Goal: Task Accomplishment & Management: Complete application form

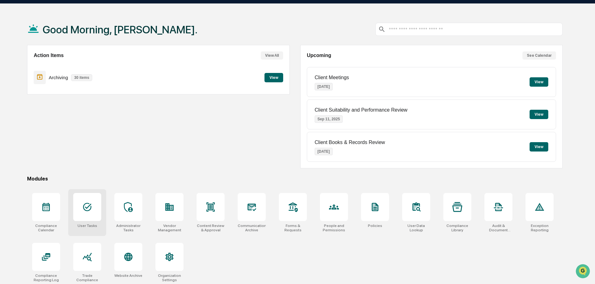
scroll to position [30, 0]
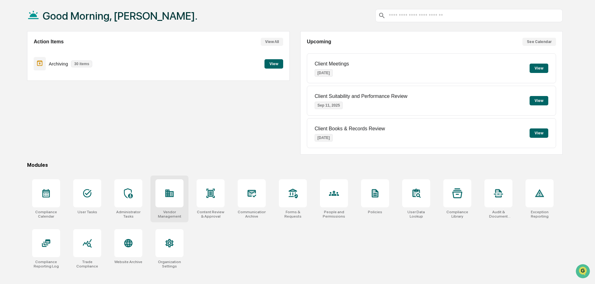
click at [160, 198] on div at bounding box center [169, 193] width 28 height 28
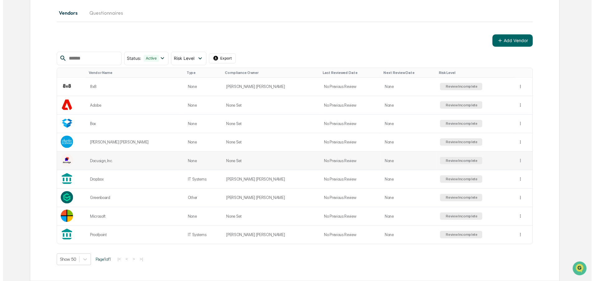
scroll to position [41, 0]
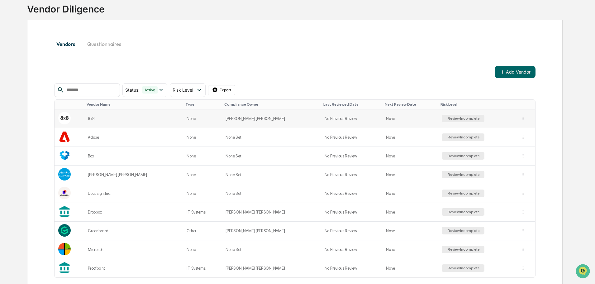
click at [447, 119] on div "Review Incomplete" at bounding box center [463, 118] width 33 height 4
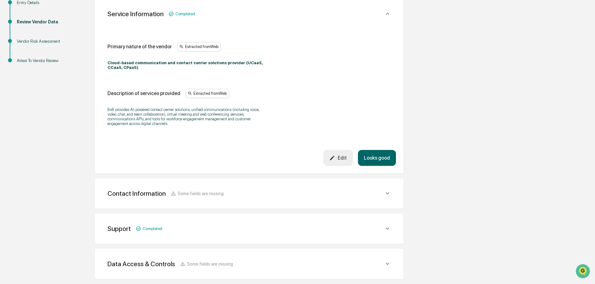
scroll to position [125, 0]
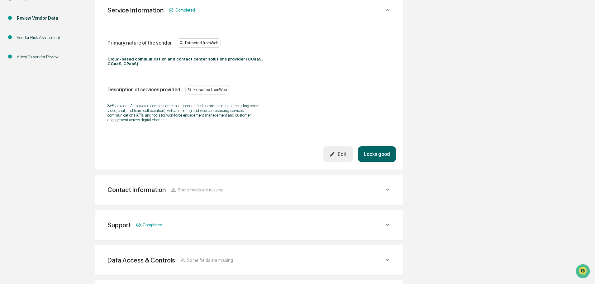
click at [379, 149] on button "Looks good" at bounding box center [377, 154] width 38 height 16
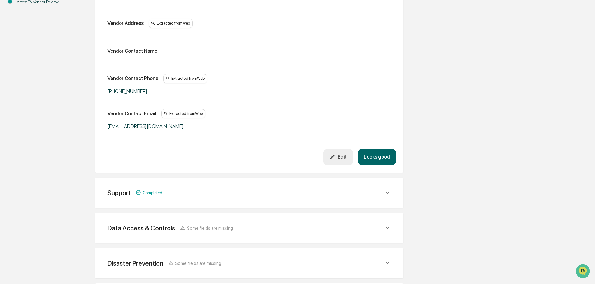
scroll to position [242, 0]
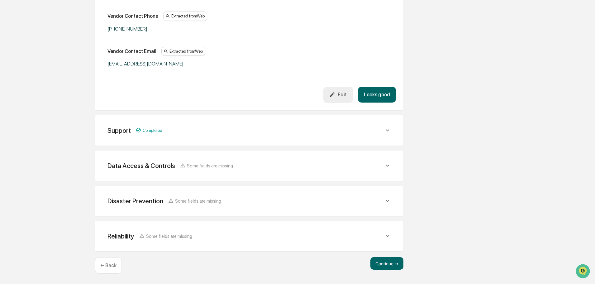
click at [385, 131] on icon at bounding box center [387, 130] width 7 height 7
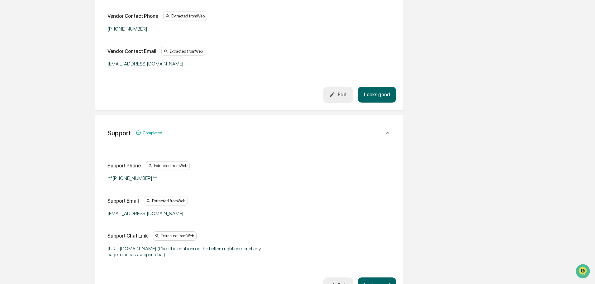
click at [386, 131] on icon at bounding box center [387, 132] width 7 height 7
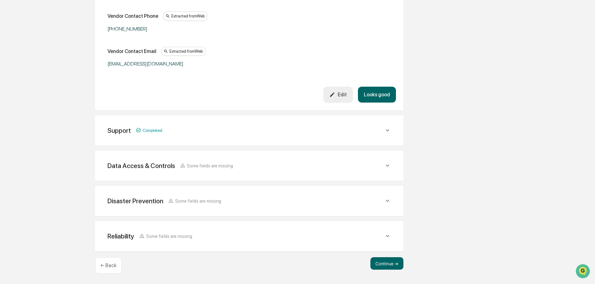
click at [387, 163] on icon at bounding box center [387, 165] width 7 height 7
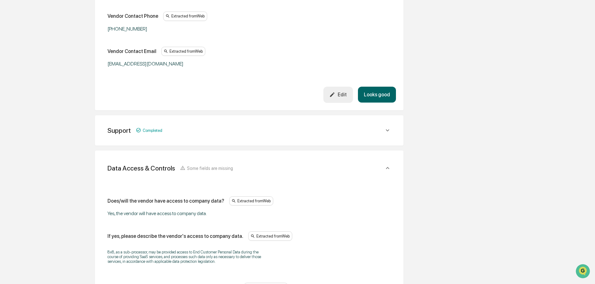
click at [389, 166] on icon at bounding box center [387, 168] width 7 height 7
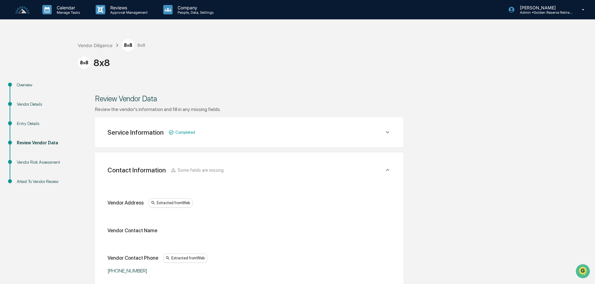
scroll to position [31, 0]
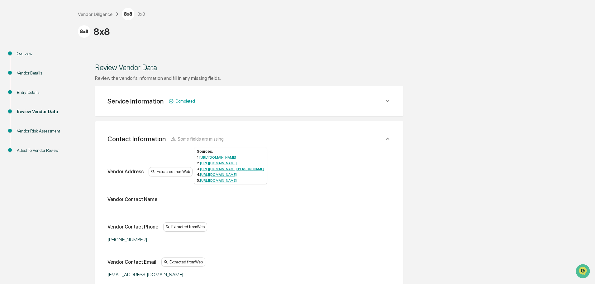
click at [211, 177] on link "[URL][DOMAIN_NAME]" at bounding box center [218, 175] width 37 height 4
click at [235, 157] on link "[URL][DOMAIN_NAME]" at bounding box center [217, 157] width 37 height 4
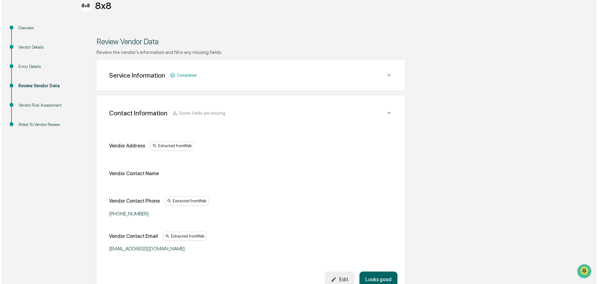
scroll to position [0, 0]
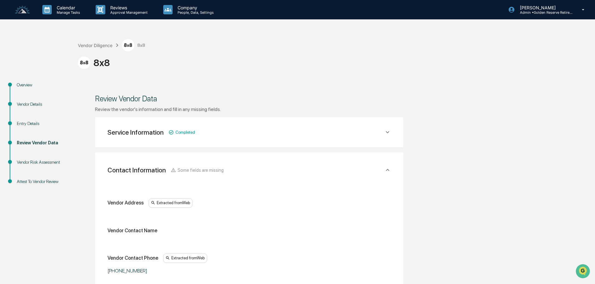
click at [28, 104] on div "Vendor Details" at bounding box center [42, 104] width 51 height 7
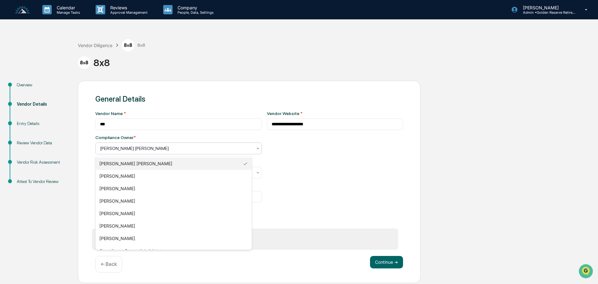
click at [188, 151] on div at bounding box center [176, 148] width 152 height 6
click at [134, 213] on div "[PERSON_NAME]" at bounding box center [174, 213] width 156 height 12
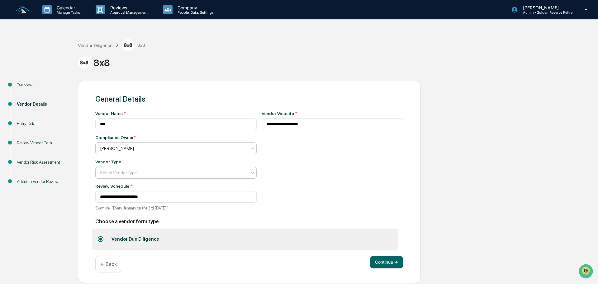
click at [150, 172] on div at bounding box center [173, 173] width 147 height 6
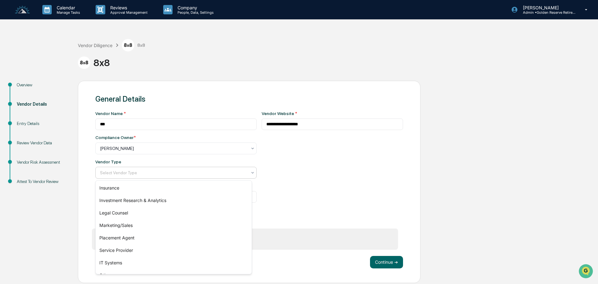
scroll to position [71, 0]
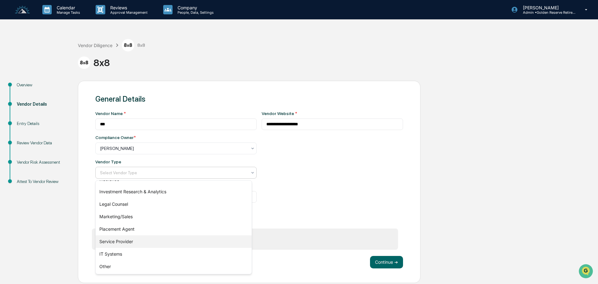
click at [131, 239] on div "Service Provider" at bounding box center [174, 241] width 156 height 12
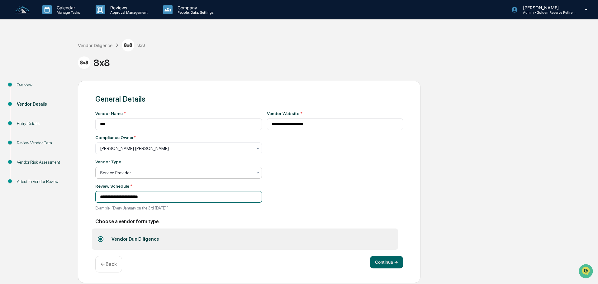
click at [163, 194] on input "**********" at bounding box center [178, 197] width 167 height 12
drag, startPoint x: 201, startPoint y: 198, endPoint x: 113, endPoint y: 198, distance: 87.9
click at [113, 198] on input "**********" at bounding box center [178, 197] width 167 height 12
type input "**********"
click at [323, 194] on div "**********" at bounding box center [335, 162] width 136 height 103
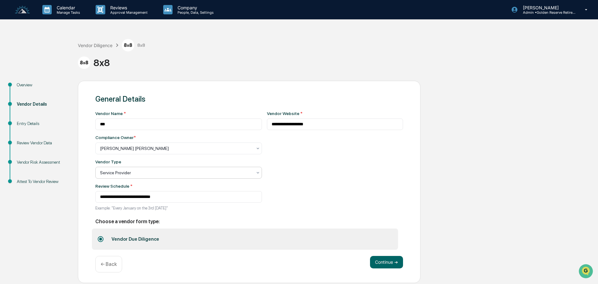
click at [180, 172] on div at bounding box center [176, 173] width 152 height 6
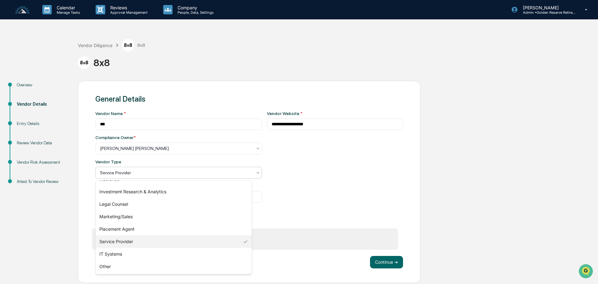
click at [309, 198] on div "**********" at bounding box center [335, 162] width 136 height 103
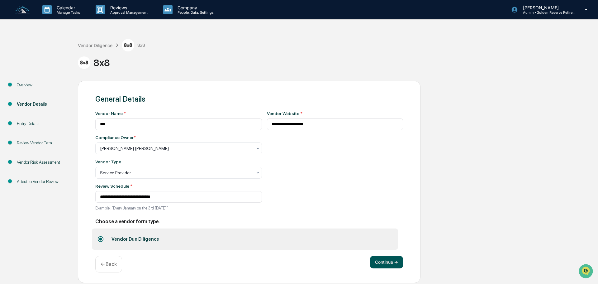
click at [377, 264] on button "Continue ➔" at bounding box center [386, 262] width 33 height 12
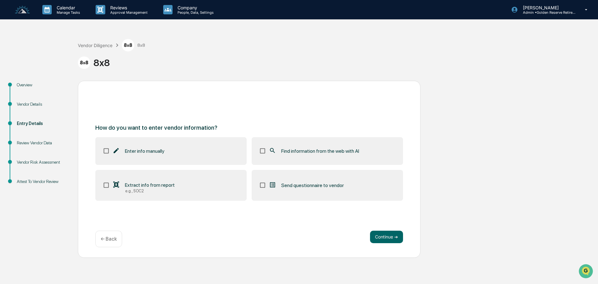
click at [43, 141] on div "Review Vendor Data" at bounding box center [42, 143] width 51 height 7
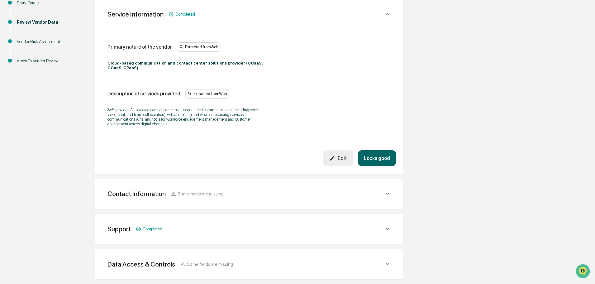
scroll to position [125, 0]
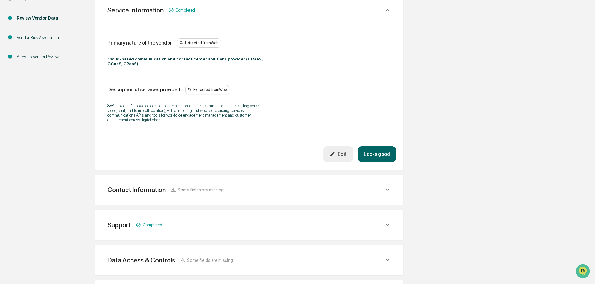
click at [384, 148] on button "Looks good" at bounding box center [377, 154] width 38 height 16
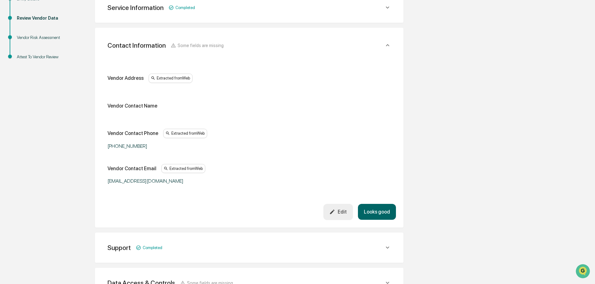
scroll to position [117, 0]
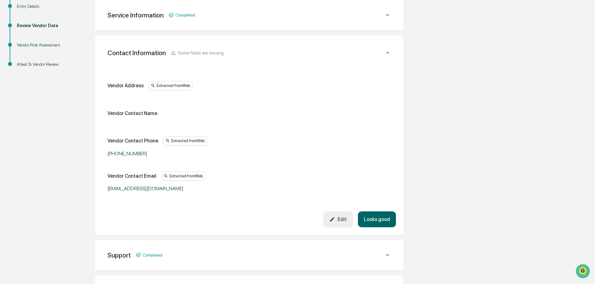
click at [171, 90] on div "Extracted from Web" at bounding box center [171, 85] width 44 height 9
click at [142, 114] on div "Vendor Contact Name" at bounding box center [133, 113] width 50 height 6
click at [177, 81] on div "Extracted from Web" at bounding box center [171, 85] width 44 height 9
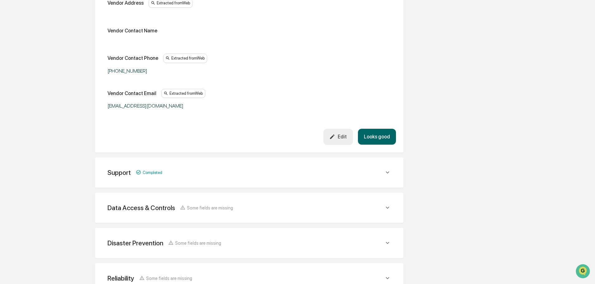
scroll to position [211, 0]
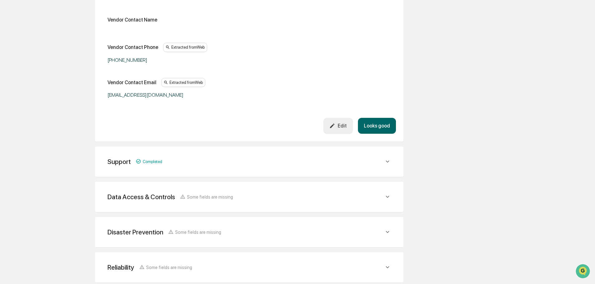
click at [388, 163] on icon at bounding box center [387, 161] width 7 height 7
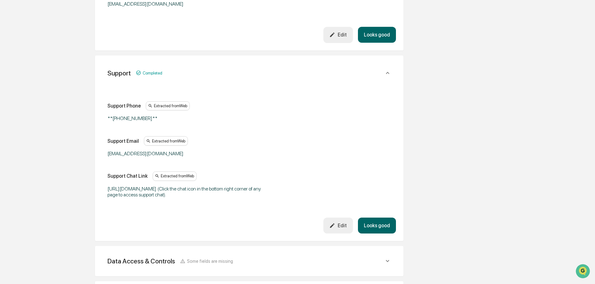
scroll to position [304, 0]
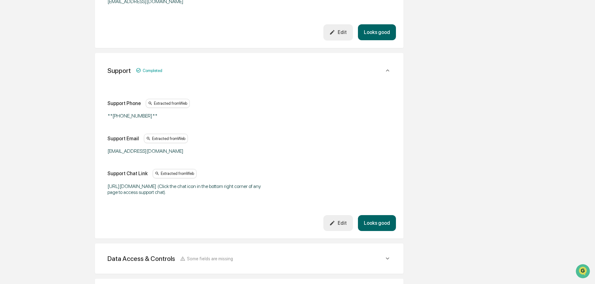
click at [385, 222] on button "Looks good" at bounding box center [377, 223] width 38 height 16
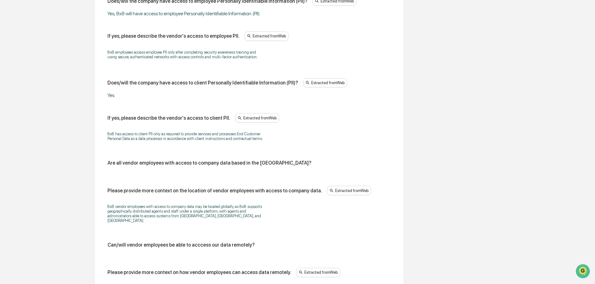
scroll to position [468, 0]
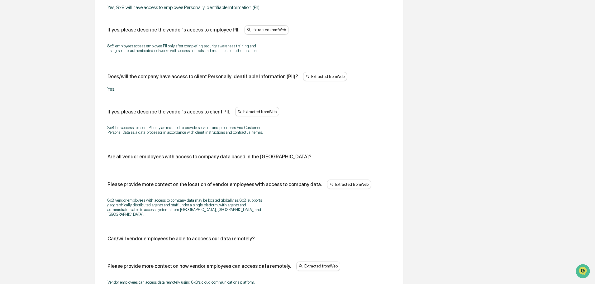
click at [234, 159] on div "Does/will the vendor have access to company data? Extracted from Web Yes, the v…" at bounding box center [250, 155] width 284 height 709
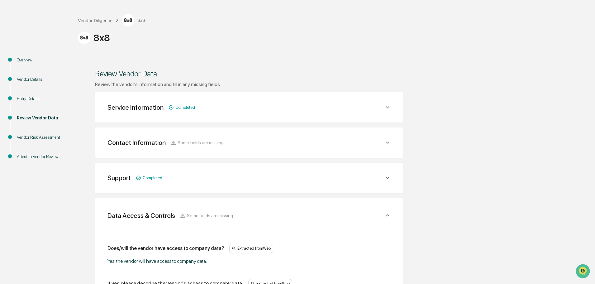
scroll to position [0, 0]
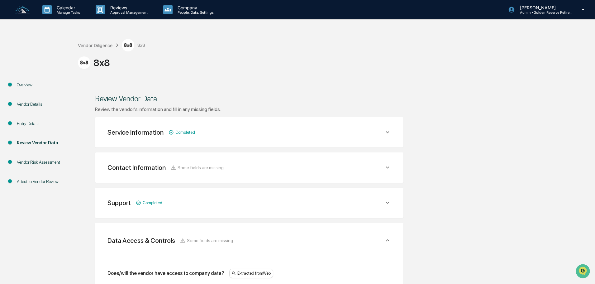
click at [390, 131] on icon at bounding box center [387, 132] width 7 height 7
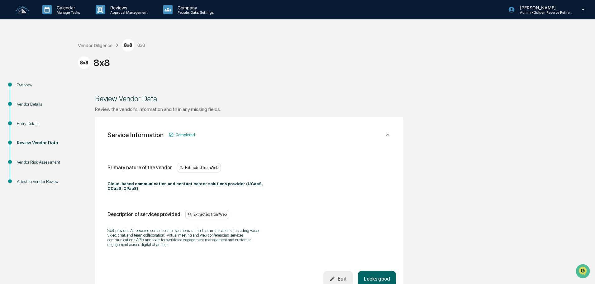
click at [390, 131] on icon at bounding box center [387, 134] width 7 height 7
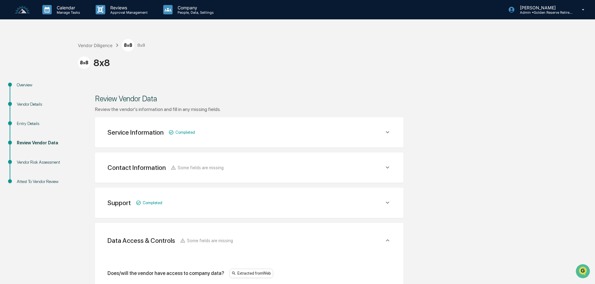
click at [389, 168] on icon at bounding box center [387, 167] width 7 height 7
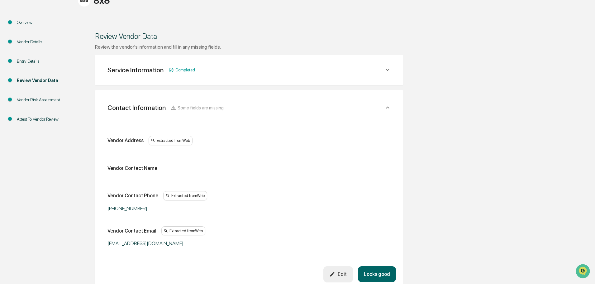
scroll to position [93, 0]
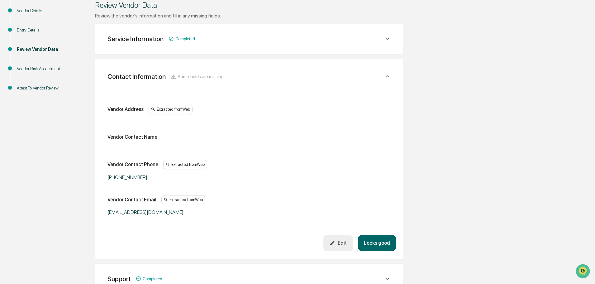
click at [343, 240] on div "Edit" at bounding box center [337, 243] width 17 height 6
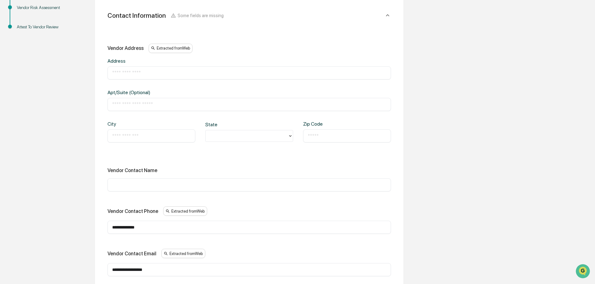
scroll to position [125, 0]
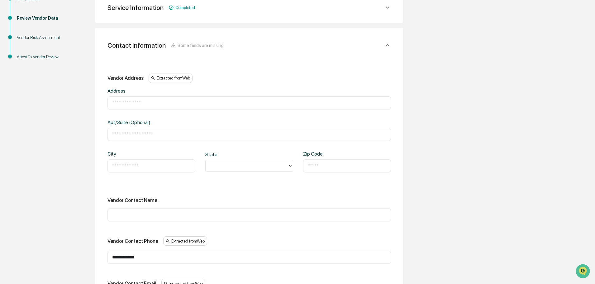
click at [136, 104] on input "text" at bounding box center [249, 103] width 274 height 6
paste input "**********"
type input "**********"
click at [122, 164] on input "text" at bounding box center [151, 166] width 79 height 6
type input "********"
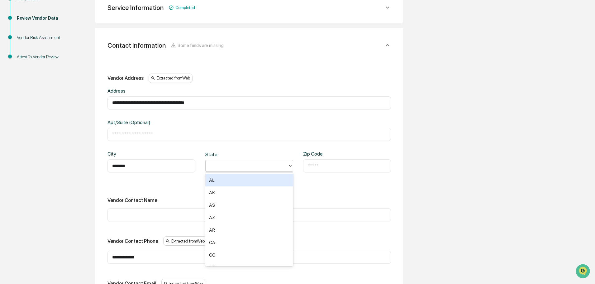
click at [242, 164] on div at bounding box center [247, 165] width 76 height 7
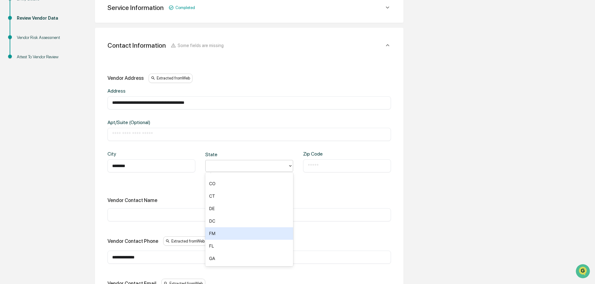
scroll to position [62, 0]
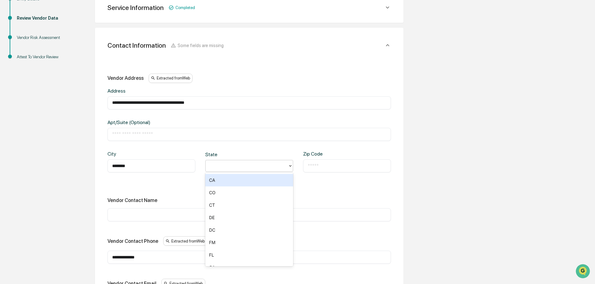
click at [227, 182] on div "CA" at bounding box center [249, 180] width 88 height 12
click at [332, 167] on input "text" at bounding box center [347, 166] width 79 height 6
type input "*****"
click at [230, 104] on input "**********" at bounding box center [249, 103] width 274 height 6
drag, startPoint x: 232, startPoint y: 102, endPoint x: 159, endPoint y: 102, distance: 73.5
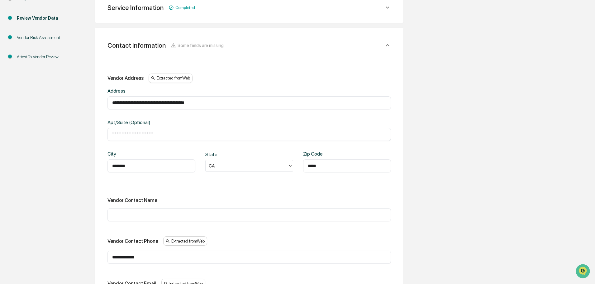
click at [159, 102] on input "**********" at bounding box center [249, 103] width 274 height 6
type input "**********"
click at [249, 190] on div "**********" at bounding box center [250, 190] width 284 height 232
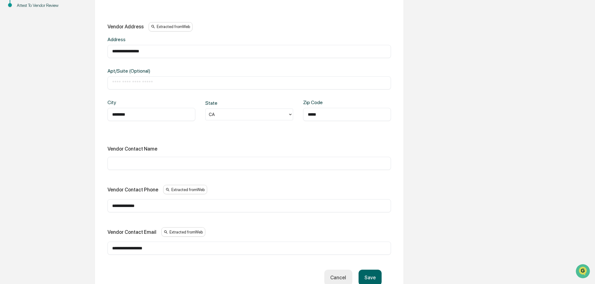
scroll to position [249, 0]
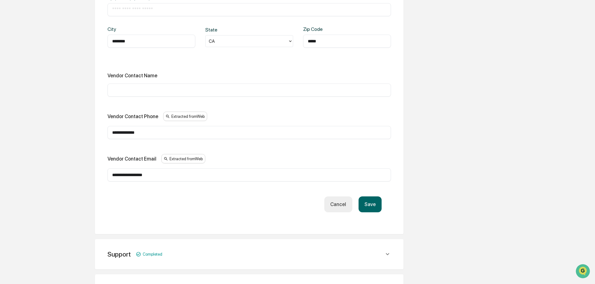
click at [373, 209] on button "Save" at bounding box center [370, 204] width 23 height 16
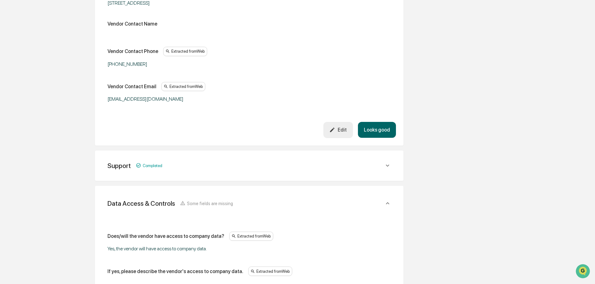
scroll to position [218, 0]
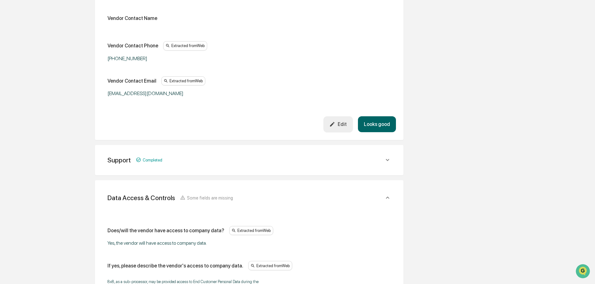
click at [386, 159] on icon at bounding box center [387, 159] width 7 height 7
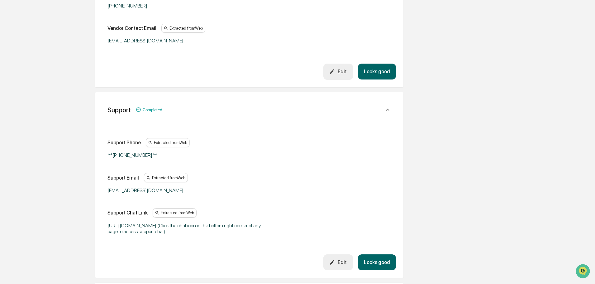
scroll to position [280, 0]
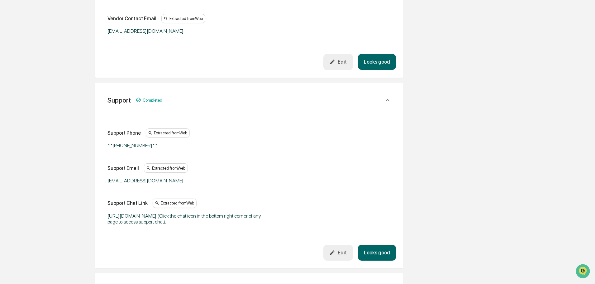
click at [385, 100] on icon at bounding box center [387, 100] width 7 height 7
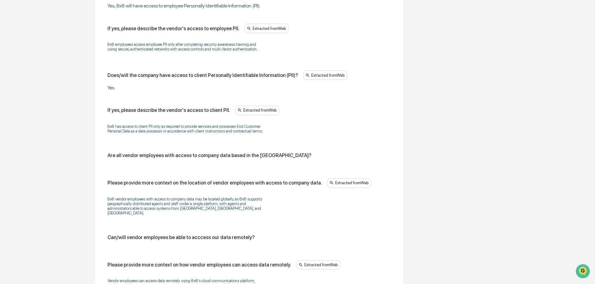
scroll to position [654, 0]
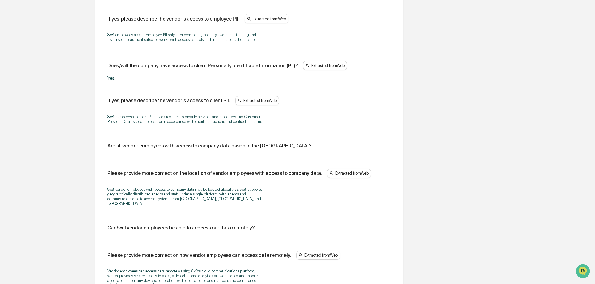
click at [260, 149] on div "Are all vendor employees with access to company data based in the [GEOGRAPHIC_D…" at bounding box center [210, 146] width 204 height 6
drag, startPoint x: 264, startPoint y: 150, endPoint x: 108, endPoint y: 154, distance: 156.8
click at [108, 149] on div "Are all vendor employees with access to company data based in the [GEOGRAPHIC_D…" at bounding box center [250, 146] width 284 height 6
copy div "Are all vendor employees with access to company data based in the [GEOGRAPHIC_D…"
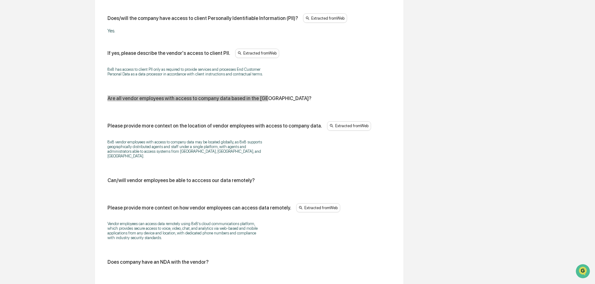
scroll to position [717, 0]
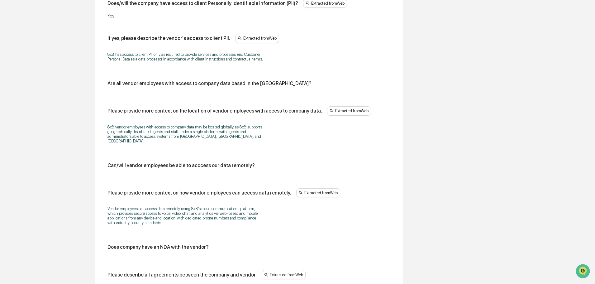
click at [259, 170] on div "Can/will vendor employees be able to acccess our data remotely?" at bounding box center [250, 167] width 284 height 11
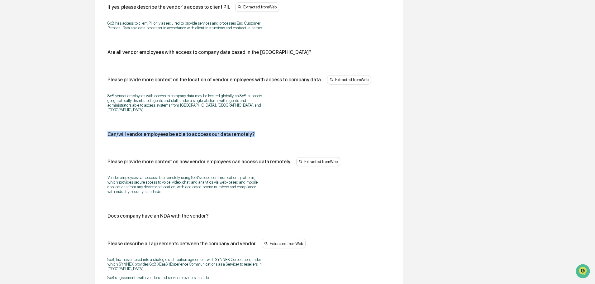
drag, startPoint x: 252, startPoint y: 136, endPoint x: 108, endPoint y: 136, distance: 144.3
click at [108, 136] on div "Can/will vendor employees be able to acccess our data remotely?" at bounding box center [250, 134] width 284 height 6
copy div "Can/will vendor employees be able to acccess our data remotely?"
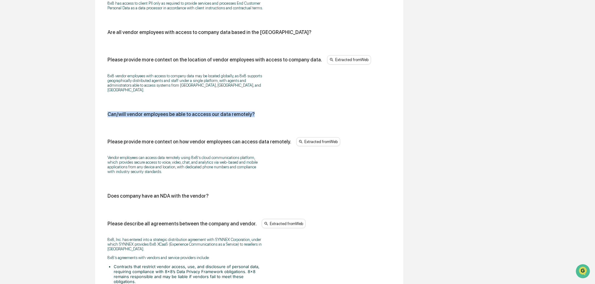
scroll to position [779, 0]
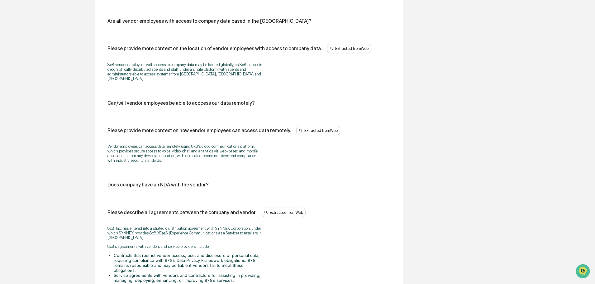
click at [218, 186] on div "Does company have an NDA with the vendor?" at bounding box center [250, 185] width 284 height 6
drag, startPoint x: 192, startPoint y: 186, endPoint x: 100, endPoint y: 187, distance: 92.2
click at [100, 187] on div "Data Access & Controls Some fields are missing Does/will the vendor have access…" at bounding box center [249, 18] width 308 height 798
copy div "Does company have an NDA with the vendor?"
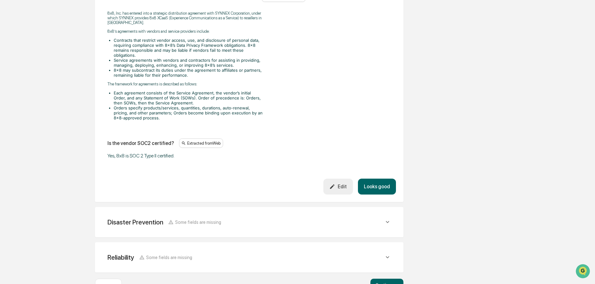
scroll to position [997, 0]
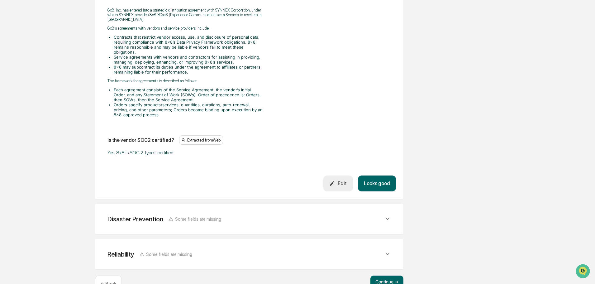
click at [335, 184] on icon "button" at bounding box center [332, 183] width 4 height 4
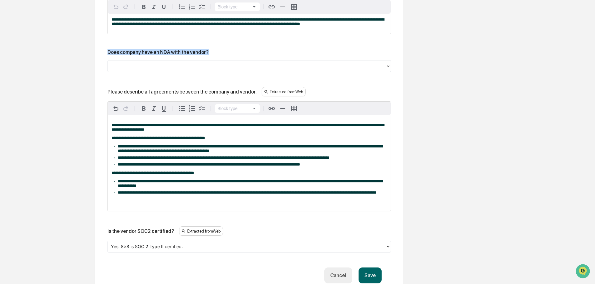
scroll to position [1089, 0]
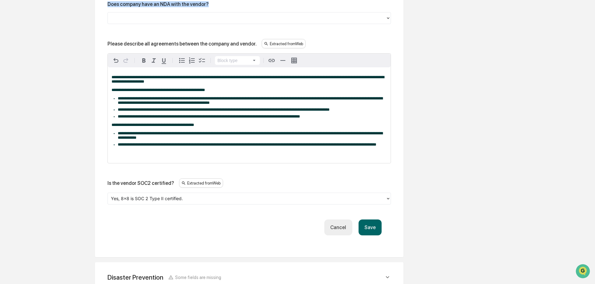
click at [371, 235] on button "Save" at bounding box center [370, 227] width 23 height 16
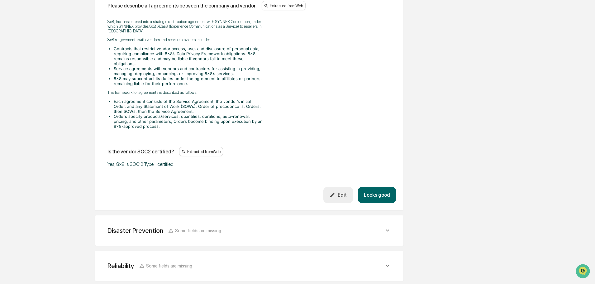
scroll to position [1017, 0]
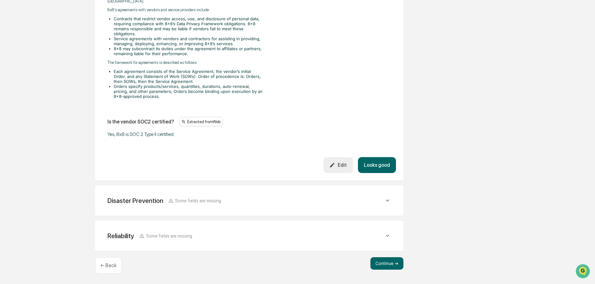
click at [386, 202] on icon at bounding box center [387, 200] width 7 height 7
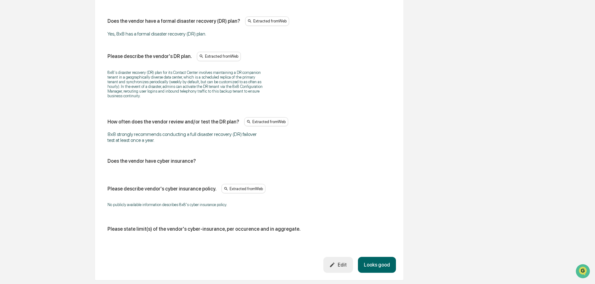
scroll to position [1235, 0]
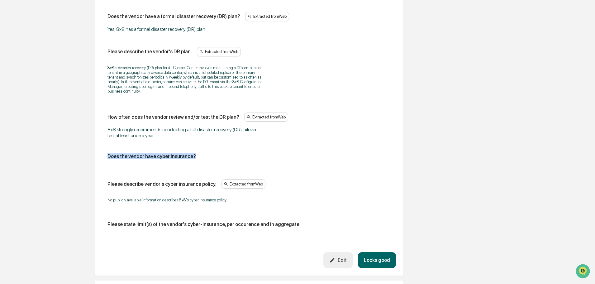
drag, startPoint x: 198, startPoint y: 158, endPoint x: 95, endPoint y: 159, distance: 103.5
click at [95, 159] on div "Disaster Prevention Some fields are missing Does the vendor have a formal disas…" at bounding box center [249, 120] width 308 height 309
copy div "Does the vendor have cyber insurance?"
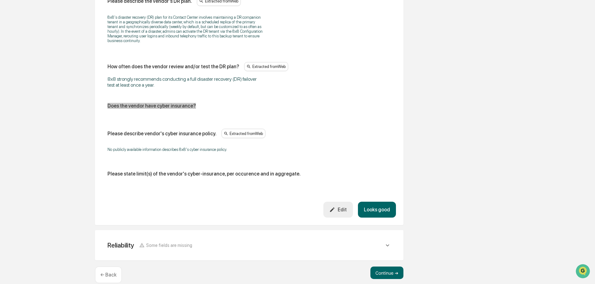
scroll to position [1296, 0]
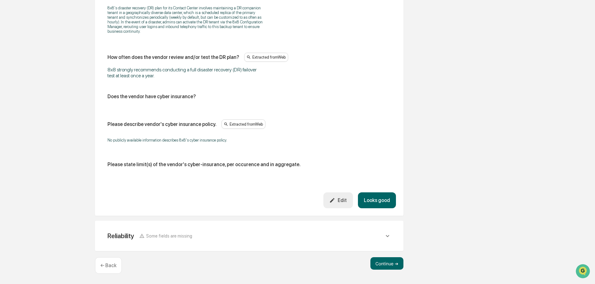
click at [292, 174] on div "Does the vendor have a formal disaster recovery (DR) plan? Extracted from Web Y…" at bounding box center [250, 63] width 294 height 258
drag, startPoint x: 297, startPoint y: 162, endPoint x: 111, endPoint y: 166, distance: 186.7
click at [111, 166] on div "Please state limit(s) of the vendor's cyber-insurance, per occurence and in agg…" at bounding box center [250, 164] width 284 height 6
click at [193, 126] on div "Please describe vendor's cyber insurance policy." at bounding box center [162, 124] width 109 height 6
drag, startPoint x: 210, startPoint y: 122, endPoint x: 102, endPoint y: 125, distance: 108.8
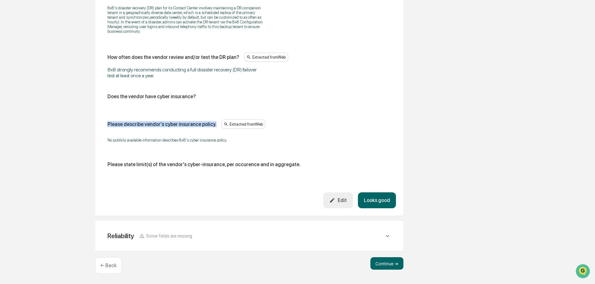
click at [102, 125] on div "Disaster Prevention Some fields are missing Does the vendor have a formal disas…" at bounding box center [249, 60] width 308 height 309
copy div "Please describe vendor's cyber insurance policy."
click at [304, 165] on div "Please state limit(s) of the vendor's cyber-insurance, per occurence and in agg…" at bounding box center [250, 164] width 284 height 6
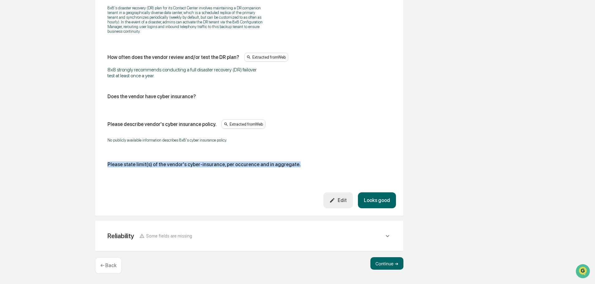
drag, startPoint x: 259, startPoint y: 165, endPoint x: 103, endPoint y: 166, distance: 156.1
click at [103, 166] on div "Does the vendor have a formal disaster recovery (DR) plan? Extracted from Web Y…" at bounding box center [250, 63] width 294 height 258
copy div "Please state limit(s) of the vendor's cyber-insurance, per occurence and in agg…"
click at [376, 198] on button "Looks good" at bounding box center [377, 200] width 38 height 16
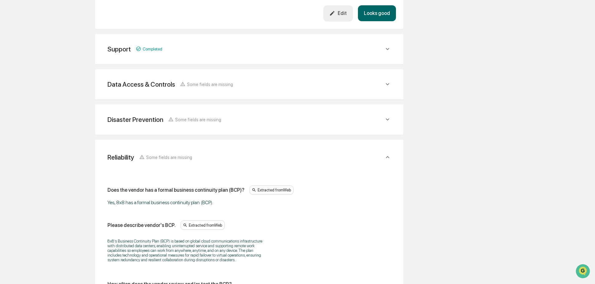
scroll to position [325, 0]
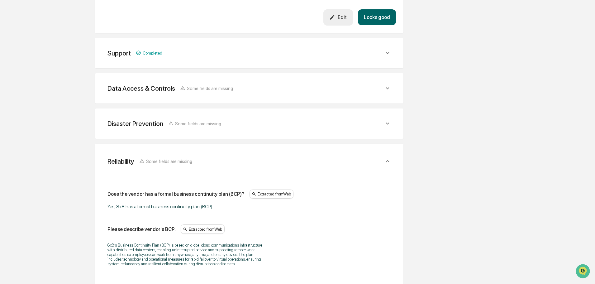
click at [390, 160] on icon at bounding box center [387, 161] width 7 height 7
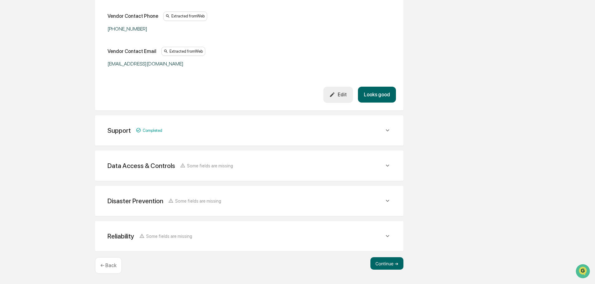
scroll to position [248, 0]
click at [389, 200] on icon at bounding box center [387, 201] width 3 height 2
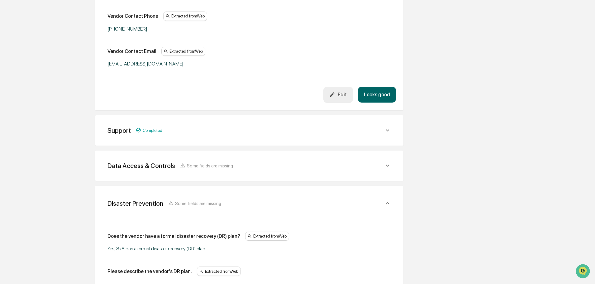
click at [389, 167] on icon at bounding box center [387, 165] width 7 height 7
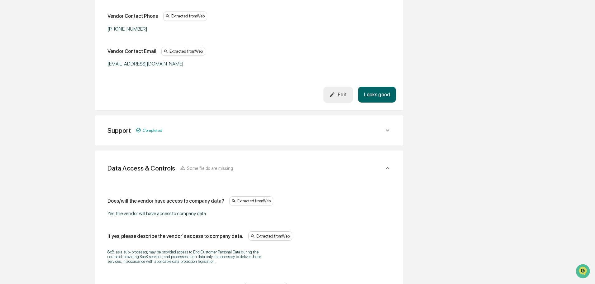
click at [387, 167] on icon at bounding box center [387, 168] width 7 height 7
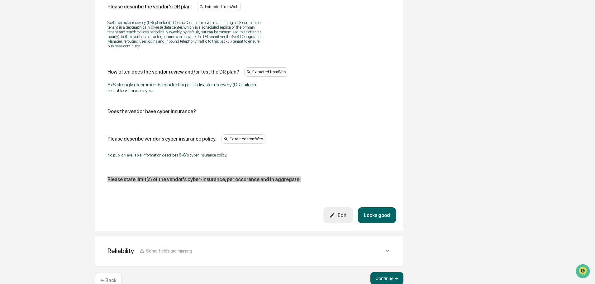
scroll to position [527, 0]
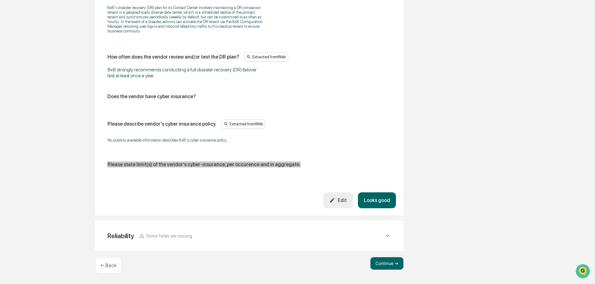
click at [387, 235] on icon at bounding box center [387, 235] width 7 height 7
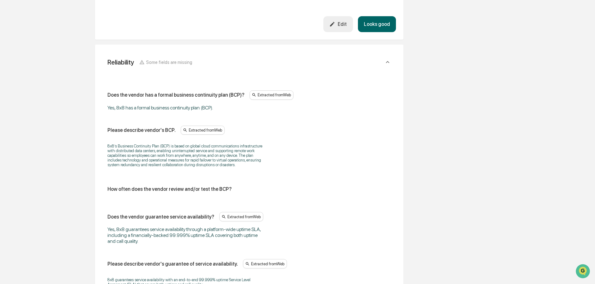
scroll to position [714, 0]
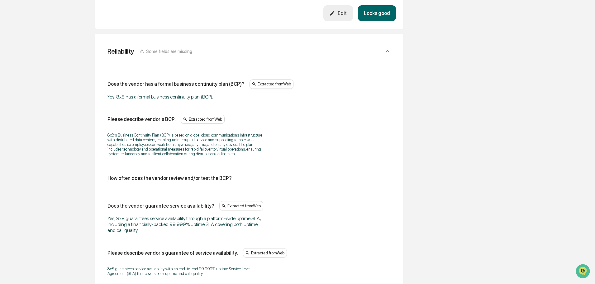
click at [229, 178] on div "How often does the vendor review and/or test the BCP?" at bounding box center [250, 178] width 284 height 6
drag, startPoint x: 231, startPoint y: 177, endPoint x: 108, endPoint y: 179, distance: 123.4
click at [108, 179] on div "How often does the vendor review and/or test the BCP?" at bounding box center [250, 178] width 284 height 6
copy div "How often does the vendor review and/or test the BCP?"
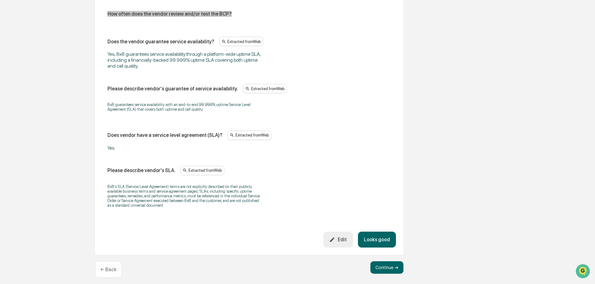
scroll to position [882, 0]
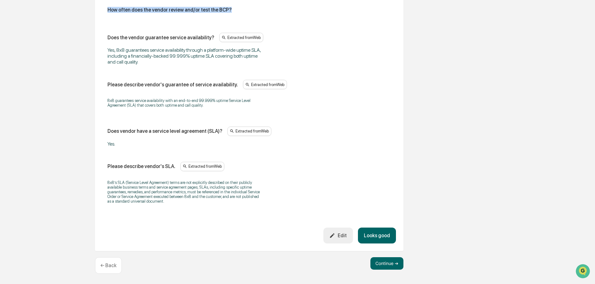
click at [389, 241] on button "Looks good" at bounding box center [377, 235] width 38 height 16
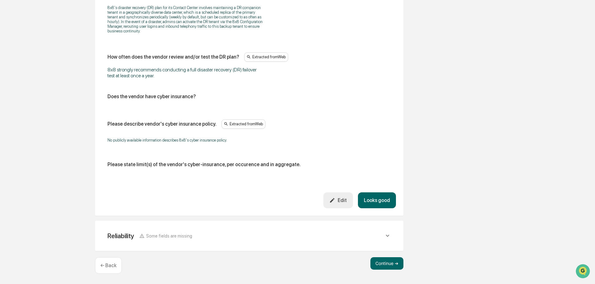
scroll to position [527, 0]
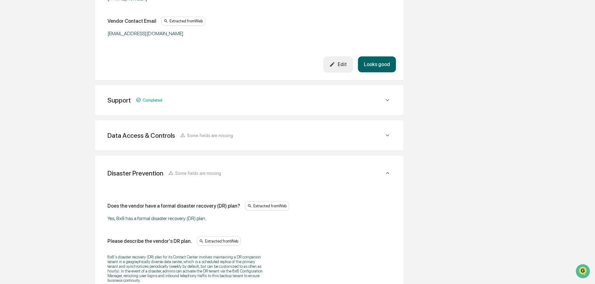
click at [386, 173] on icon at bounding box center [387, 173] width 7 height 7
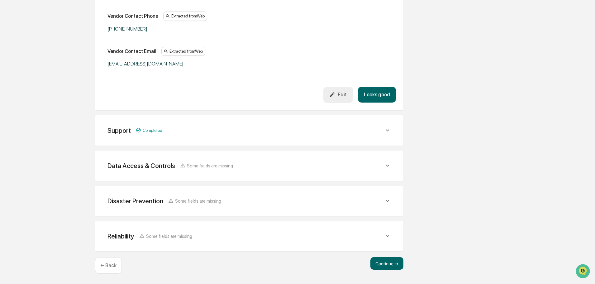
scroll to position [248, 0]
click at [386, 237] on icon at bounding box center [387, 235] width 7 height 7
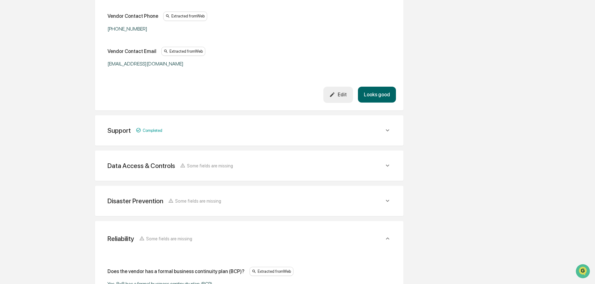
scroll to position [341, 0]
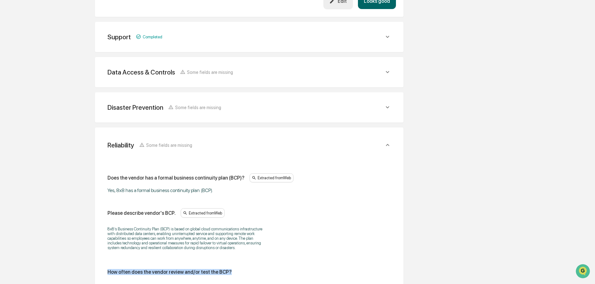
click at [389, 145] on icon at bounding box center [387, 144] width 7 height 7
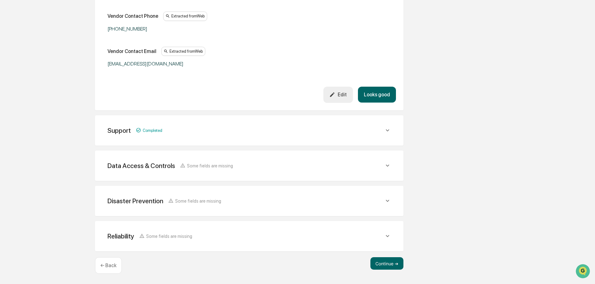
scroll to position [248, 0]
click at [390, 260] on button "Continue ➔" at bounding box center [387, 263] width 33 height 12
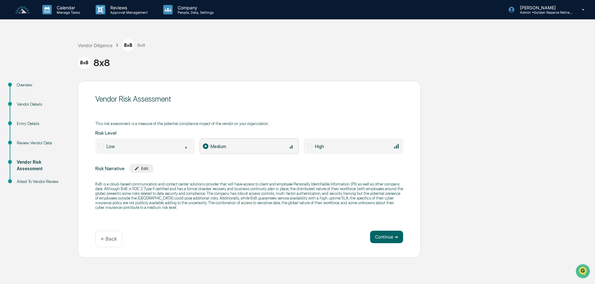
scroll to position [0, 0]
click at [32, 181] on div "Attest To Vendor Review" at bounding box center [42, 181] width 51 height 7
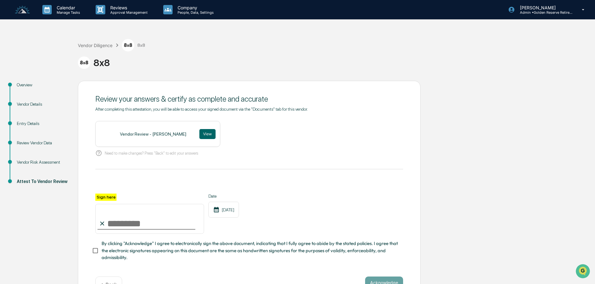
scroll to position [22, 0]
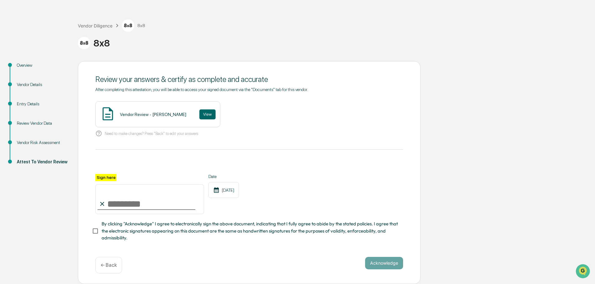
click at [37, 141] on div "Vendor Risk Assessment" at bounding box center [42, 142] width 51 height 7
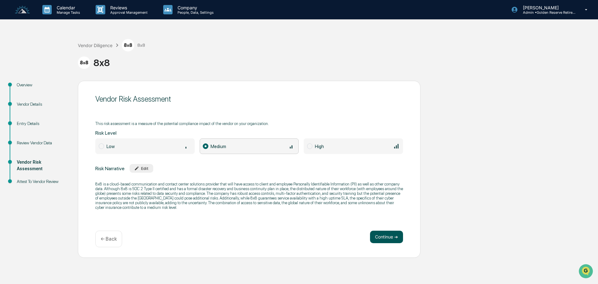
click at [391, 238] on button "Continue ➔" at bounding box center [386, 237] width 33 height 12
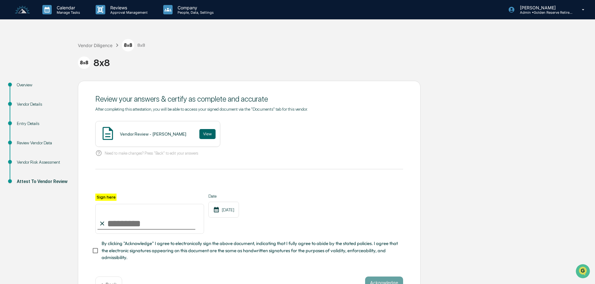
click at [25, 88] on div "Overview" at bounding box center [42, 85] width 51 height 7
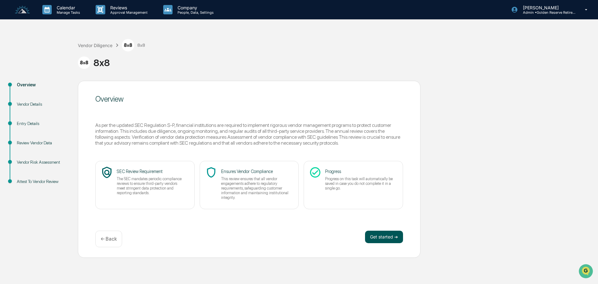
click at [389, 242] on button "Get started ➔" at bounding box center [384, 237] width 38 height 12
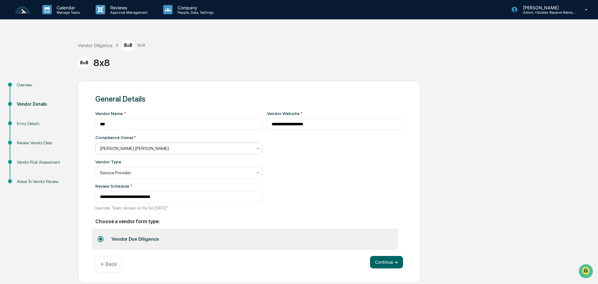
click at [198, 148] on div at bounding box center [176, 148] width 152 height 6
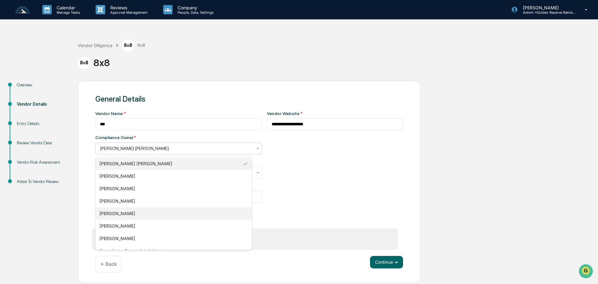
click at [128, 214] on div "[PERSON_NAME]" at bounding box center [174, 213] width 156 height 12
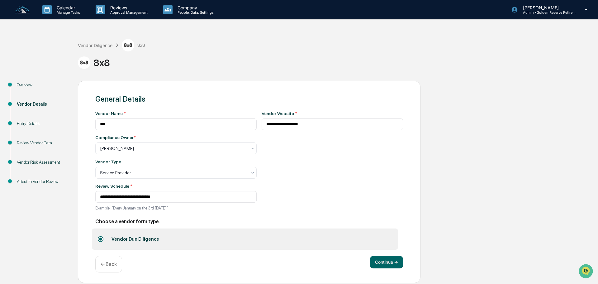
click at [322, 179] on div "**********" at bounding box center [333, 162] width 142 height 103
click at [394, 261] on button "Continue ➔" at bounding box center [386, 262] width 33 height 12
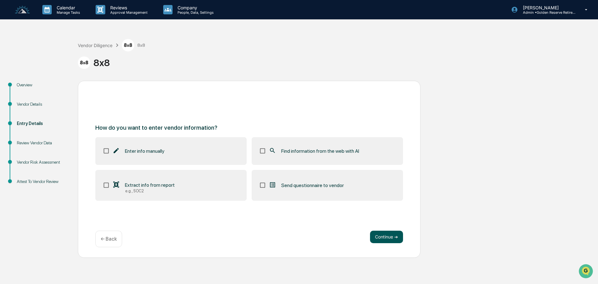
click at [382, 240] on button "Continue ➔" at bounding box center [386, 237] width 33 height 12
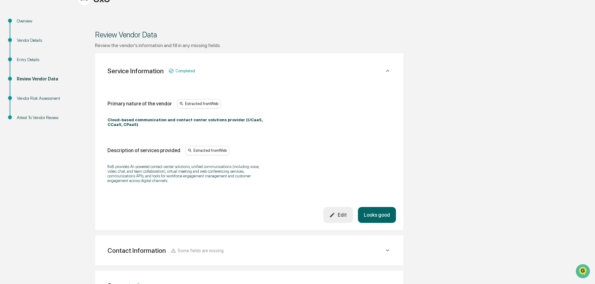
scroll to position [62, 0]
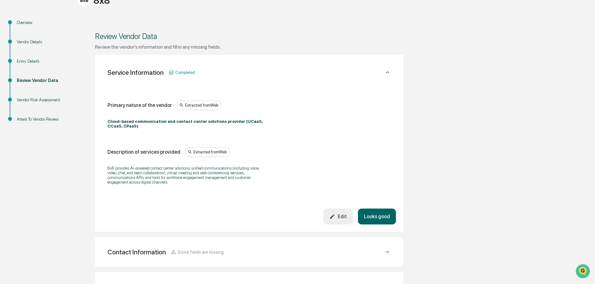
click at [387, 72] on icon at bounding box center [387, 72] width 3 height 2
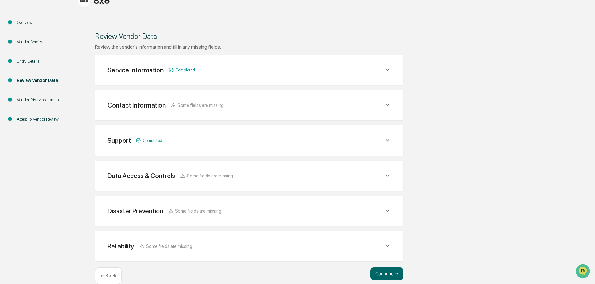
click at [391, 108] on div "Contact Information Some fields are missing" at bounding box center [250, 105] width 294 height 15
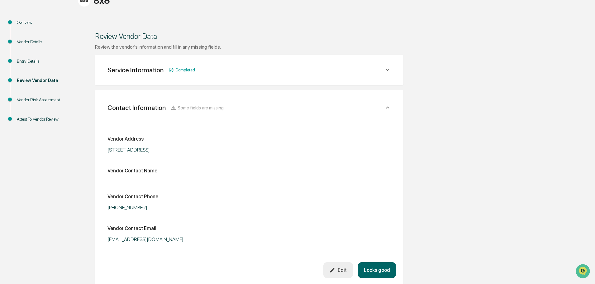
click at [391, 108] on icon at bounding box center [387, 107] width 7 height 7
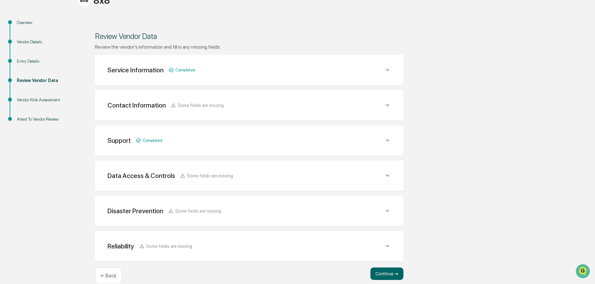
click at [391, 108] on div "Contact Information Some fields are missing" at bounding box center [250, 105] width 294 height 15
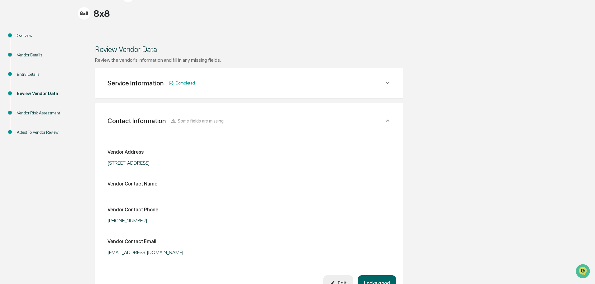
scroll to position [31, 0]
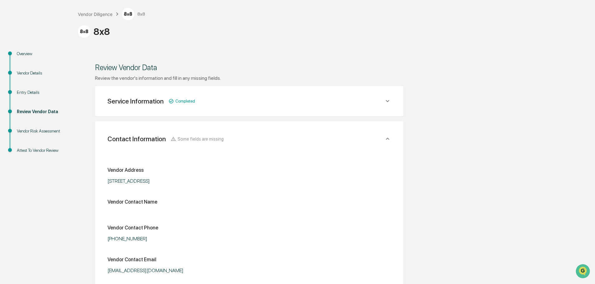
click at [387, 136] on icon at bounding box center [387, 138] width 7 height 7
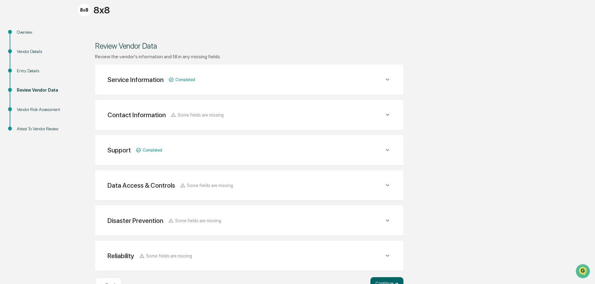
scroll to position [62, 0]
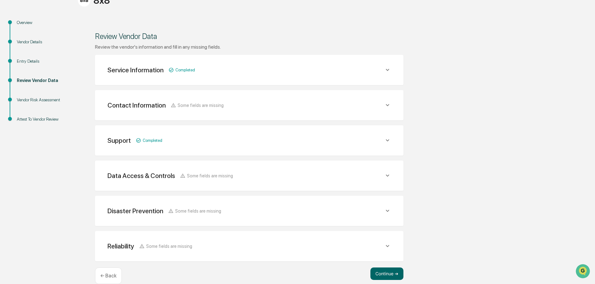
click at [390, 142] on icon at bounding box center [387, 140] width 7 height 7
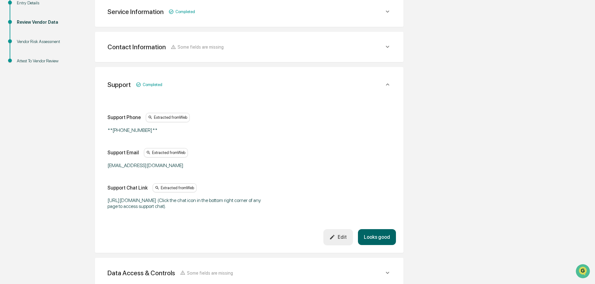
scroll to position [156, 0]
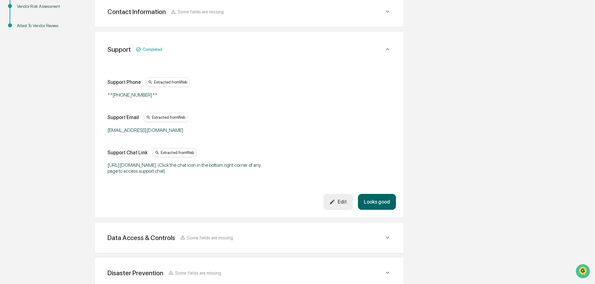
click at [389, 48] on icon at bounding box center [387, 49] width 7 height 7
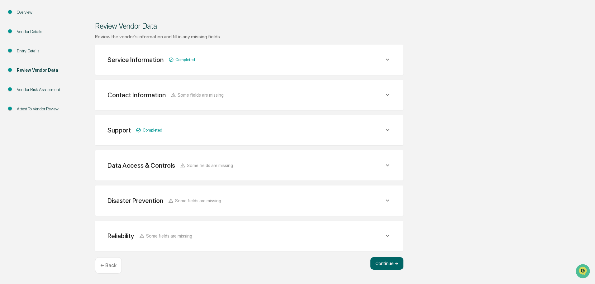
scroll to position [73, 0]
click at [387, 166] on icon at bounding box center [387, 165] width 3 height 2
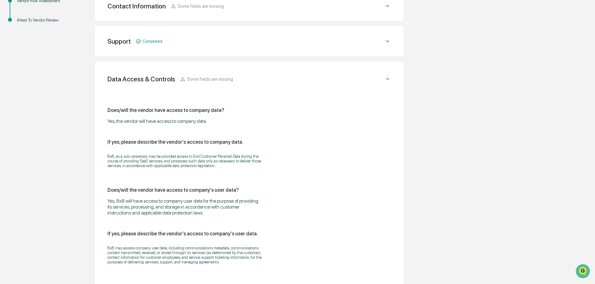
scroll to position [135, 0]
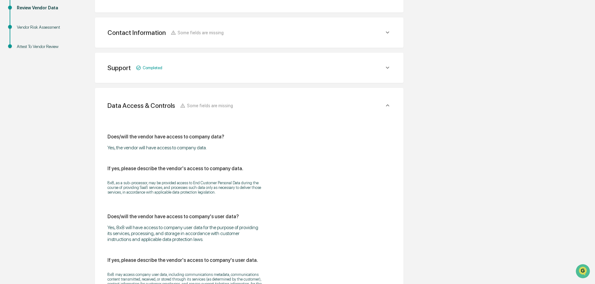
click at [387, 102] on icon at bounding box center [387, 105] width 7 height 7
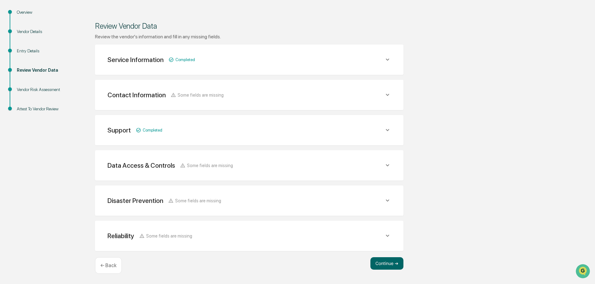
scroll to position [73, 0]
click at [389, 201] on icon at bounding box center [387, 200] width 7 height 7
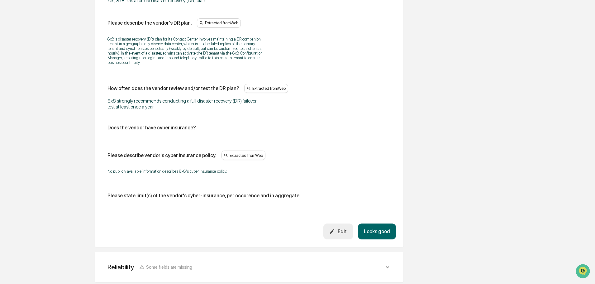
scroll to position [352, 0]
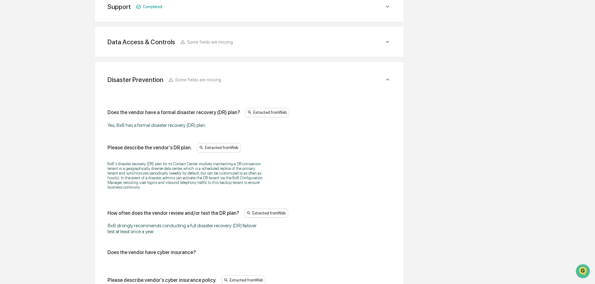
click at [386, 79] on icon at bounding box center [387, 79] width 7 height 7
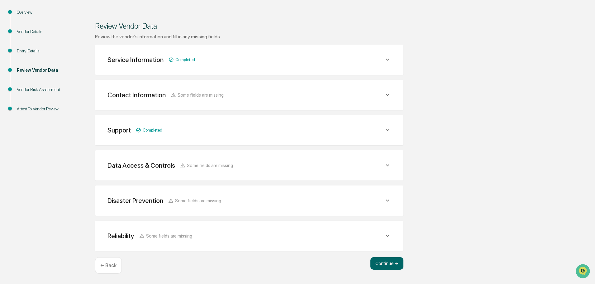
scroll to position [73, 0]
click at [386, 233] on icon at bounding box center [387, 235] width 7 height 7
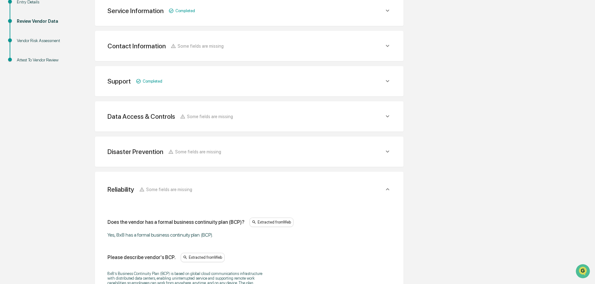
scroll to position [116, 0]
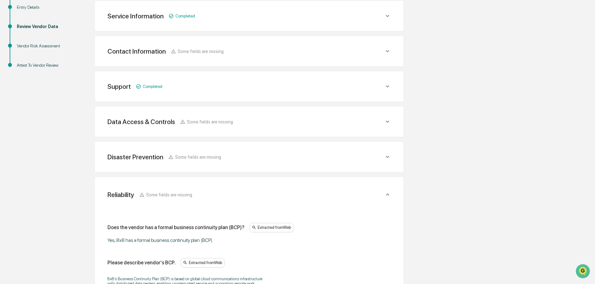
click at [390, 194] on icon at bounding box center [387, 194] width 7 height 7
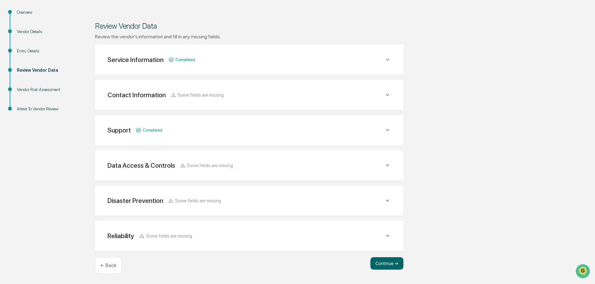
scroll to position [73, 0]
click at [39, 85] on div "Review Vendor Data" at bounding box center [42, 77] width 61 height 19
click at [35, 91] on div "Vendor Risk Assessment" at bounding box center [42, 89] width 51 height 7
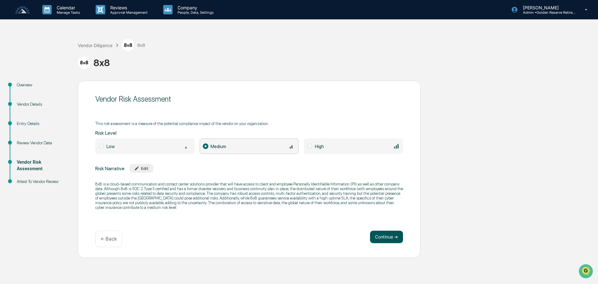
click at [392, 237] on button "Continue ➔" at bounding box center [386, 237] width 33 height 12
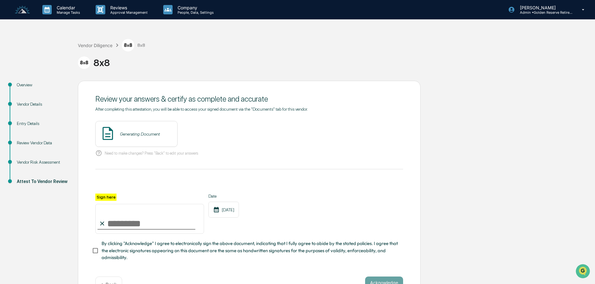
scroll to position [22, 0]
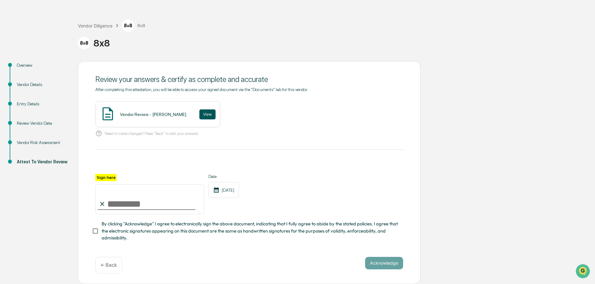
click at [199, 113] on button "View" at bounding box center [207, 114] width 16 height 10
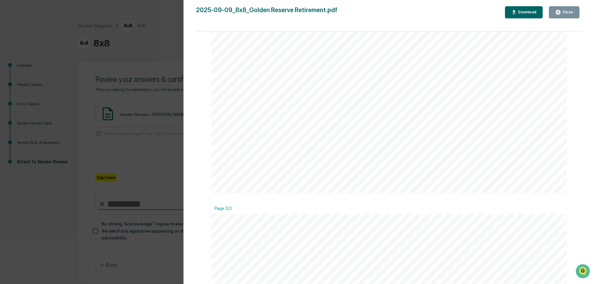
scroll to position [935, 0]
click at [569, 14] on div "Close" at bounding box center [567, 12] width 12 height 4
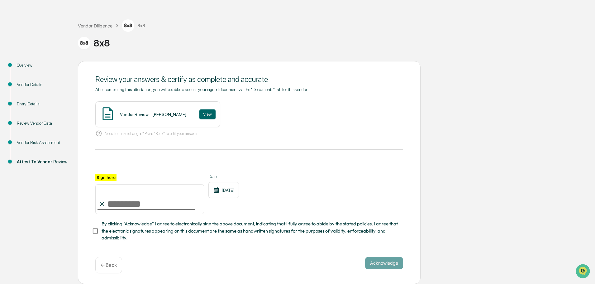
click at [31, 82] on div "Vendor Details" at bounding box center [42, 84] width 51 height 7
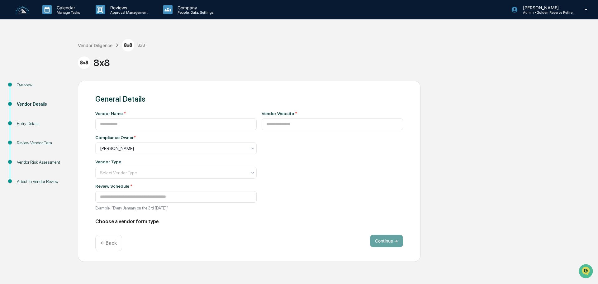
type input "***"
type input "**********"
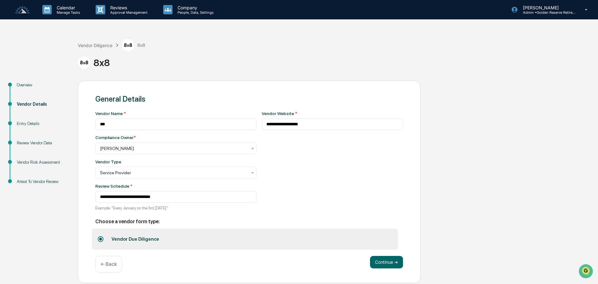
click at [22, 125] on div "Entry Details" at bounding box center [42, 123] width 51 height 7
click at [387, 263] on button "Continue ➔" at bounding box center [386, 262] width 33 height 12
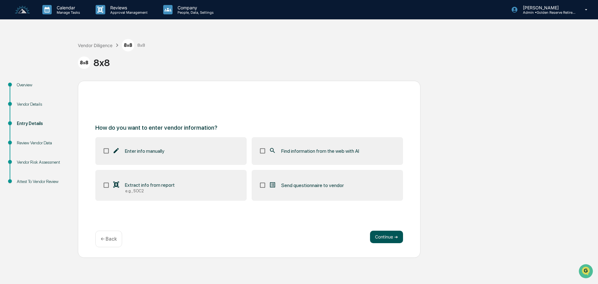
click at [399, 240] on button "Continue ➔" at bounding box center [386, 237] width 33 height 12
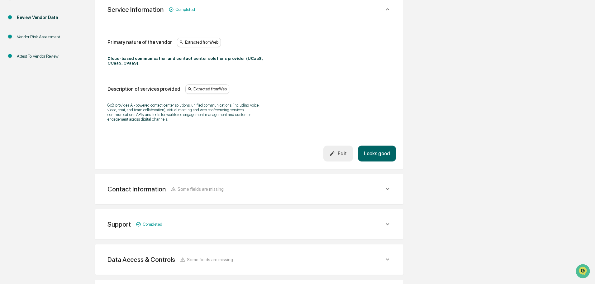
scroll to position [156, 0]
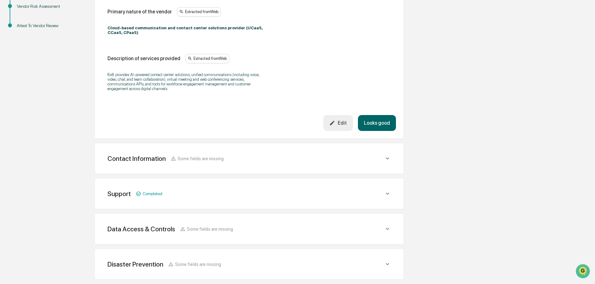
click at [385, 155] on icon at bounding box center [387, 158] width 7 height 7
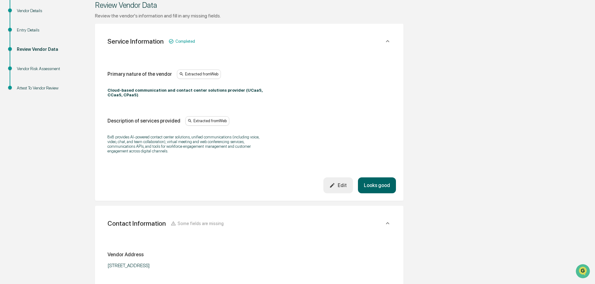
scroll to position [0, 0]
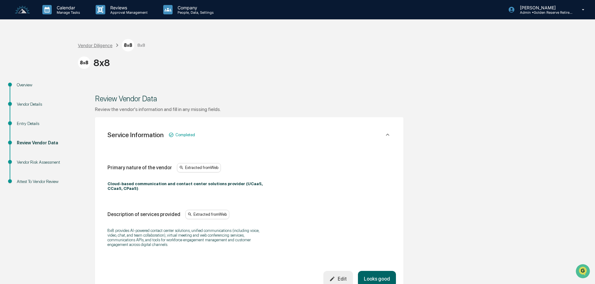
click at [85, 44] on div "Vendor Diligence" at bounding box center [95, 45] width 35 height 5
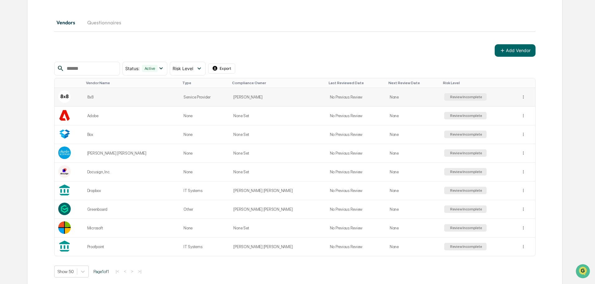
scroll to position [72, 0]
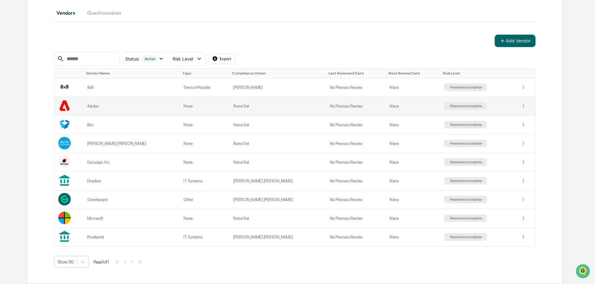
click at [450, 106] on div "Review Incomplete" at bounding box center [465, 106] width 33 height 4
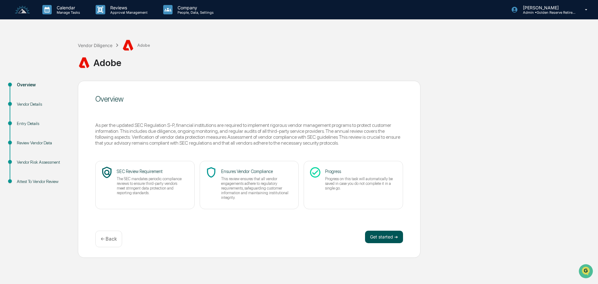
click at [380, 239] on button "Get started ➔" at bounding box center [384, 237] width 38 height 12
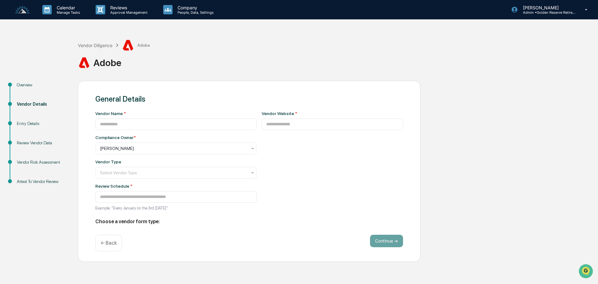
type input "*****"
type input "**********"
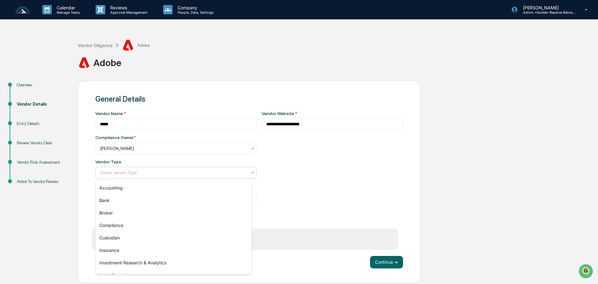
click at [142, 170] on div at bounding box center [173, 173] width 147 height 6
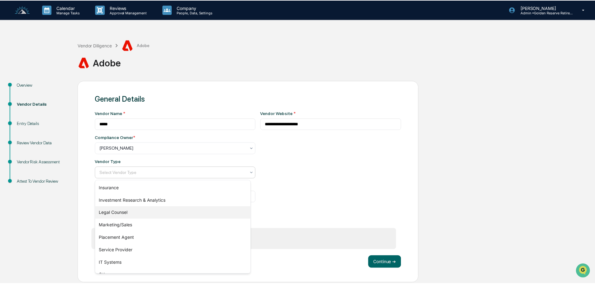
scroll to position [71, 0]
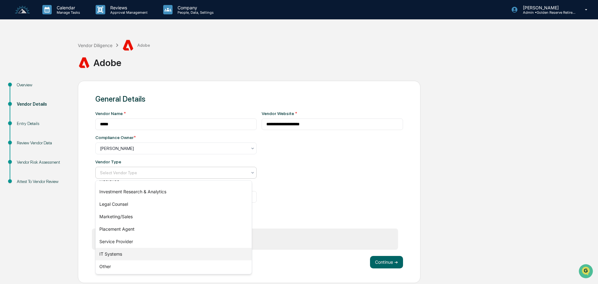
click at [121, 256] on div "IT Systems" at bounding box center [174, 254] width 156 height 12
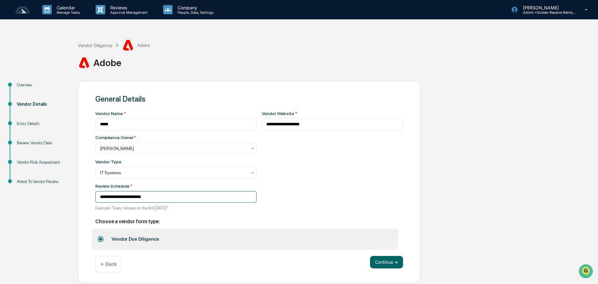
click at [171, 199] on input "**********" at bounding box center [175, 197] width 161 height 12
drag, startPoint x: 175, startPoint y: 197, endPoint x: 114, endPoint y: 198, distance: 61.1
click at [114, 198] on input "**********" at bounding box center [175, 197] width 161 height 12
type input "**********"
click at [286, 196] on div "**********" at bounding box center [333, 162] width 142 height 103
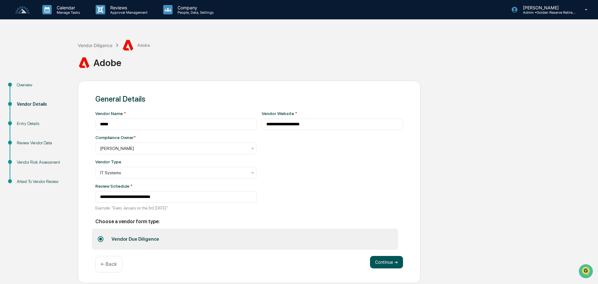
click at [385, 262] on button "Continue ➔" at bounding box center [386, 262] width 33 height 12
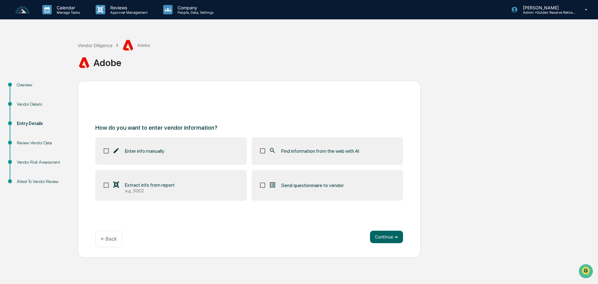
click at [307, 152] on span "Find information from the web with AI" at bounding box center [320, 151] width 78 height 6
click at [388, 237] on button "Continue ➔" at bounding box center [386, 237] width 33 height 12
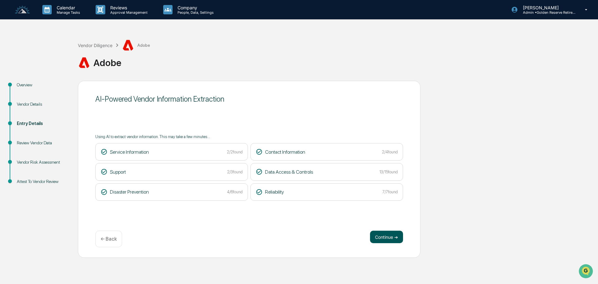
click at [383, 237] on button "Continue ➔" at bounding box center [386, 237] width 33 height 12
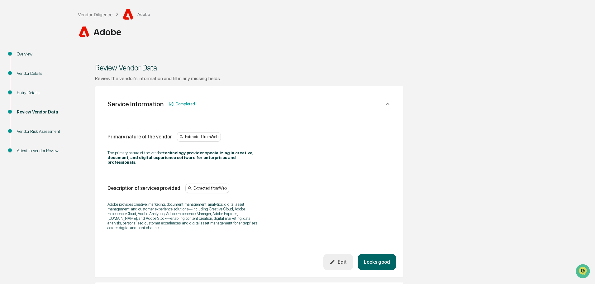
scroll to position [31, 0]
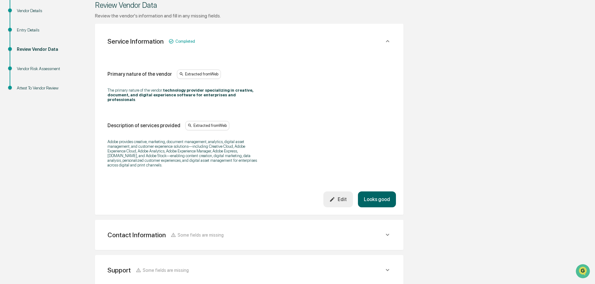
click at [378, 191] on button "Looks good" at bounding box center [377, 199] width 38 height 16
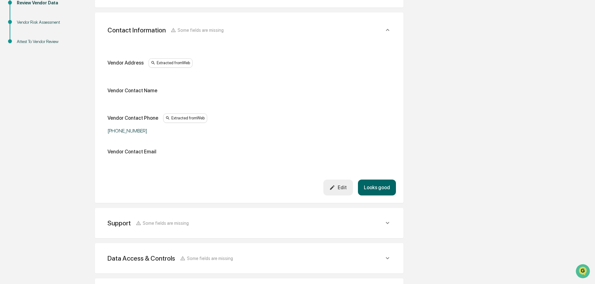
scroll to position [179, 0]
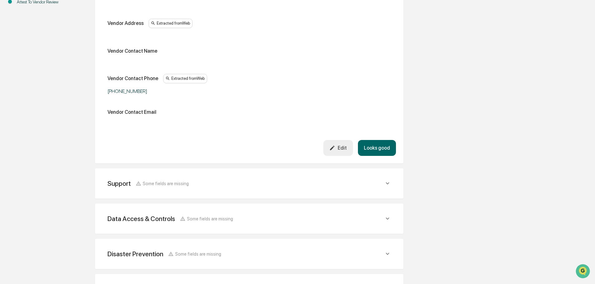
click at [386, 181] on icon at bounding box center [387, 183] width 7 height 7
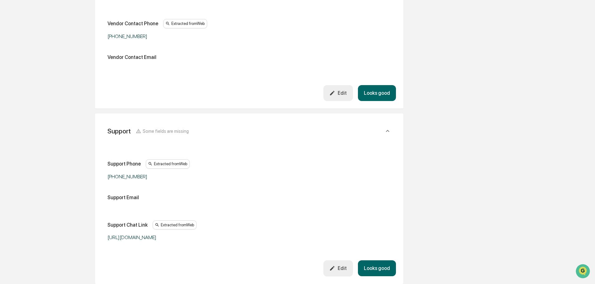
scroll to position [242, 0]
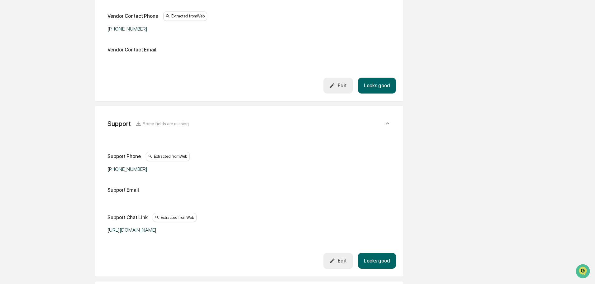
click at [389, 123] on icon at bounding box center [387, 123] width 7 height 7
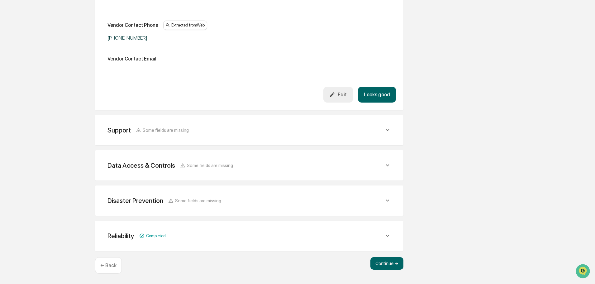
scroll to position [233, 0]
click at [388, 166] on icon at bounding box center [387, 165] width 3 height 2
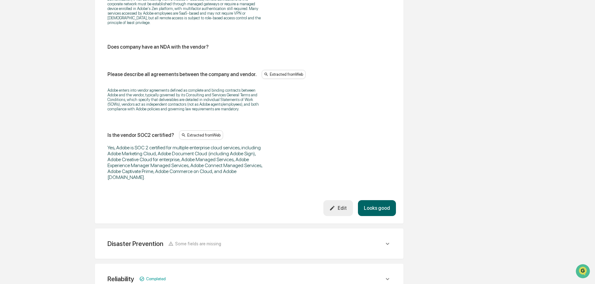
scroll to position [1011, 0]
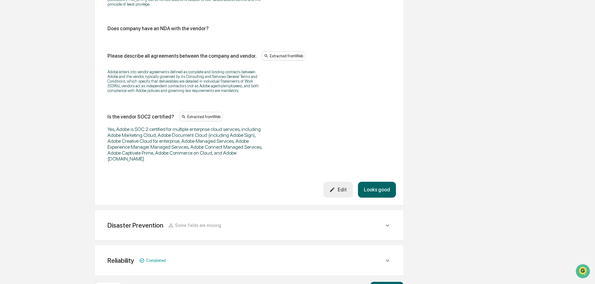
click at [383, 221] on div "Disaster Prevention Some fields are missing" at bounding box center [246, 225] width 277 height 8
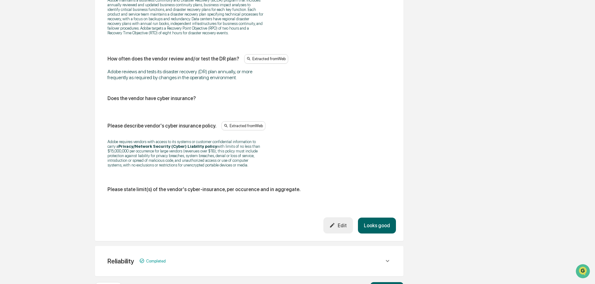
scroll to position [1322, 0]
click at [385, 257] on icon at bounding box center [387, 260] width 7 height 7
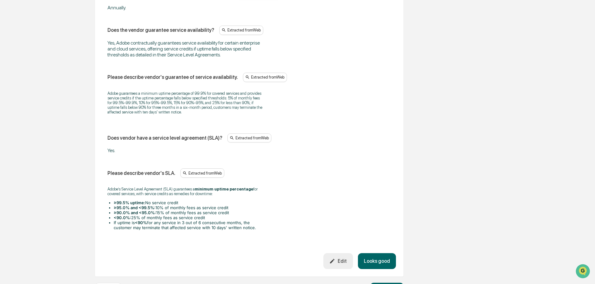
scroll to position [1734, 0]
click at [388, 282] on button "Continue ➔" at bounding box center [387, 288] width 33 height 12
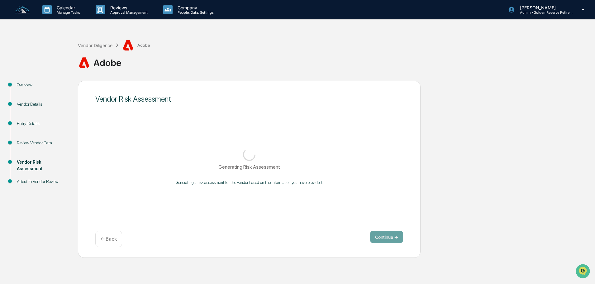
scroll to position [0, 0]
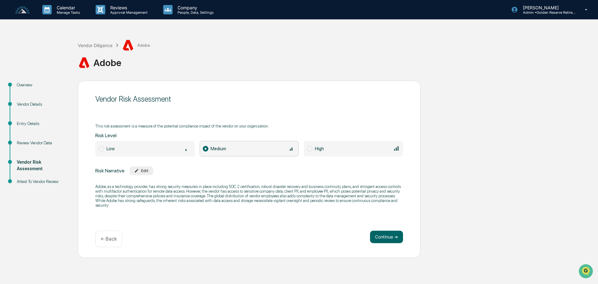
click at [111, 241] on p "← Back" at bounding box center [109, 239] width 16 height 6
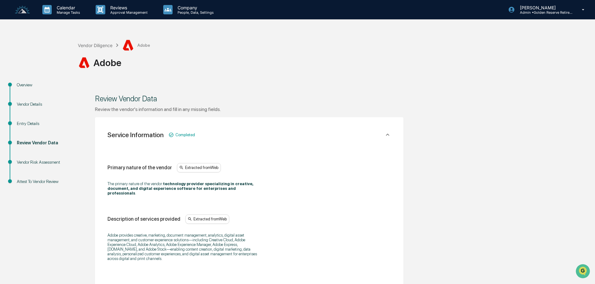
click at [23, 103] on div "Vendor Details" at bounding box center [42, 104] width 51 height 7
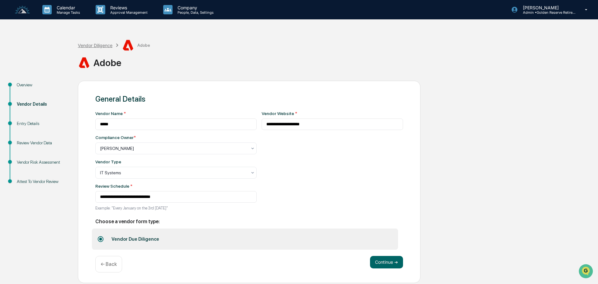
click at [95, 47] on div "Vendor Diligence" at bounding box center [95, 45] width 35 height 5
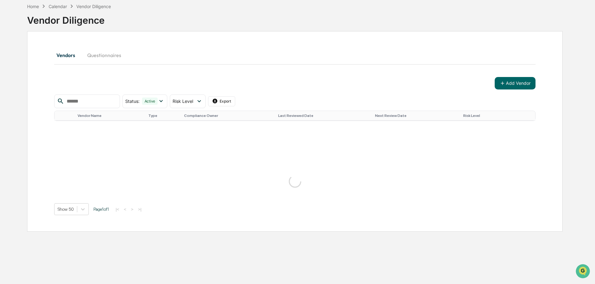
scroll to position [72, 0]
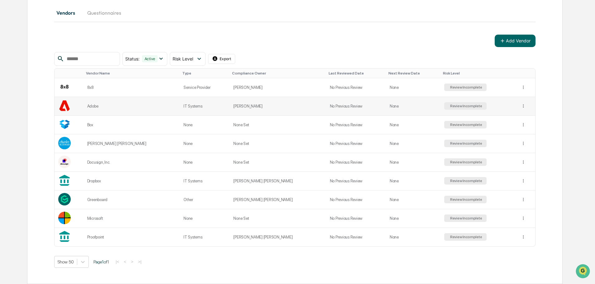
click at [449, 107] on div "Review Incomplete" at bounding box center [465, 106] width 33 height 4
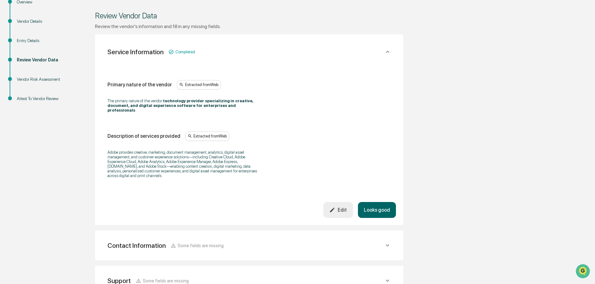
scroll to position [93, 0]
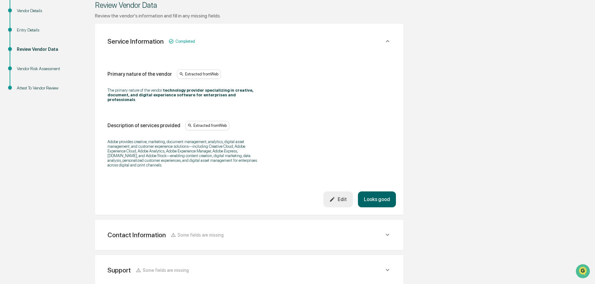
click at [378, 193] on button "Looks good" at bounding box center [377, 199] width 38 height 16
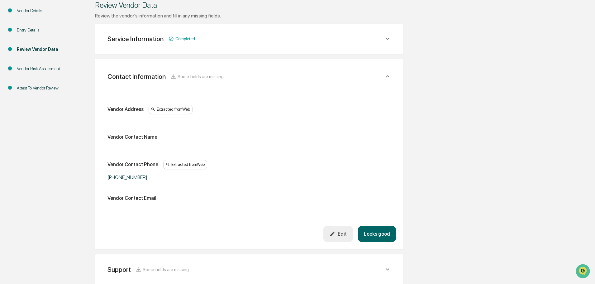
scroll to position [117, 0]
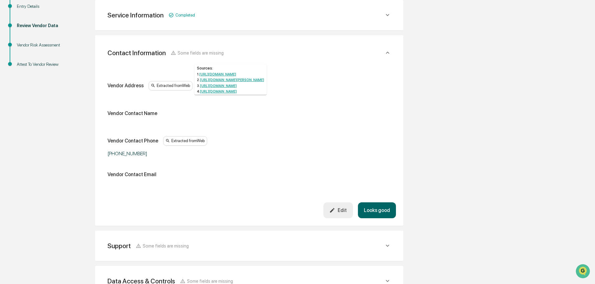
click at [163, 84] on div "Extracted from Web" at bounding box center [171, 85] width 44 height 9
click at [233, 74] on link "[URL][DOMAIN_NAME]" at bounding box center [217, 74] width 37 height 4
click at [345, 204] on button "Edit" at bounding box center [338, 210] width 30 height 16
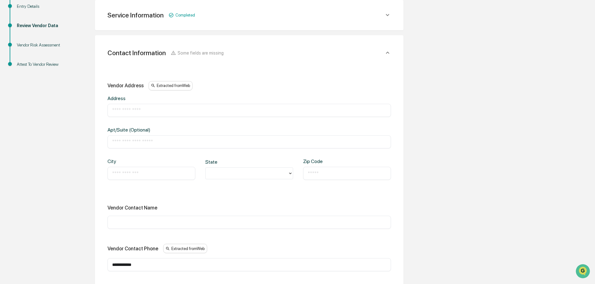
click at [123, 115] on div "​" at bounding box center [250, 110] width 284 height 13
click at [127, 110] on input "text" at bounding box center [249, 110] width 274 height 6
paste input "**********"
type input "**********"
click at [125, 171] on input "text" at bounding box center [151, 173] width 79 height 6
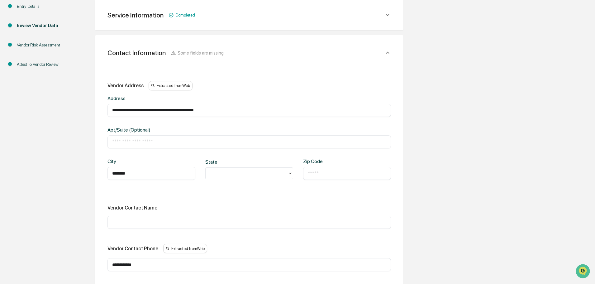
type input "********"
click at [256, 175] on div at bounding box center [247, 173] width 76 height 7
type input "**"
click at [238, 187] on div "CA" at bounding box center [249, 187] width 88 height 12
click at [327, 173] on input "text" at bounding box center [347, 173] width 79 height 6
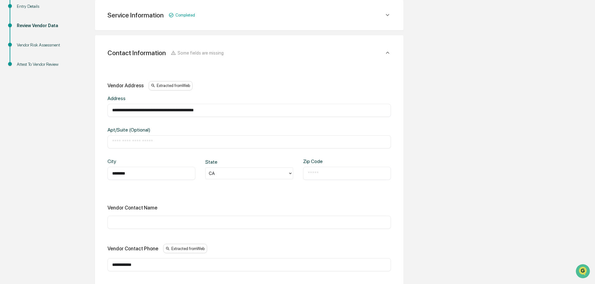
click at [336, 174] on input "text" at bounding box center [347, 173] width 79 height 6
type input "*****"
drag, startPoint x: 232, startPoint y: 111, endPoint x: 149, endPoint y: 111, distance: 82.6
click at [149, 111] on input "**********" at bounding box center [249, 110] width 274 height 6
type input "**********"
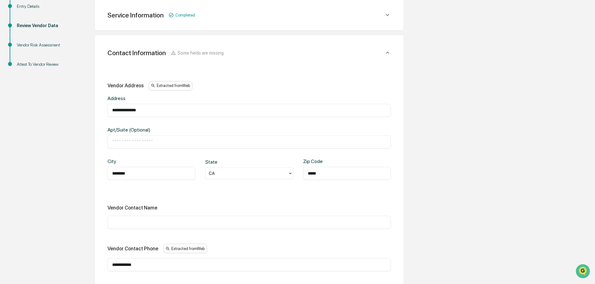
click at [188, 128] on div "Apt/Suite (Optional)" at bounding box center [172, 130] width 128 height 6
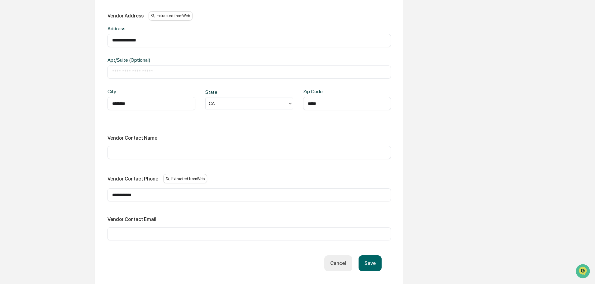
scroll to position [218, 0]
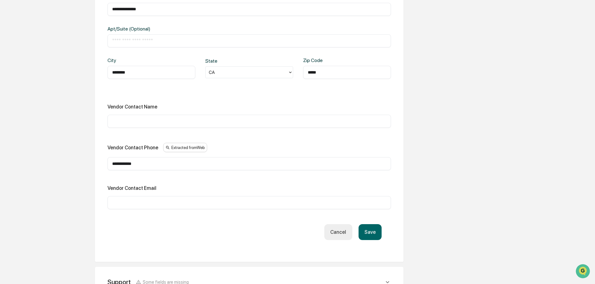
click at [376, 234] on button "Save" at bounding box center [370, 232] width 23 height 16
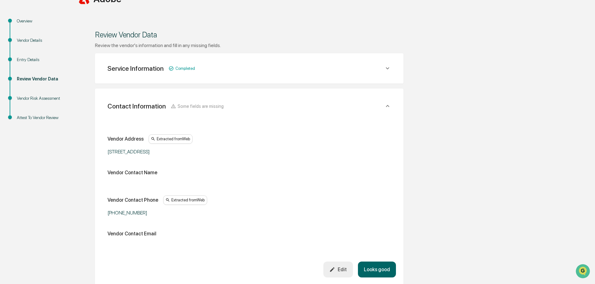
scroll to position [62, 0]
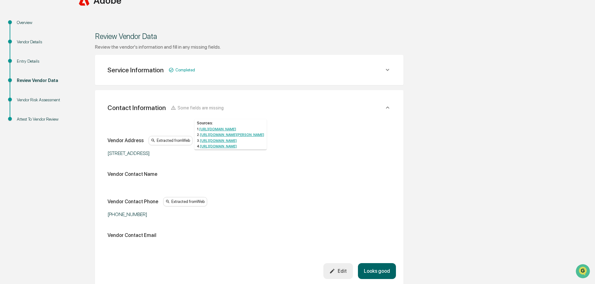
click at [222, 148] on link "[URL][DOMAIN_NAME]" at bounding box center [218, 146] width 37 height 4
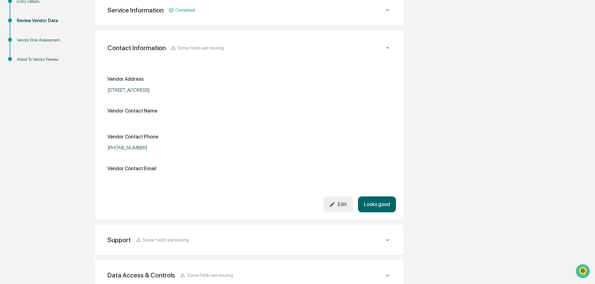
scroll to position [125, 0]
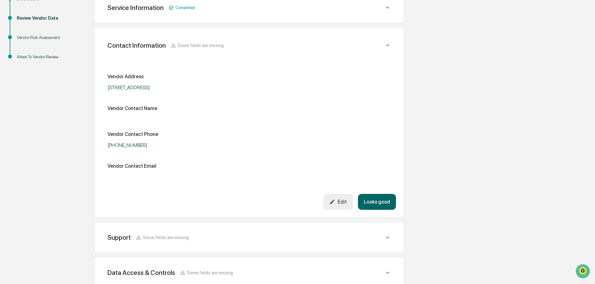
click at [386, 45] on icon at bounding box center [387, 45] width 3 height 2
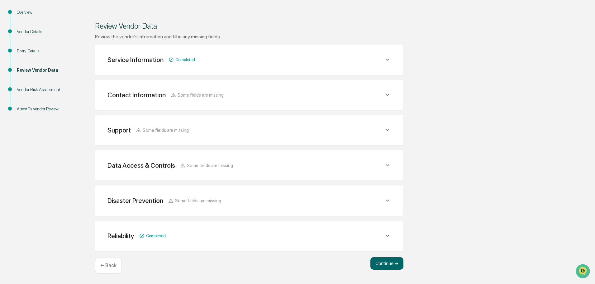
scroll to position [73, 0]
click at [388, 129] on icon at bounding box center [387, 130] width 7 height 7
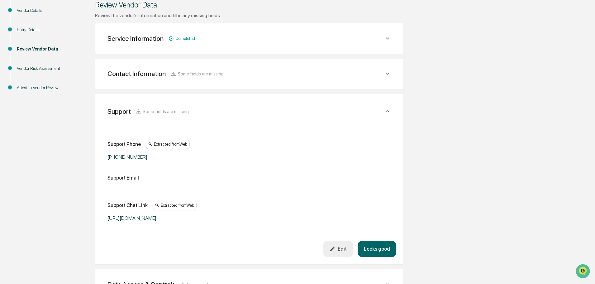
scroll to position [104, 0]
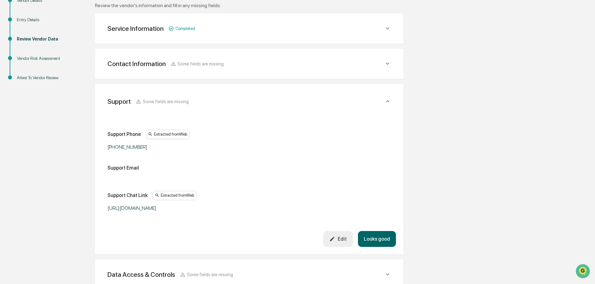
click at [387, 100] on icon at bounding box center [387, 101] width 7 height 7
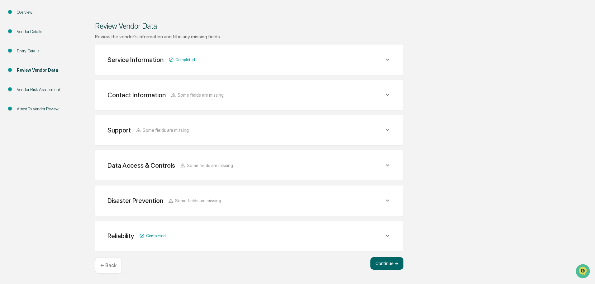
scroll to position [73, 0]
click at [389, 166] on icon at bounding box center [387, 165] width 7 height 7
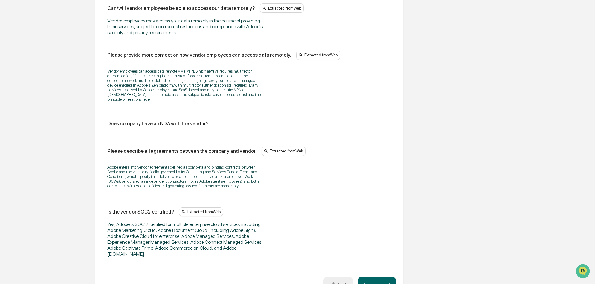
scroll to position [758, 0]
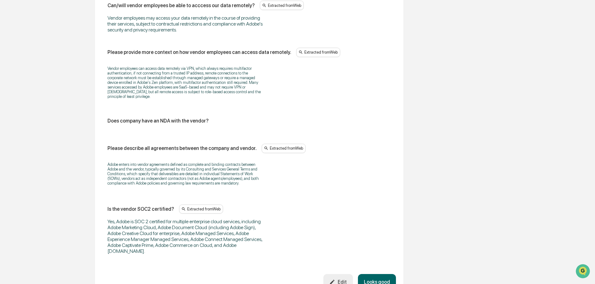
click at [341, 279] on div "Edit" at bounding box center [337, 282] width 17 height 6
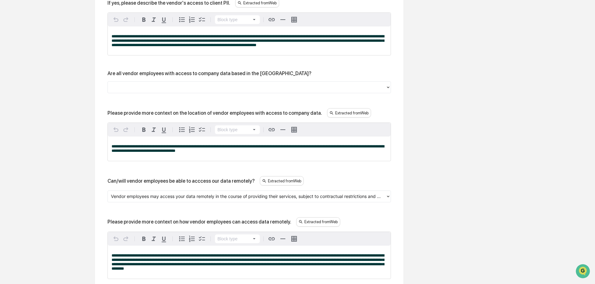
scroll to position [602, 0]
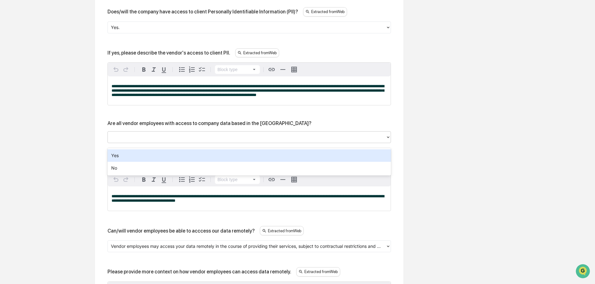
click at [140, 139] on div at bounding box center [247, 137] width 272 height 7
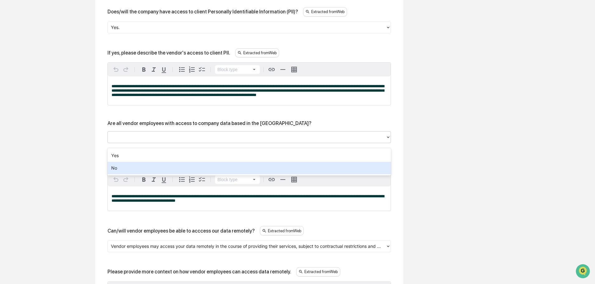
click at [119, 168] on div "No" at bounding box center [250, 168] width 284 height 12
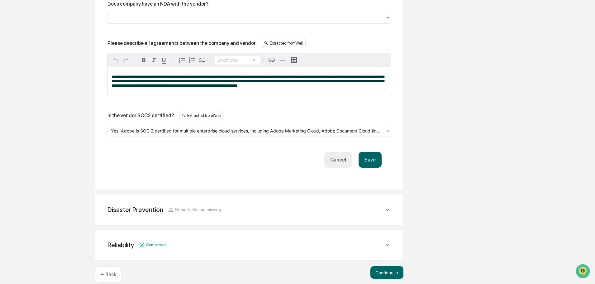
click at [374, 168] on button "Save" at bounding box center [370, 160] width 23 height 16
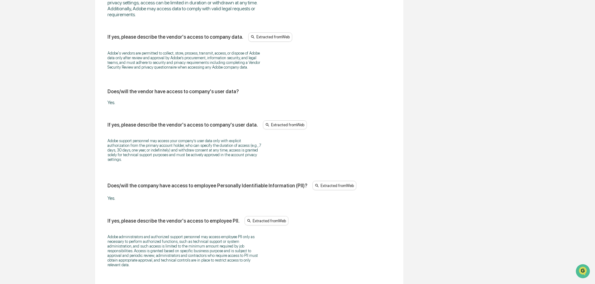
scroll to position [171, 0]
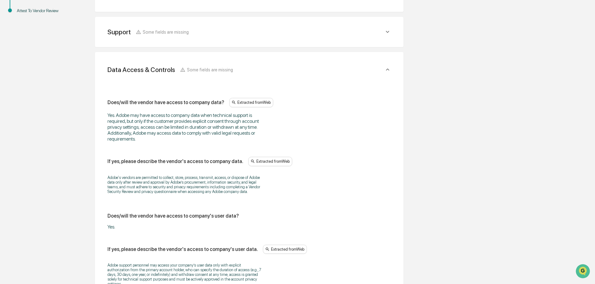
click at [388, 70] on icon at bounding box center [387, 69] width 7 height 7
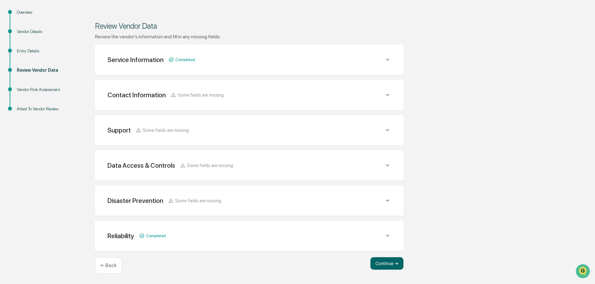
scroll to position [73, 0]
click at [390, 164] on icon at bounding box center [387, 165] width 7 height 7
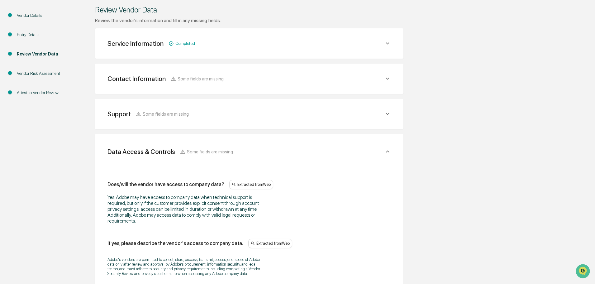
scroll to position [46, 0]
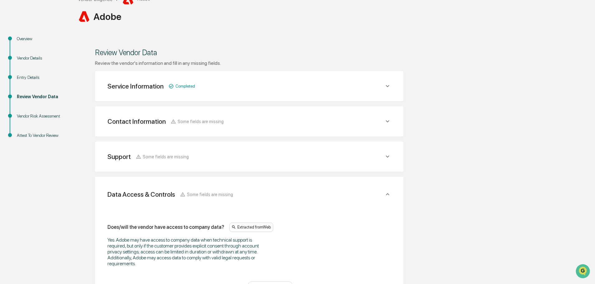
click at [389, 192] on icon at bounding box center [387, 194] width 7 height 7
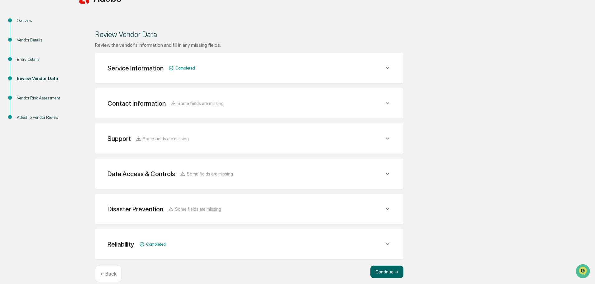
scroll to position [73, 0]
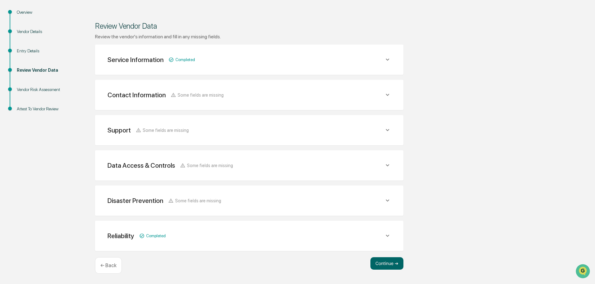
click at [389, 199] on icon at bounding box center [387, 200] width 7 height 7
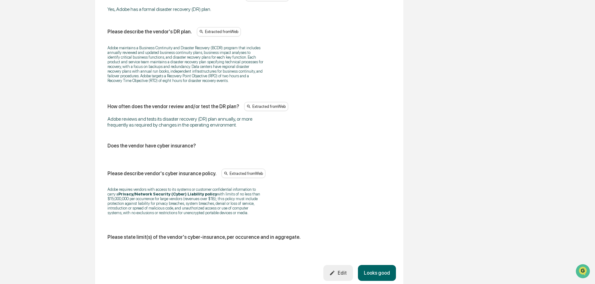
scroll to position [353, 0]
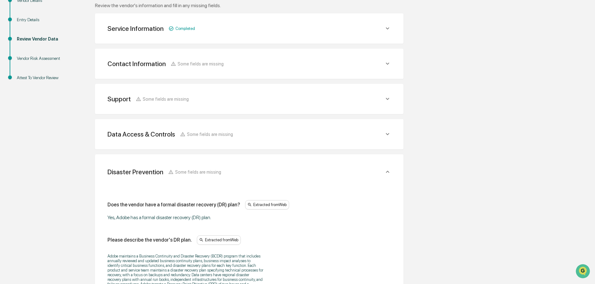
click at [386, 172] on icon at bounding box center [387, 171] width 7 height 7
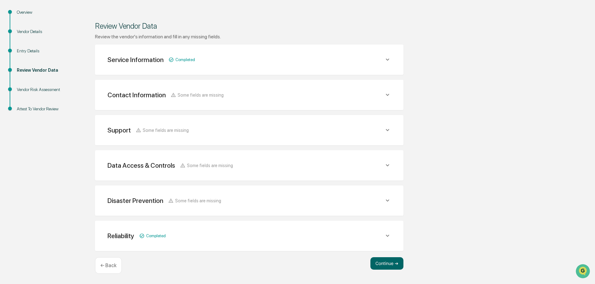
scroll to position [73, 0]
click at [386, 235] on icon at bounding box center [387, 235] width 7 height 7
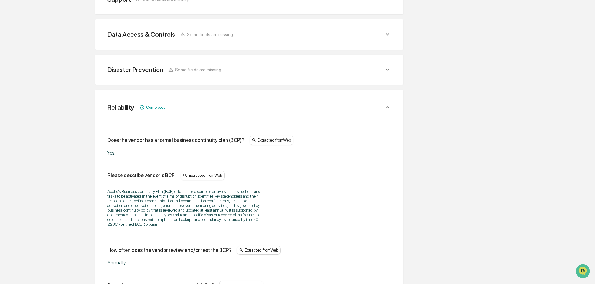
scroll to position [110, 0]
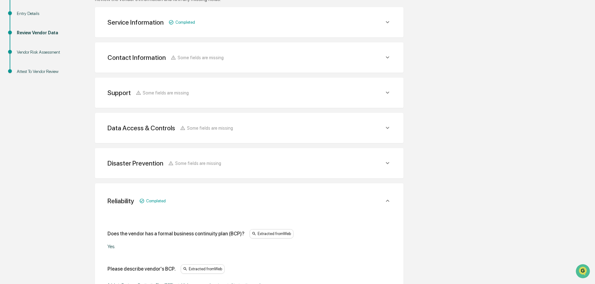
click at [388, 198] on icon at bounding box center [387, 200] width 7 height 7
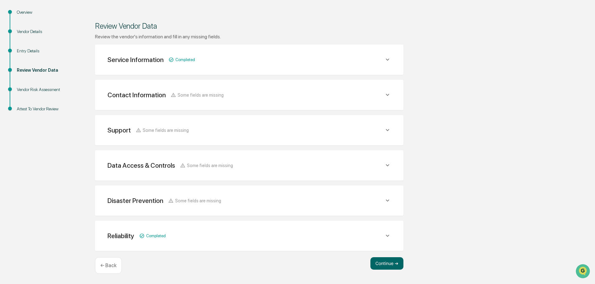
scroll to position [73, 0]
click at [383, 236] on div "Reliability Completed" at bounding box center [246, 236] width 277 height 8
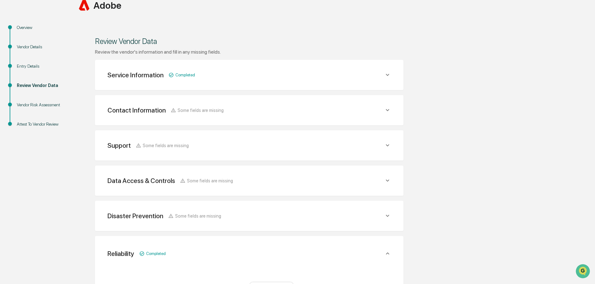
scroll to position [62, 0]
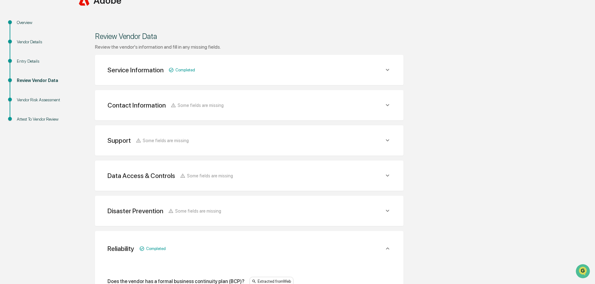
click at [388, 141] on icon at bounding box center [387, 140] width 7 height 7
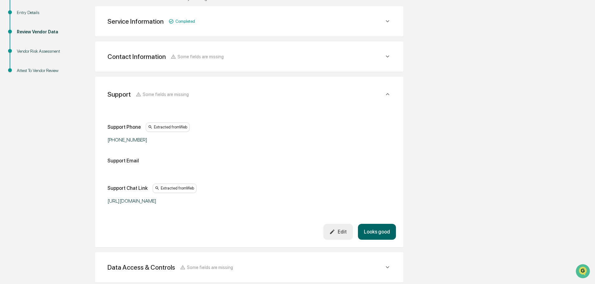
scroll to position [125, 0]
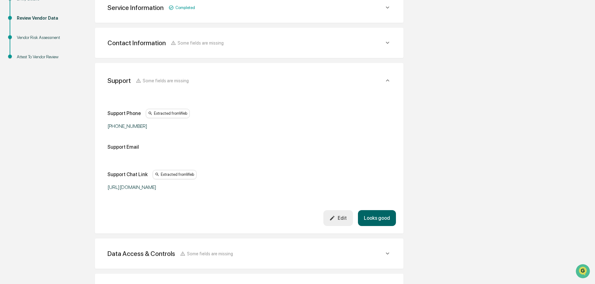
click at [337, 219] on div "Edit" at bounding box center [337, 218] width 17 height 6
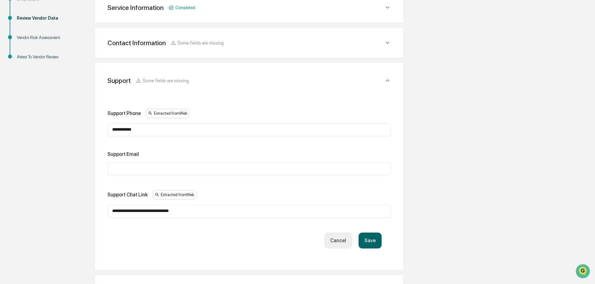
click at [126, 165] on input "text" at bounding box center [249, 168] width 274 height 6
click at [376, 244] on button "Save" at bounding box center [370, 240] width 23 height 16
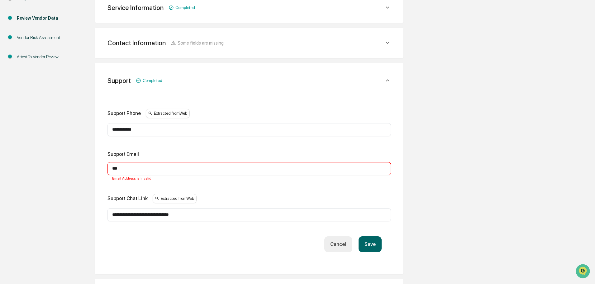
click at [131, 165] on div "*** ​ Email Address is Invalid" at bounding box center [250, 168] width 284 height 13
click at [127, 170] on input "***" at bounding box center [249, 168] width 274 height 6
type input "**"
click at [378, 240] on button "Save" at bounding box center [370, 244] width 23 height 16
click at [377, 245] on button "Save" at bounding box center [370, 244] width 23 height 16
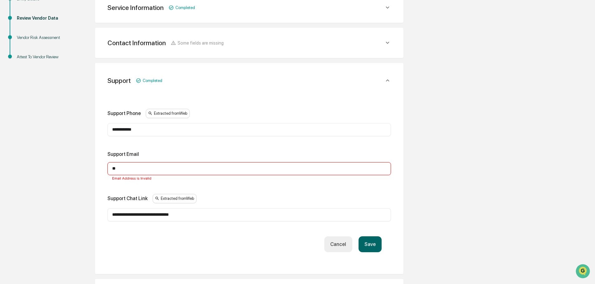
click at [123, 169] on input "**" at bounding box center [249, 168] width 274 height 6
click at [100, 170] on div "**********" at bounding box center [249, 168] width 308 height 211
drag, startPoint x: 302, startPoint y: 251, endPoint x: 333, endPoint y: 247, distance: 31.2
click at [302, 251] on div "Save Cancel" at bounding box center [249, 244] width 265 height 16
click at [371, 245] on button "Save" at bounding box center [370, 244] width 23 height 16
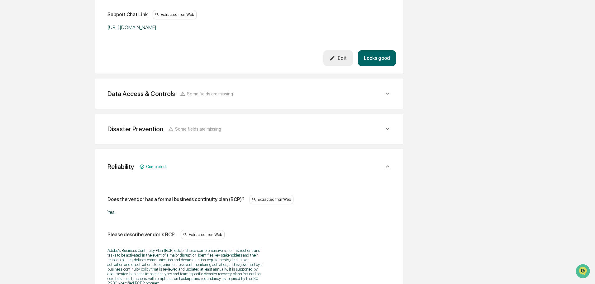
scroll to position [280, 0]
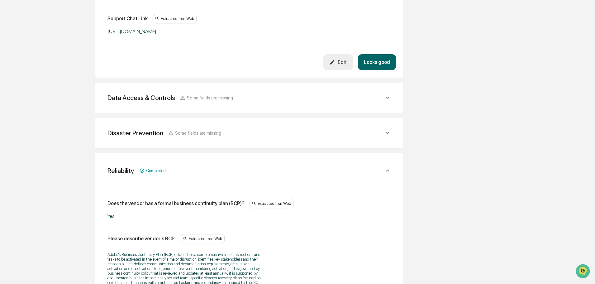
click at [388, 98] on icon at bounding box center [387, 98] width 3 height 2
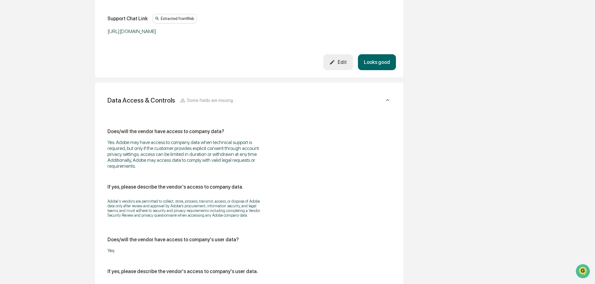
click at [386, 101] on icon at bounding box center [387, 100] width 3 height 2
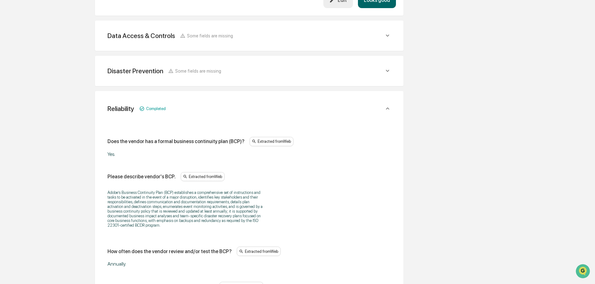
scroll to position [343, 0]
click at [388, 71] on icon at bounding box center [387, 70] width 3 height 2
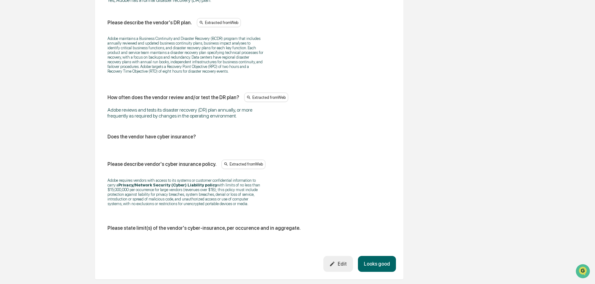
scroll to position [499, 0]
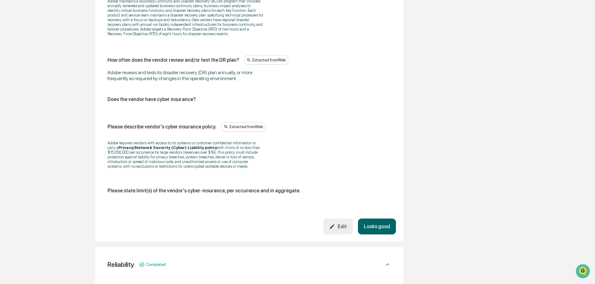
click at [200, 99] on div "Does the vendor have cyber insurance?" at bounding box center [250, 99] width 284 height 6
drag, startPoint x: 192, startPoint y: 98, endPoint x: 109, endPoint y: 103, distance: 83.1
click at [109, 103] on div "Does the vendor have cyber insurance?" at bounding box center [250, 101] width 284 height 11
copy div "Does the vendor have cyber insurance?"
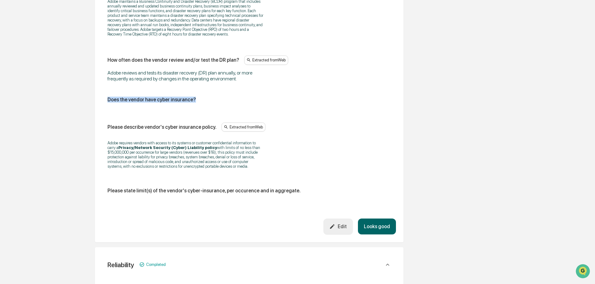
click at [335, 226] on icon "button" at bounding box center [332, 226] width 6 height 6
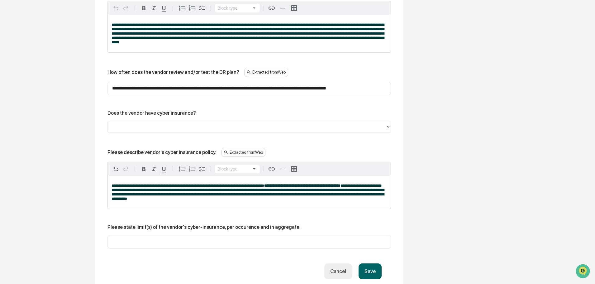
click at [137, 129] on div at bounding box center [247, 126] width 272 height 7
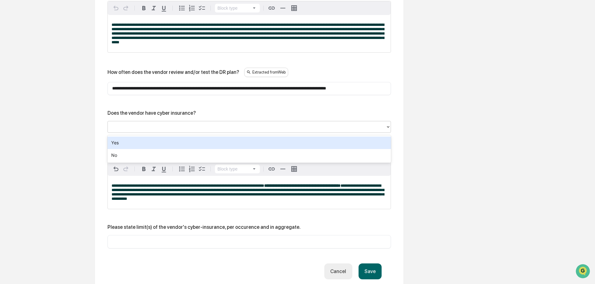
click at [138, 127] on div at bounding box center [247, 126] width 272 height 7
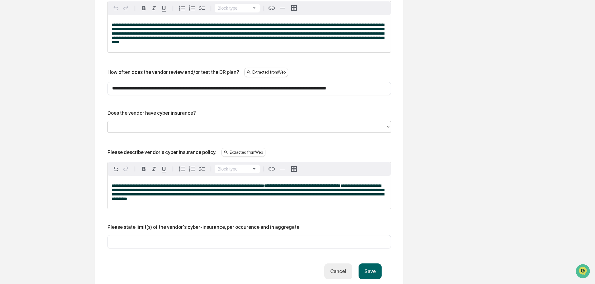
click at [138, 127] on div at bounding box center [247, 126] width 272 height 7
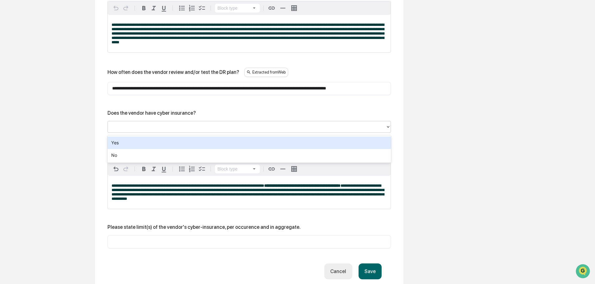
click at [126, 143] on div "Yes" at bounding box center [250, 142] width 284 height 12
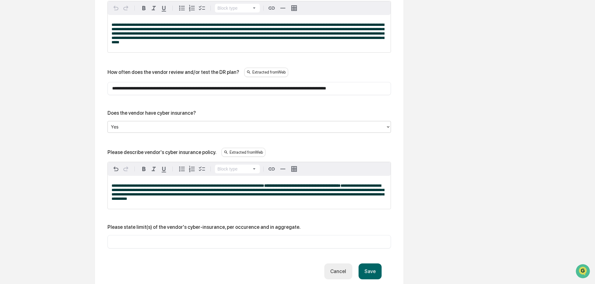
click at [183, 201] on p "**********" at bounding box center [249, 192] width 275 height 17
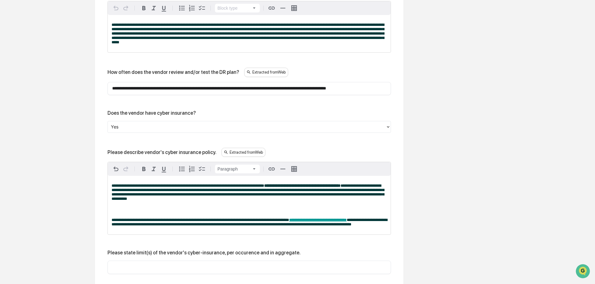
click at [123, 222] on span "**********" at bounding box center [201, 220] width 178 height 4
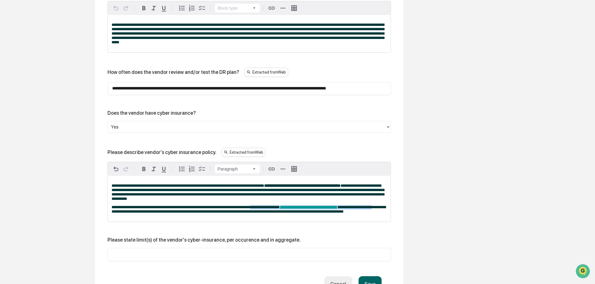
drag, startPoint x: 388, startPoint y: 211, endPoint x: 252, endPoint y: 211, distance: 135.9
click at [252, 211] on div "**********" at bounding box center [249, 199] width 283 height 46
click at [261, 214] on p "**********" at bounding box center [249, 209] width 275 height 9
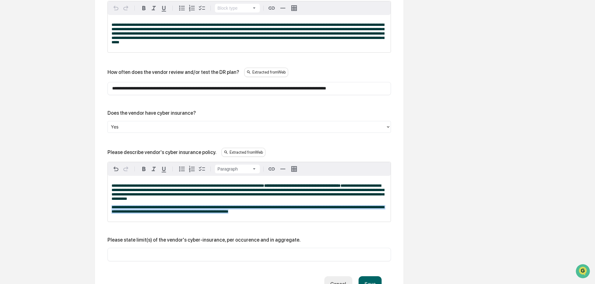
drag, startPoint x: 256, startPoint y: 216, endPoint x: 112, endPoint y: 210, distance: 143.4
click at [112, 210] on p "**********" at bounding box center [249, 209] width 275 height 9
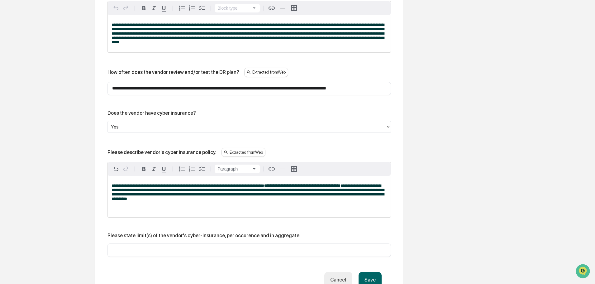
click at [112, 187] on span "**********" at bounding box center [188, 186] width 153 height 4
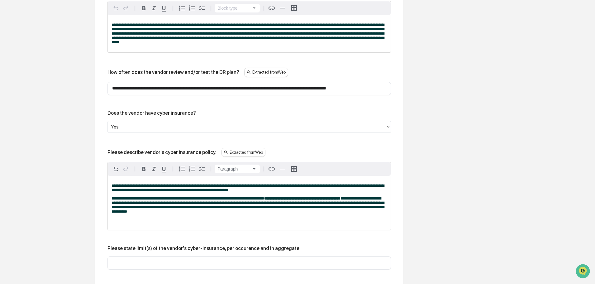
click at [216, 222] on p at bounding box center [249, 220] width 275 height 4
click at [124, 230] on div "**********" at bounding box center [249, 203] width 283 height 54
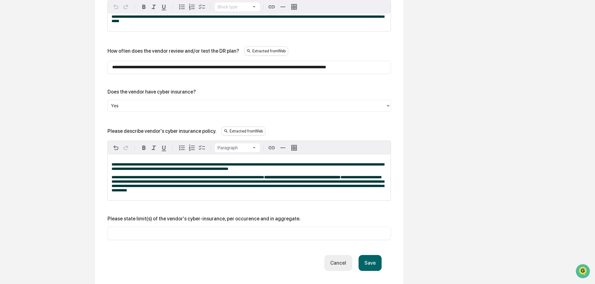
scroll to position [523, 0]
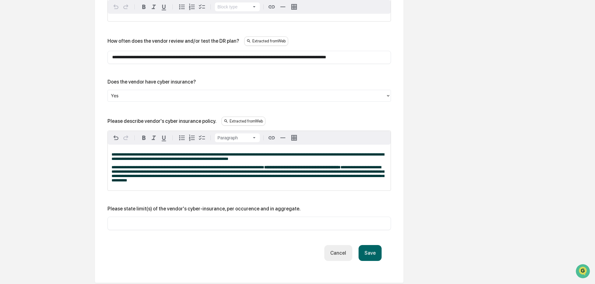
click at [189, 188] on div "**********" at bounding box center [249, 168] width 283 height 46
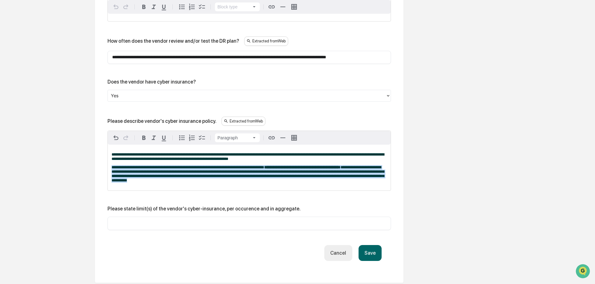
drag, startPoint x: 184, startPoint y: 187, endPoint x: 105, endPoint y: 171, distance: 81.2
click at [105, 171] on div "**********" at bounding box center [250, 85] width 294 height 379
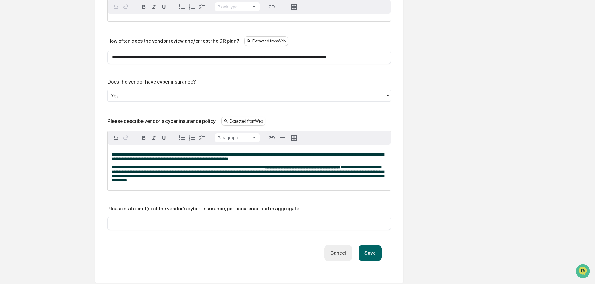
click at [116, 226] on input "text" at bounding box center [249, 223] width 274 height 6
paste input "**********"
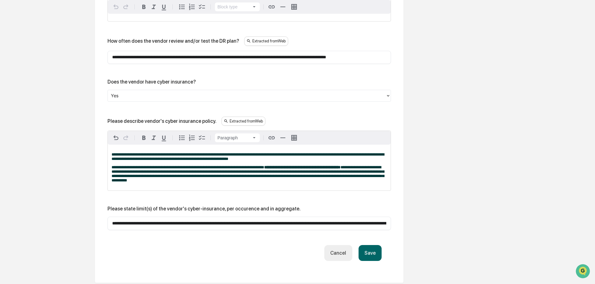
scroll to position [0, 818]
type input "**********"
click at [196, 243] on div "**********" at bounding box center [250, 87] width 284 height 346
click at [368, 259] on button "Save" at bounding box center [370, 253] width 23 height 16
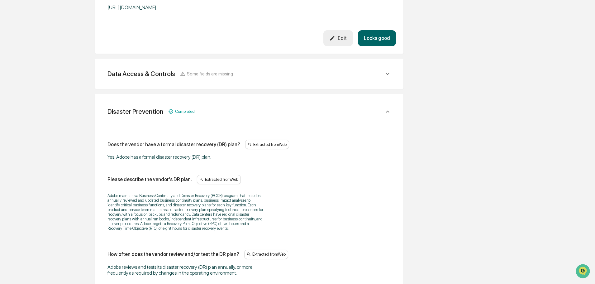
scroll to position [242, 0]
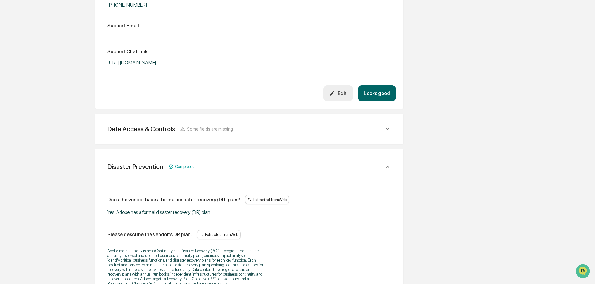
click at [388, 167] on icon at bounding box center [387, 166] width 7 height 7
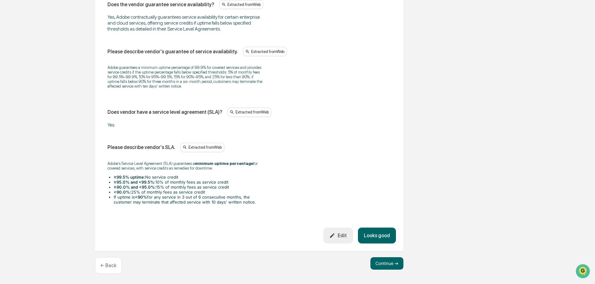
click at [381, 233] on button "Looks good" at bounding box center [377, 235] width 38 height 16
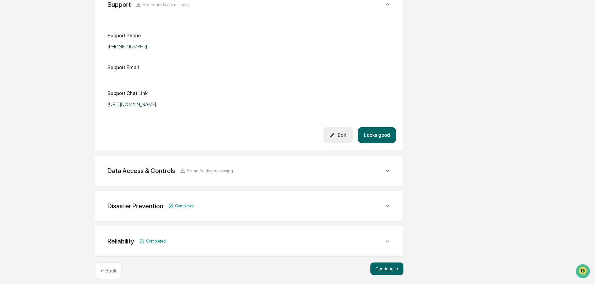
scroll to position [206, 0]
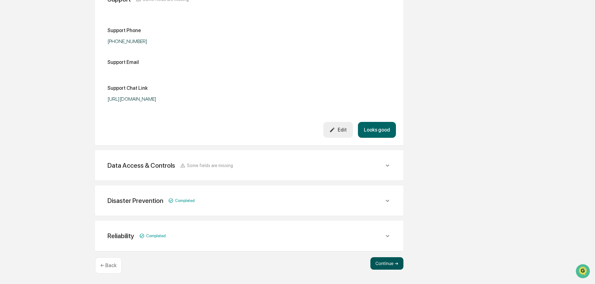
click at [390, 264] on button "Continue ➔" at bounding box center [387, 263] width 33 height 12
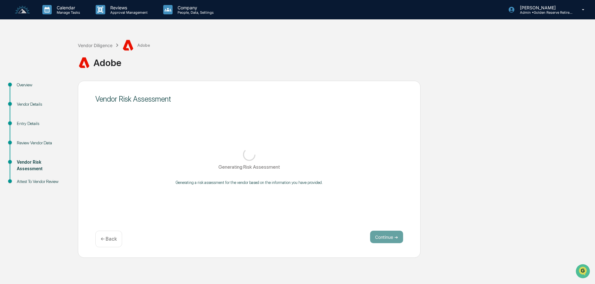
scroll to position [0, 0]
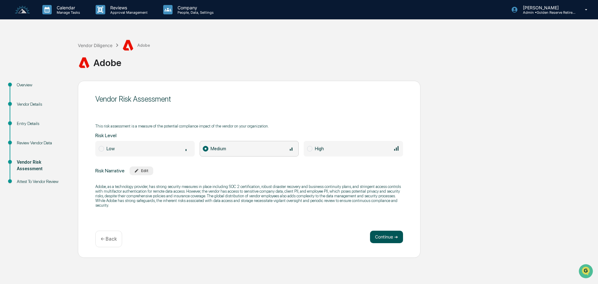
click at [394, 240] on button "Continue ➔" at bounding box center [386, 237] width 33 height 12
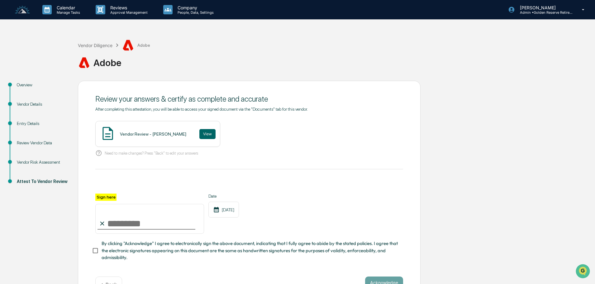
click at [146, 136] on div "Vendor Review - [PERSON_NAME]" at bounding box center [153, 133] width 66 height 5
click at [199, 135] on button "View" at bounding box center [207, 134] width 16 height 10
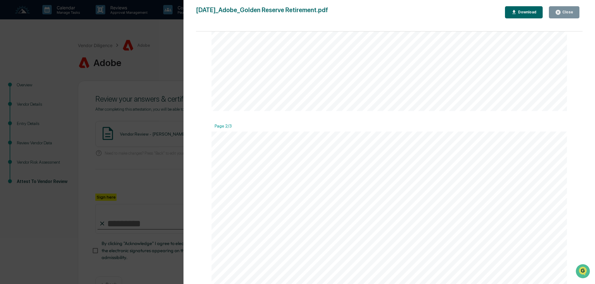
scroll to position [499, 0]
click at [565, 13] on div "Close" at bounding box center [567, 12] width 12 height 4
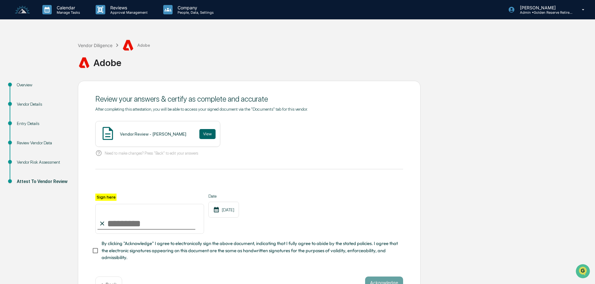
click at [90, 41] on div "Vendor Diligence Adobe" at bounding box center [114, 45] width 72 height 12
click at [90, 46] on div "Vendor Diligence" at bounding box center [95, 45] width 35 height 5
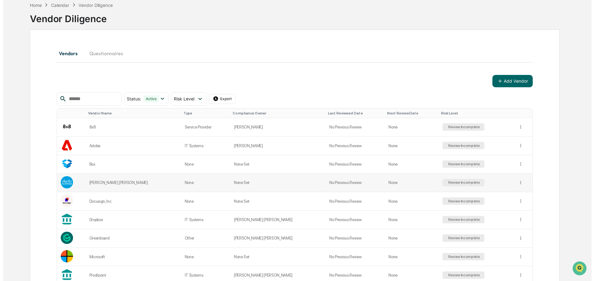
scroll to position [31, 0]
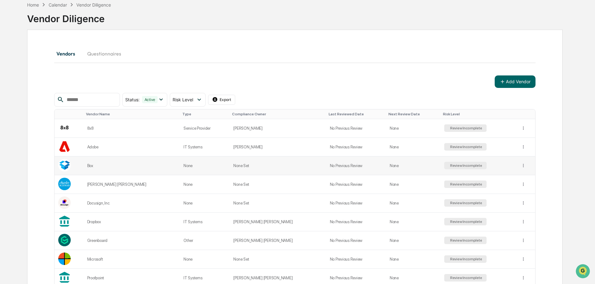
click at [449, 165] on div "Review Incomplete" at bounding box center [465, 165] width 33 height 4
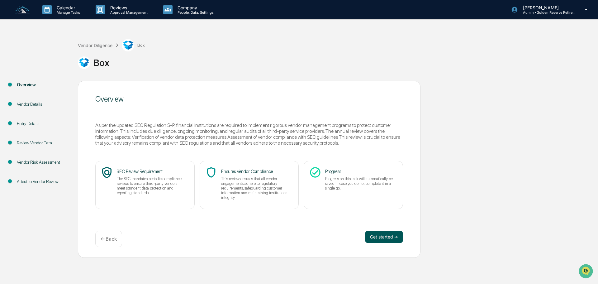
click at [390, 239] on button "Get started ➔" at bounding box center [384, 237] width 38 height 12
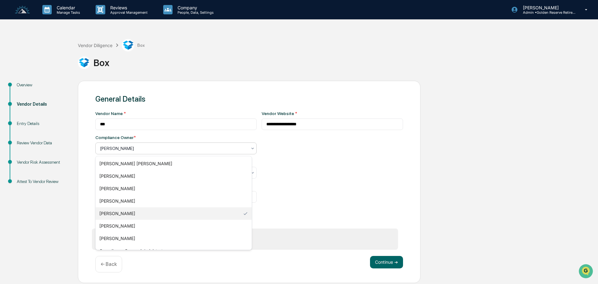
click at [123, 151] on div at bounding box center [173, 148] width 147 height 6
click at [125, 213] on div "[PERSON_NAME]" at bounding box center [174, 213] width 156 height 12
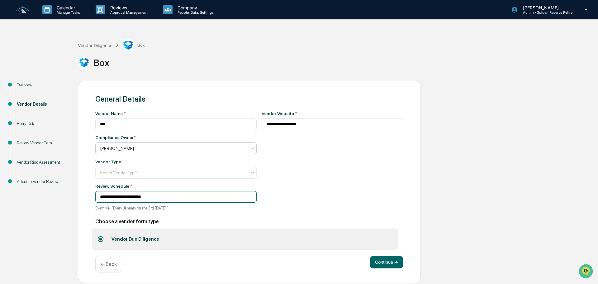
click at [176, 198] on input "**********" at bounding box center [175, 197] width 161 height 12
drag, startPoint x: 171, startPoint y: 197, endPoint x: 113, endPoint y: 197, distance: 57.6
click at [113, 197] on input "**********" at bounding box center [175, 197] width 161 height 12
type input "**********"
click at [209, 234] on label "Vendor Due Diligence" at bounding box center [245, 238] width 306 height 21
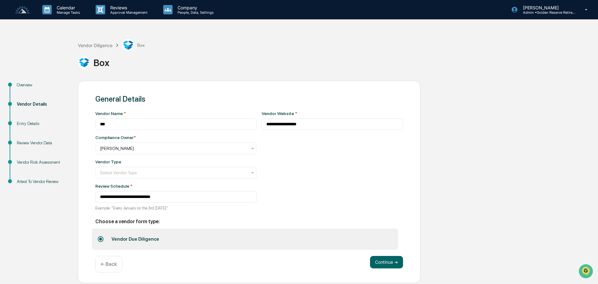
click at [314, 201] on div "**********" at bounding box center [333, 162] width 142 height 103
drag, startPoint x: 291, startPoint y: 126, endPoint x: 260, endPoint y: 126, distance: 31.5
click at [262, 126] on input "**********" at bounding box center [333, 124] width 142 height 12
click at [387, 265] on button "Continue ➔" at bounding box center [386, 262] width 33 height 12
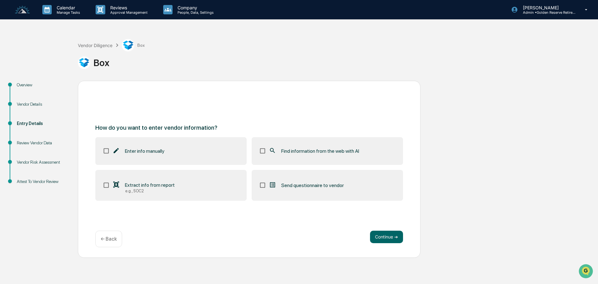
click at [335, 152] on span "Find information from the web with AI" at bounding box center [320, 151] width 78 height 6
click at [387, 236] on button "Continue ➔" at bounding box center [386, 237] width 33 height 12
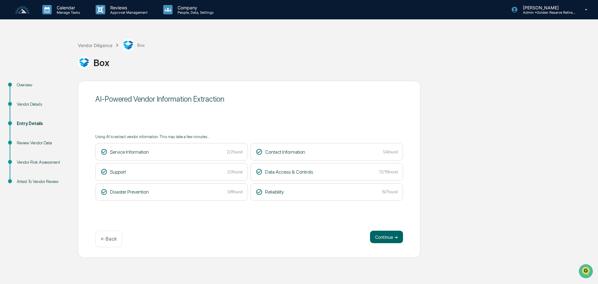
click at [217, 156] on div "Service Information 2/2 found" at bounding box center [171, 151] width 153 height 17
click at [378, 237] on button "Continue ➔" at bounding box center [386, 237] width 33 height 12
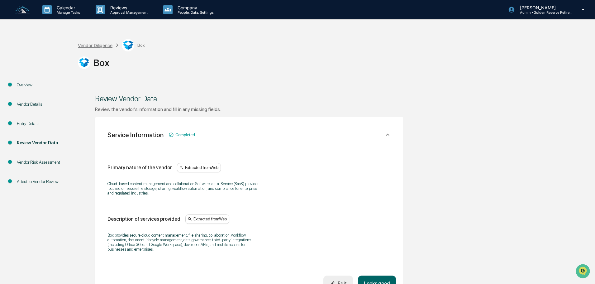
click at [96, 43] on div "Vendor Diligence" at bounding box center [95, 45] width 35 height 5
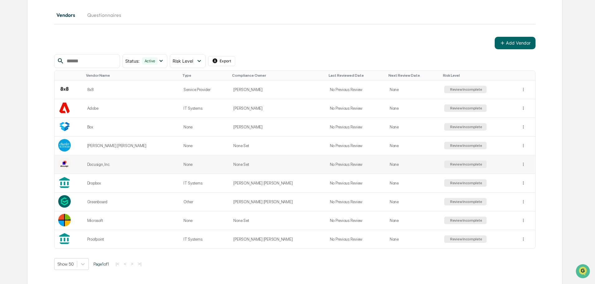
scroll to position [72, 0]
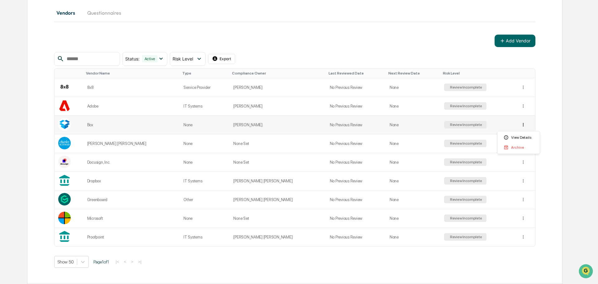
click at [517, 125] on html "Calendar Manage Tasks Reviews Approval Management Company People, Data, Setting…" at bounding box center [299, 70] width 598 height 284
click at [554, 115] on html "Calendar Manage Tasks Reviews Approval Management Company People, Data, Setting…" at bounding box center [299, 70] width 598 height 284
click at [449, 198] on div "Review Incomplete" at bounding box center [465, 199] width 33 height 4
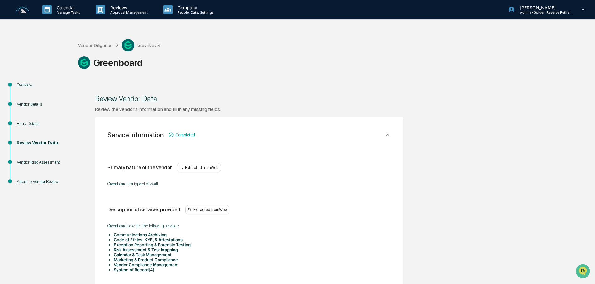
click at [26, 101] on div "Vendor Details" at bounding box center [42, 104] width 51 height 7
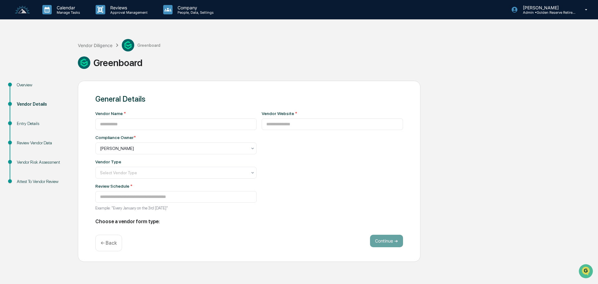
type input "**********"
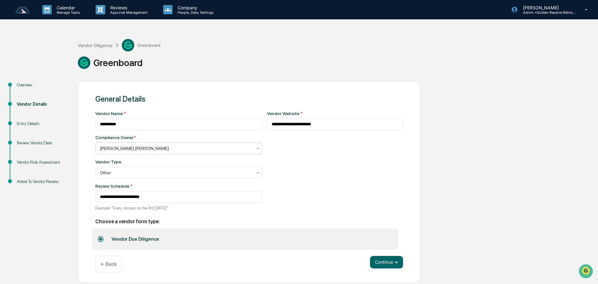
click at [168, 148] on div at bounding box center [176, 148] width 152 height 6
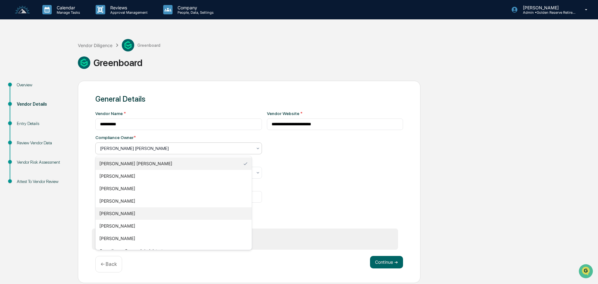
click at [124, 212] on div "[PERSON_NAME]" at bounding box center [174, 213] width 156 height 12
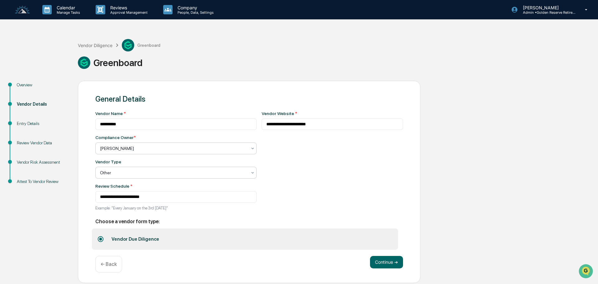
click at [128, 172] on div at bounding box center [173, 173] width 147 height 6
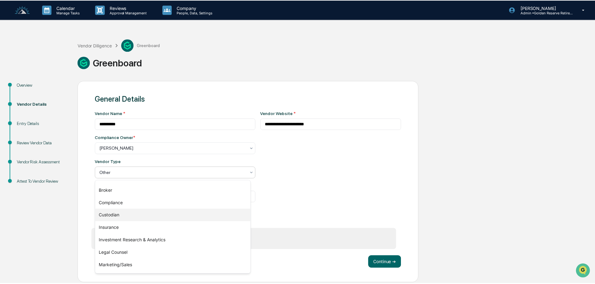
scroll to position [31, 0]
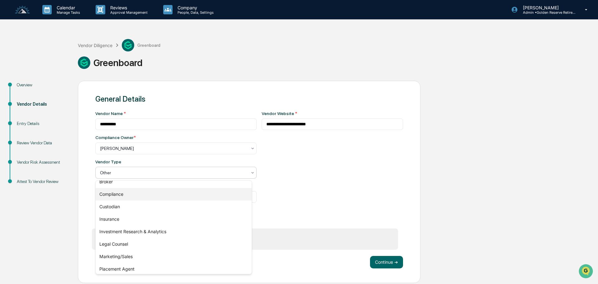
click at [120, 191] on div "Compliance" at bounding box center [174, 194] width 156 height 12
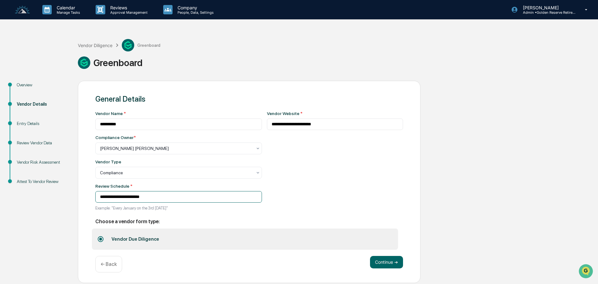
drag, startPoint x: 176, startPoint y: 198, endPoint x: 111, endPoint y: 198, distance: 64.8
click at [111, 198] on input "**********" at bounding box center [178, 197] width 167 height 12
type input "**********"
click at [224, 217] on div "**********" at bounding box center [249, 171] width 308 height 155
click at [380, 262] on button "Continue ➔" at bounding box center [386, 262] width 33 height 12
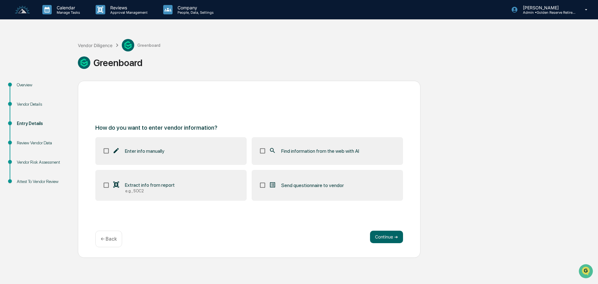
click at [320, 157] on label "Find information from the web with AI" at bounding box center [327, 150] width 151 height 27
click at [388, 235] on button "Continue ➔" at bounding box center [386, 237] width 33 height 12
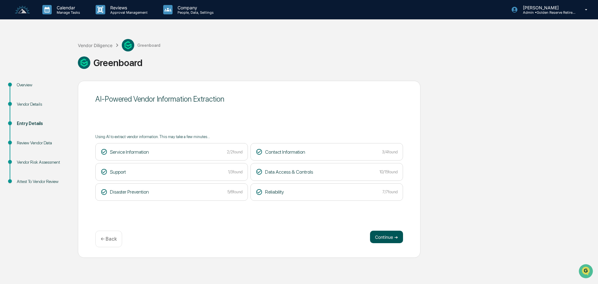
click at [383, 235] on button "Continue ➔" at bounding box center [386, 237] width 33 height 12
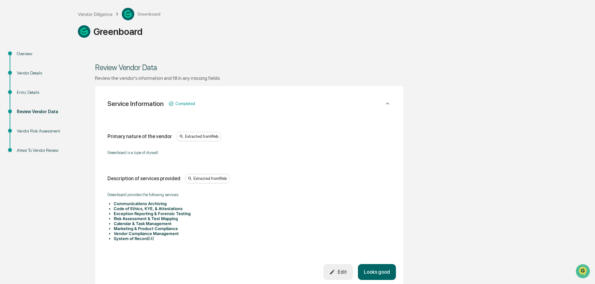
click at [345, 270] on div "Edit" at bounding box center [337, 272] width 17 height 6
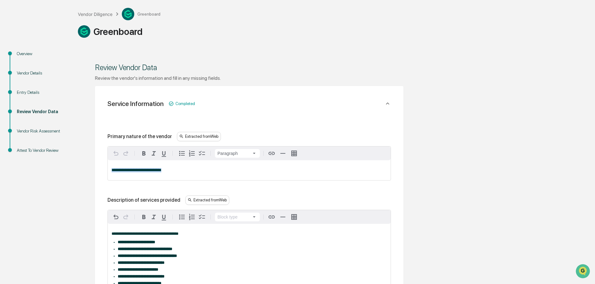
drag, startPoint x: 178, startPoint y: 169, endPoint x: 110, endPoint y: 170, distance: 67.6
click at [110, 170] on div "**********" at bounding box center [249, 170] width 283 height 20
paste div
click at [113, 170] on span "**********" at bounding box center [173, 170] width 123 height 4
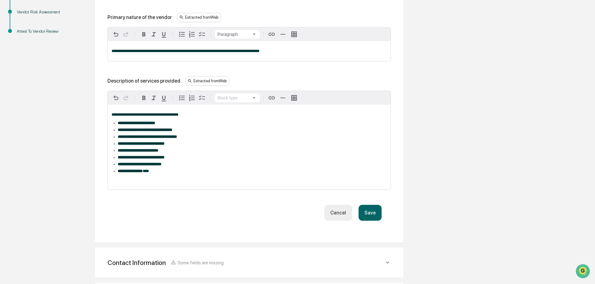
scroll to position [156, 0]
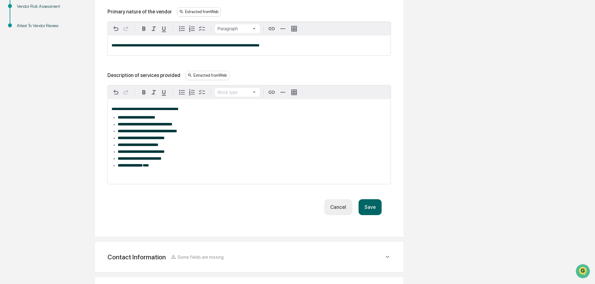
click at [375, 210] on button "Save" at bounding box center [370, 207] width 23 height 16
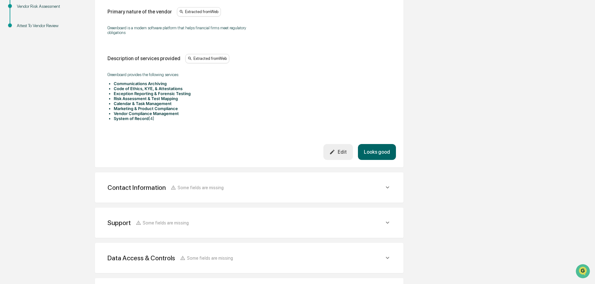
scroll to position [187, 0]
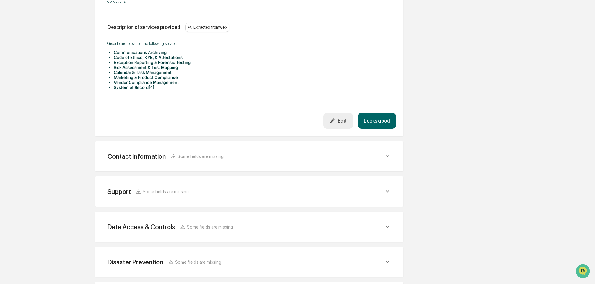
click at [388, 153] on icon at bounding box center [387, 156] width 7 height 7
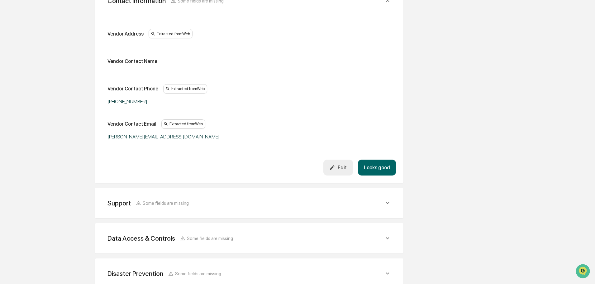
scroll to position [374, 0]
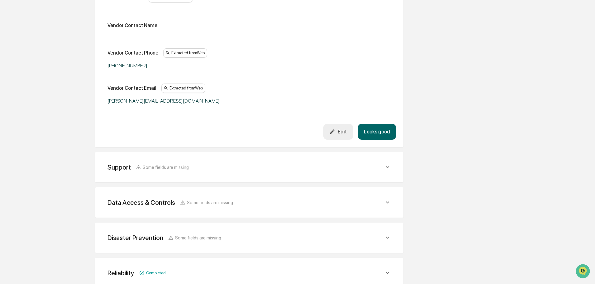
click at [389, 165] on icon at bounding box center [387, 167] width 7 height 7
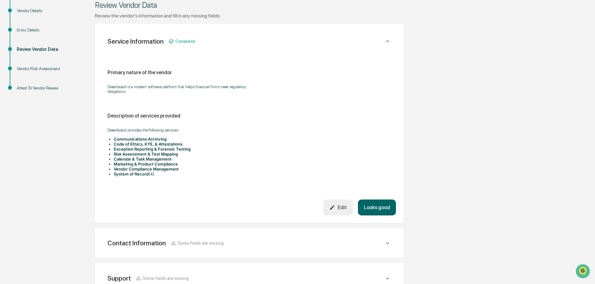
scroll to position [125, 0]
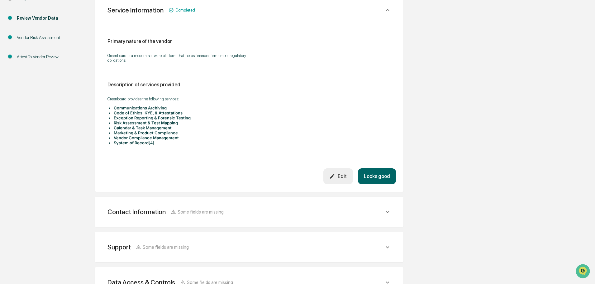
click at [388, 208] on icon at bounding box center [387, 211] width 7 height 7
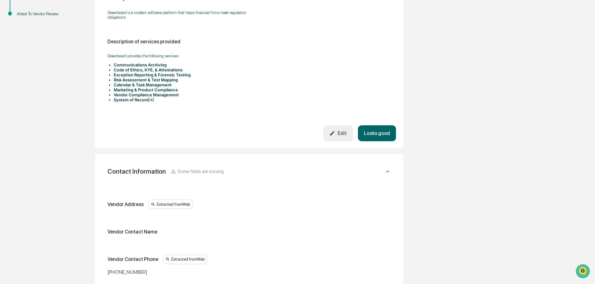
scroll to position [218, 0]
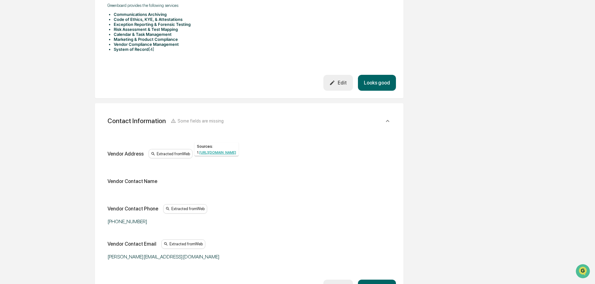
click at [225, 150] on div "Sources: 1 . [URL][DOMAIN_NAME]" at bounding box center [216, 149] width 39 height 11
click at [225, 152] on link "[URL][DOMAIN_NAME]" at bounding box center [217, 153] width 37 height 4
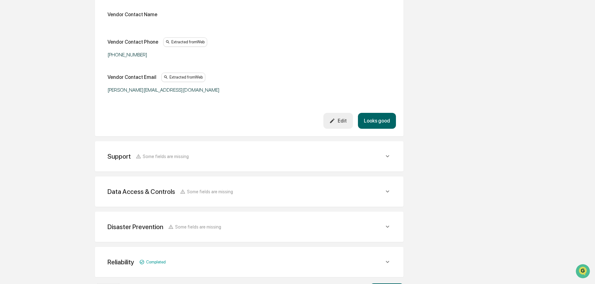
scroll to position [405, 0]
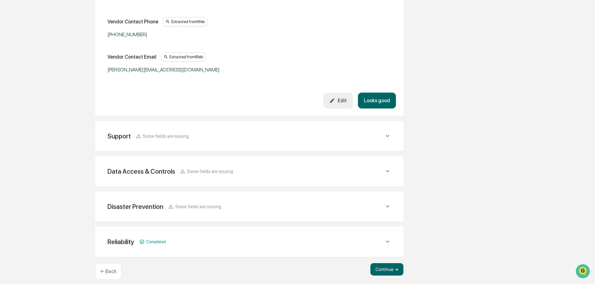
click at [385, 132] on icon at bounding box center [387, 135] width 7 height 7
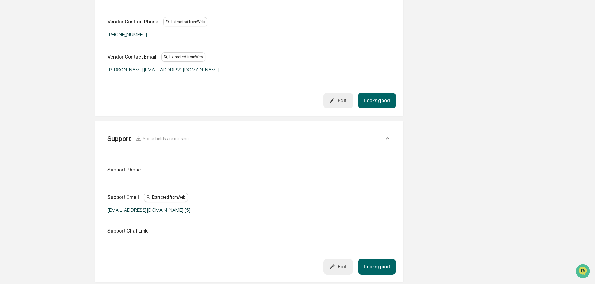
click at [386, 135] on icon at bounding box center [387, 138] width 7 height 7
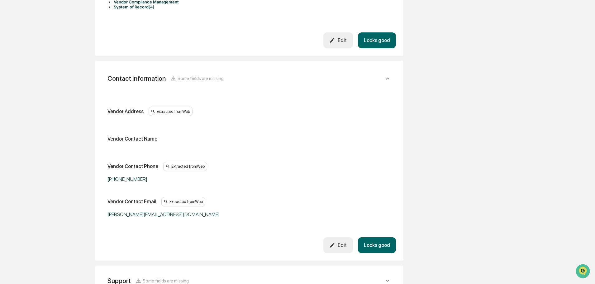
scroll to position [249, 0]
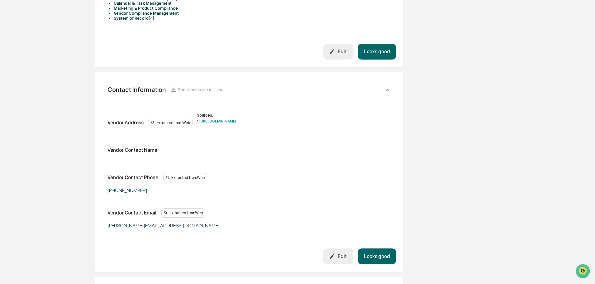
click at [161, 118] on div "Extracted from Web" at bounding box center [171, 122] width 44 height 9
click at [236, 119] on link "[URL][DOMAIN_NAME]" at bounding box center [217, 121] width 37 height 4
click at [343, 253] on div "Edit" at bounding box center [337, 256] width 17 height 6
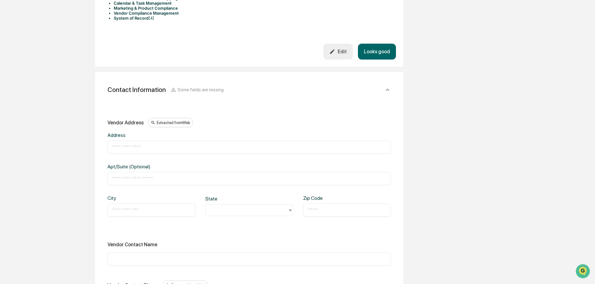
click at [134, 144] on input "text" at bounding box center [249, 147] width 274 height 6
paste input "**********"
type input "**********"
click at [119, 203] on div "​" at bounding box center [152, 209] width 88 height 13
click at [119, 207] on input "text" at bounding box center [151, 210] width 79 height 6
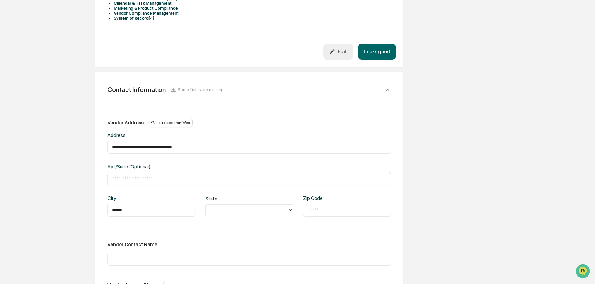
type input "******"
click at [220, 207] on div at bounding box center [247, 210] width 76 height 7
type input "*"
click at [221, 256] on div "[GEOGRAPHIC_DATA]" at bounding box center [249, 257] width 88 height 12
click at [313, 203] on div "​" at bounding box center [347, 209] width 88 height 13
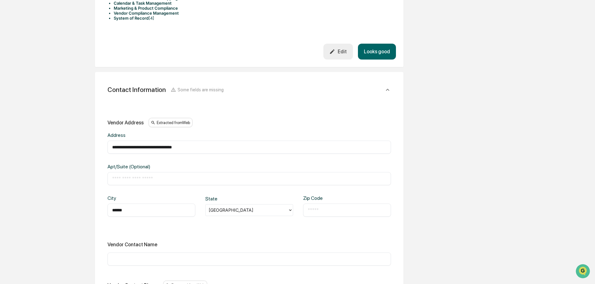
click at [316, 207] on input "text" at bounding box center [347, 210] width 79 height 6
type input "*****"
click at [134, 175] on input "text" at bounding box center [249, 178] width 274 height 6
type input "***"
click at [213, 145] on input "**********" at bounding box center [249, 147] width 274 height 6
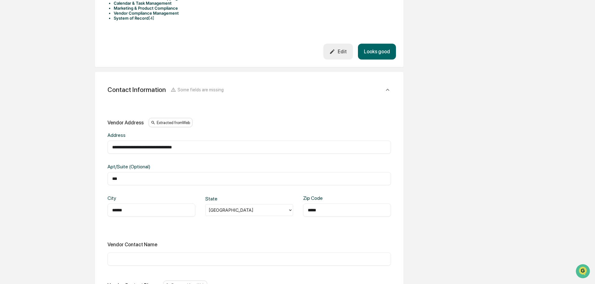
drag, startPoint x: 208, startPoint y: 141, endPoint x: 147, endPoint y: 143, distance: 60.8
click at [147, 144] on input "**********" at bounding box center [249, 147] width 274 height 6
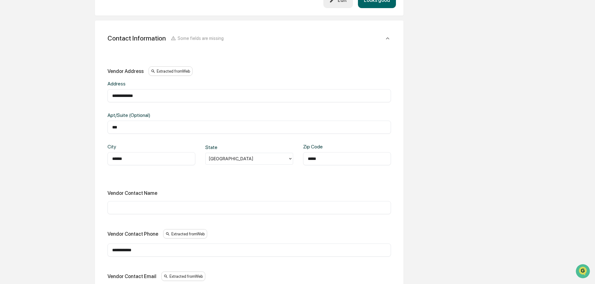
scroll to position [312, 0]
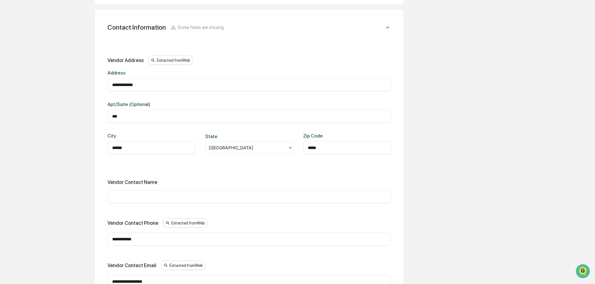
type input "**********"
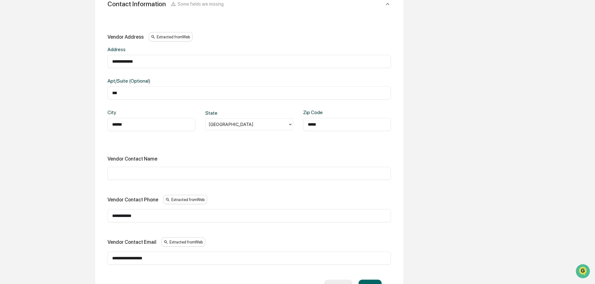
scroll to position [343, 0]
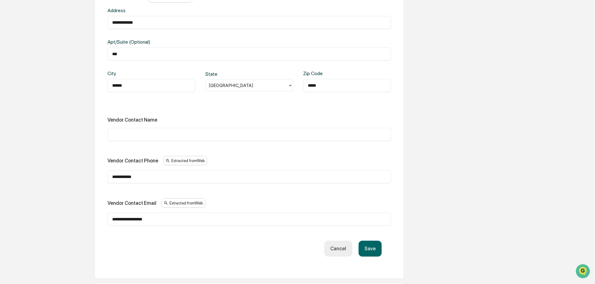
click at [370, 242] on button "Save" at bounding box center [370, 249] width 23 height 16
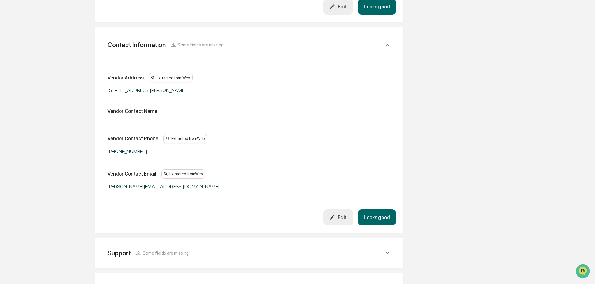
scroll to position [280, 0]
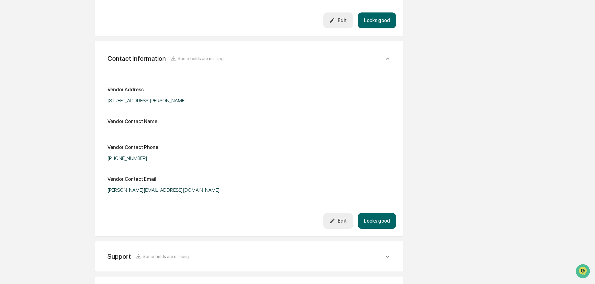
click at [186, 124] on div "Vendor Contact Name" at bounding box center [250, 123] width 284 height 11
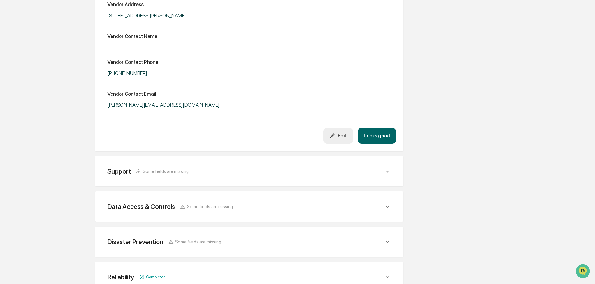
scroll to position [374, 0]
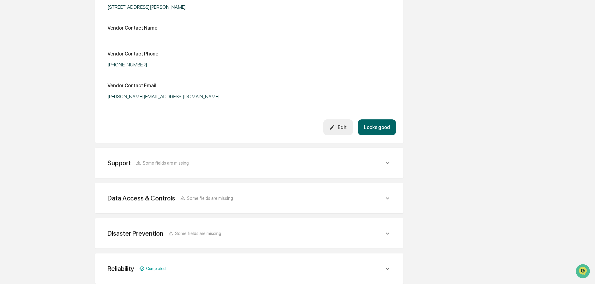
click at [393, 157] on div "Support Some fields are missing" at bounding box center [250, 162] width 294 height 15
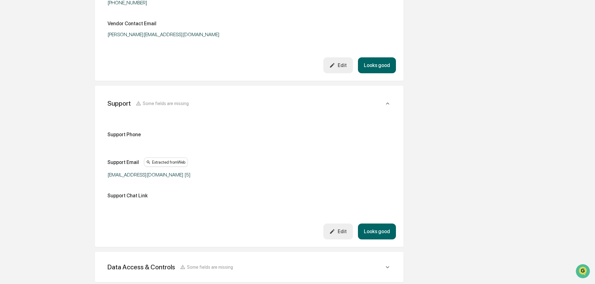
scroll to position [436, 0]
click at [345, 228] on div "Edit" at bounding box center [337, 231] width 17 height 6
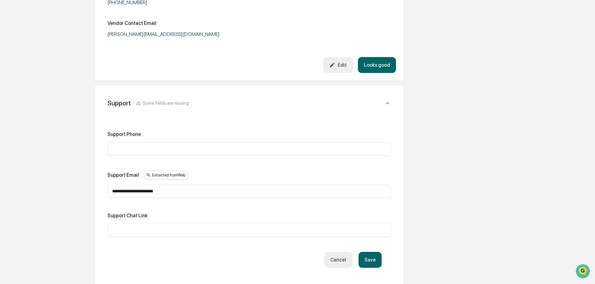
click at [176, 188] on input "**********" at bounding box center [249, 191] width 274 height 6
type input "**********"
click at [373, 253] on button "Save" at bounding box center [370, 260] width 23 height 16
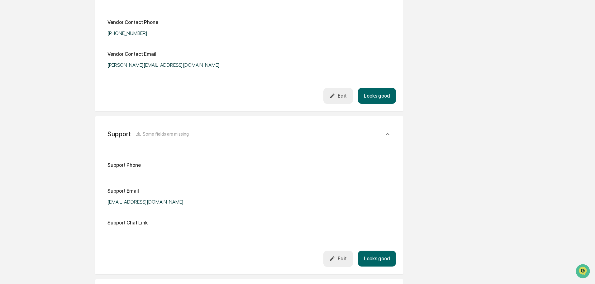
scroll to position [405, 0]
click at [386, 131] on icon at bounding box center [387, 134] width 7 height 7
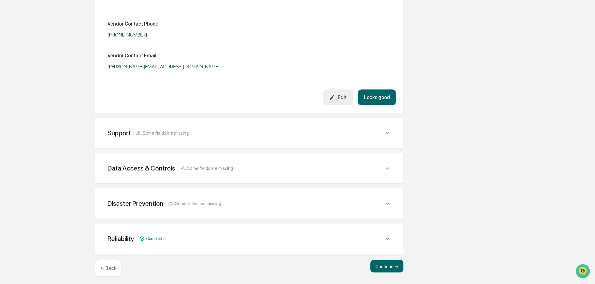
scroll to position [402, 0]
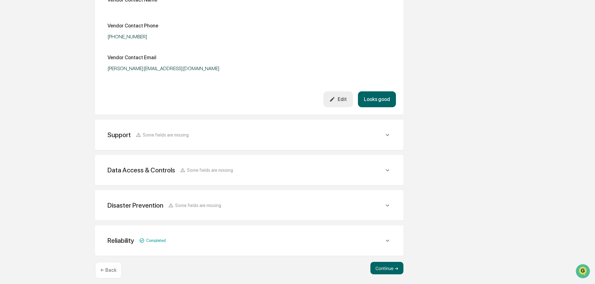
click at [388, 169] on icon at bounding box center [387, 170] width 3 height 2
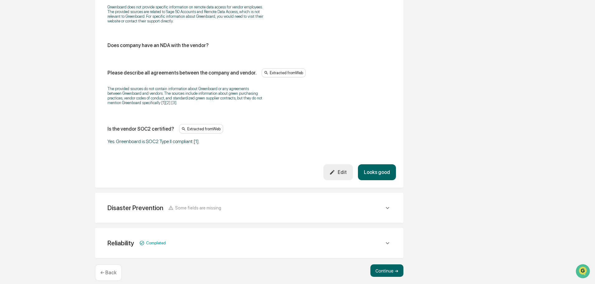
scroll to position [1184, 0]
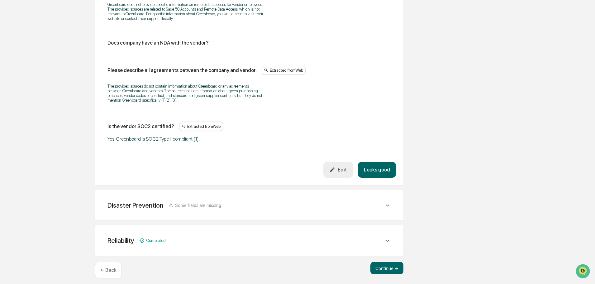
click at [388, 202] on icon at bounding box center [387, 205] width 7 height 7
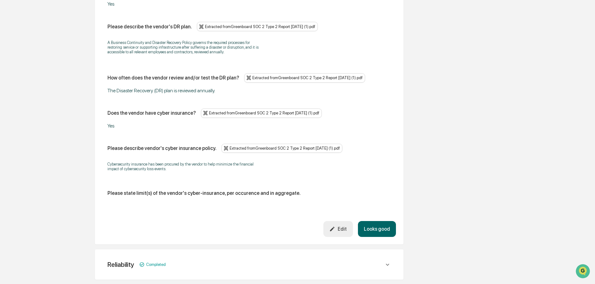
scroll to position [1457, 0]
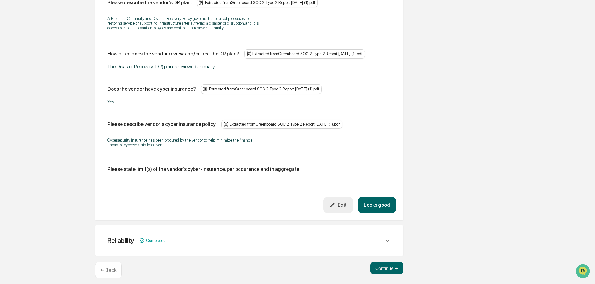
click at [389, 237] on icon at bounding box center [387, 240] width 7 height 7
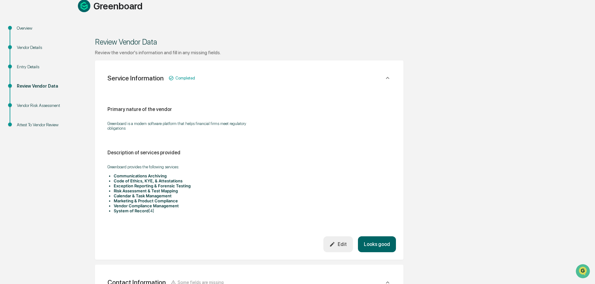
scroll to position [0, 0]
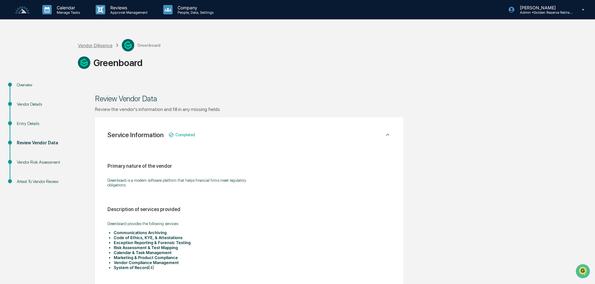
click at [97, 44] on div "Vendor Diligence" at bounding box center [95, 45] width 35 height 5
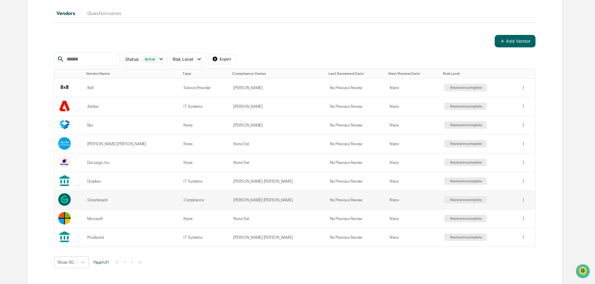
scroll to position [72, 0]
click at [449, 199] on div "Review Incomplete" at bounding box center [465, 199] width 33 height 4
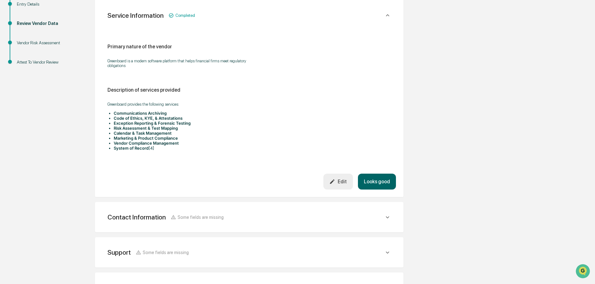
scroll to position [125, 0]
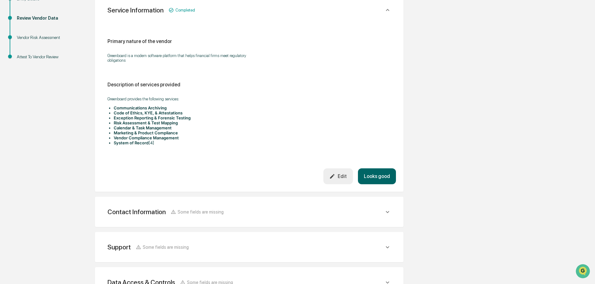
click at [338, 173] on div "Edit" at bounding box center [337, 176] width 17 height 6
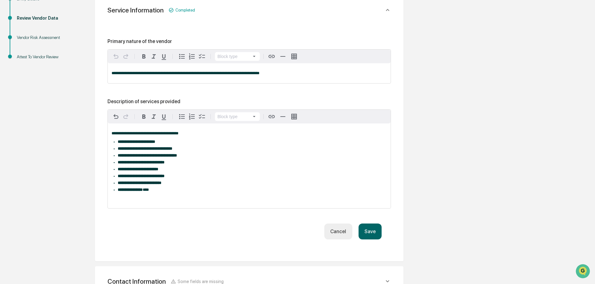
click at [157, 192] on li "**********" at bounding box center [252, 190] width 269 height 4
click at [379, 235] on button "Save" at bounding box center [370, 231] width 23 height 16
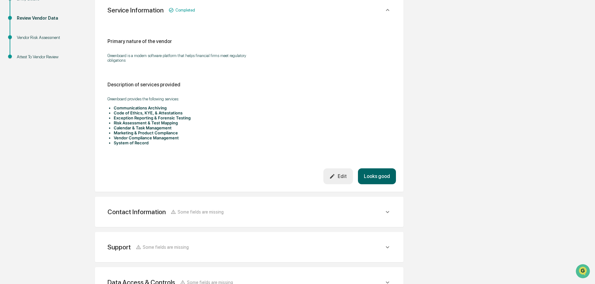
click at [397, 162] on div "Service Information Completed Primary nature of the vendor Greenboard is a mode…" at bounding box center [249, 92] width 308 height 199
click at [387, 171] on button "Looks good" at bounding box center [377, 176] width 38 height 16
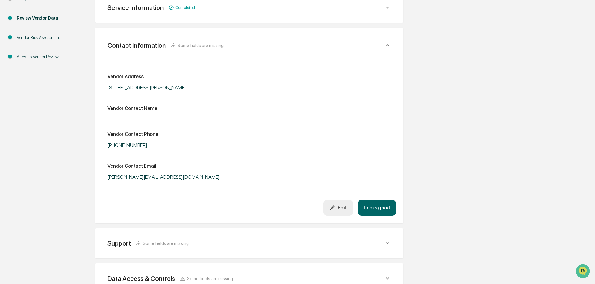
scroll to position [117, 0]
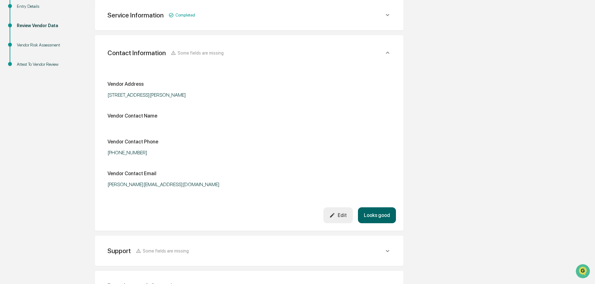
click at [372, 217] on button "Looks good" at bounding box center [377, 215] width 38 height 16
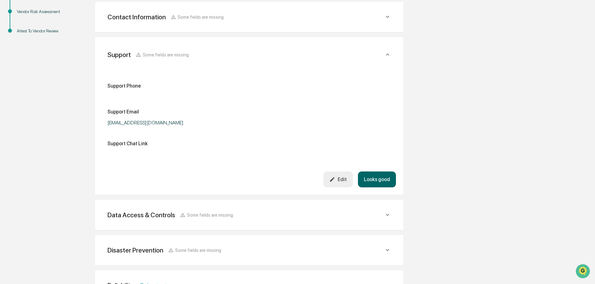
scroll to position [152, 0]
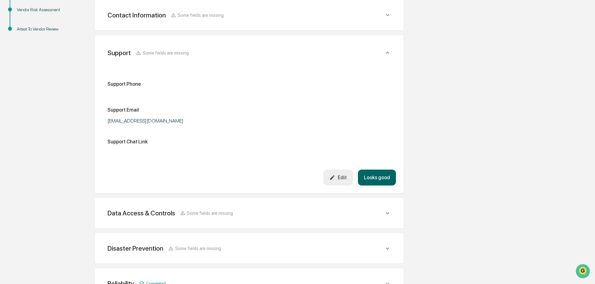
click at [379, 175] on button "Looks good" at bounding box center [377, 178] width 38 height 16
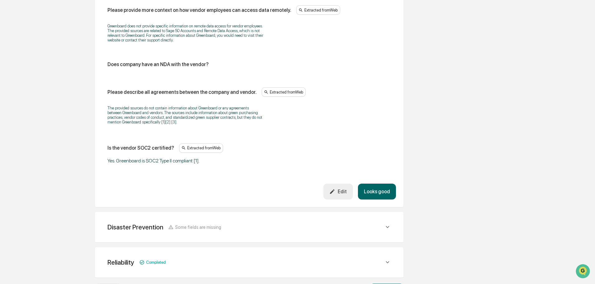
scroll to position [842, 0]
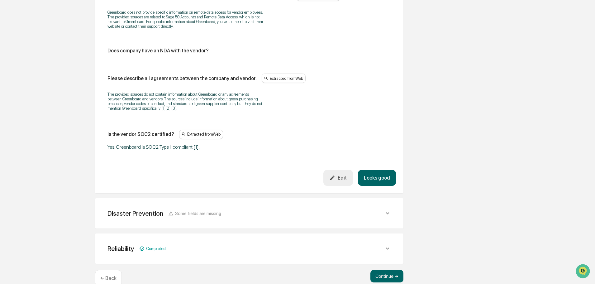
click at [335, 177] on icon "button" at bounding box center [332, 177] width 4 height 4
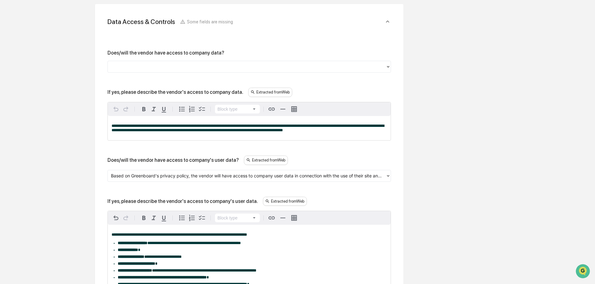
scroll to position [125, 0]
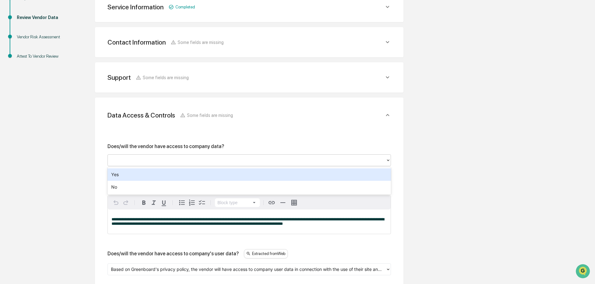
click at [144, 155] on div at bounding box center [247, 160] width 278 height 10
click at [125, 178] on div "Yes" at bounding box center [250, 174] width 284 height 12
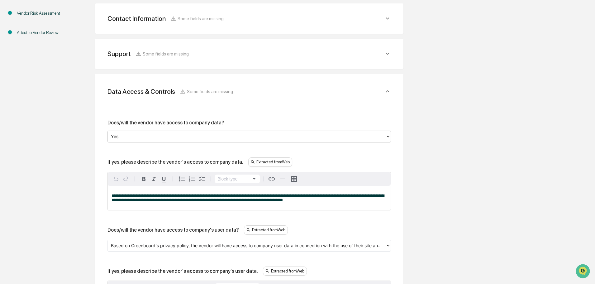
scroll to position [188, 0]
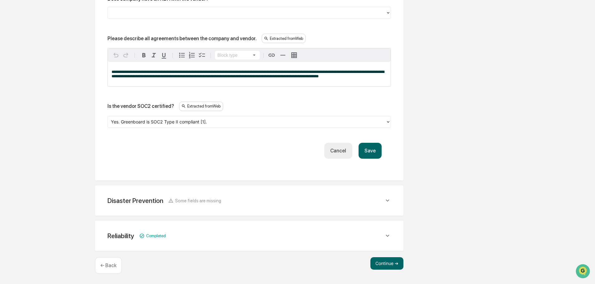
click at [366, 159] on button "Save" at bounding box center [370, 151] width 23 height 16
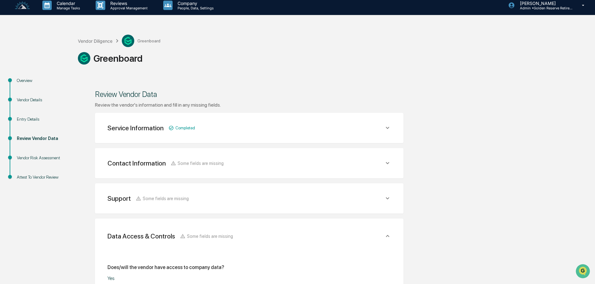
scroll to position [0, 0]
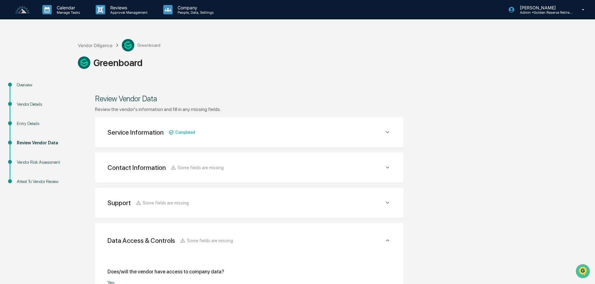
click at [386, 131] on icon at bounding box center [387, 132] width 7 height 7
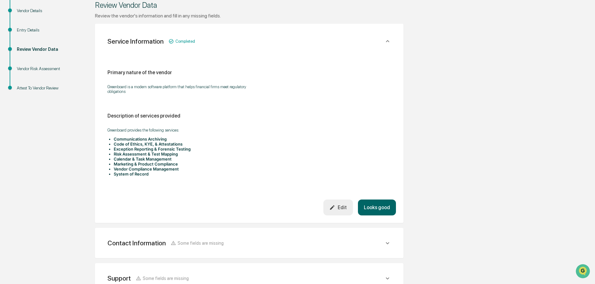
scroll to position [31, 0]
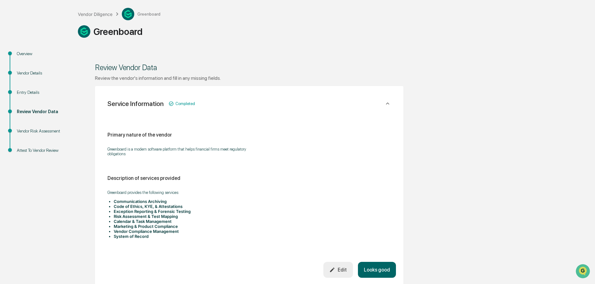
click at [386, 103] on icon at bounding box center [387, 103] width 7 height 7
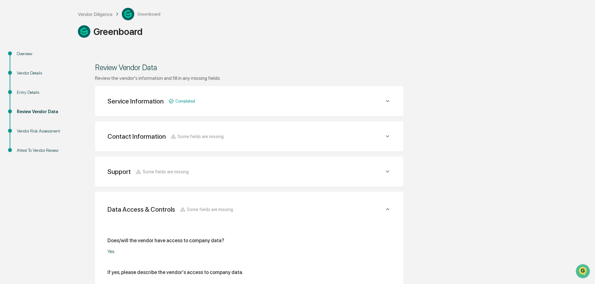
click at [386, 135] on icon at bounding box center [387, 136] width 7 height 7
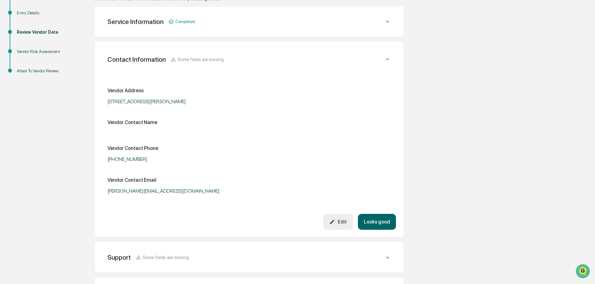
scroll to position [125, 0]
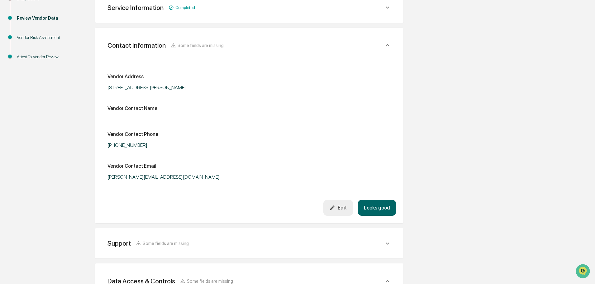
click at [386, 44] on icon at bounding box center [387, 45] width 7 height 7
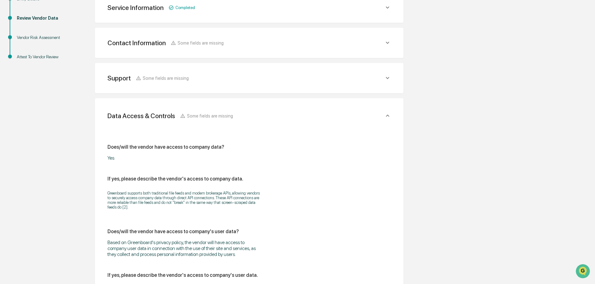
click at [389, 76] on icon at bounding box center [387, 77] width 7 height 7
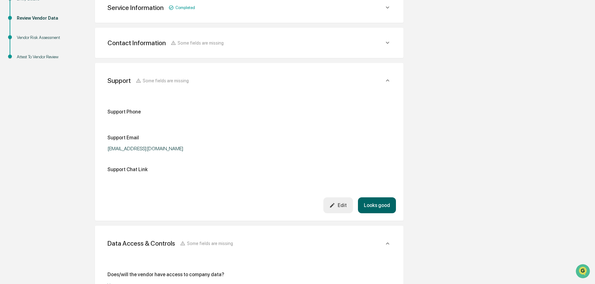
click at [390, 80] on icon at bounding box center [387, 80] width 7 height 7
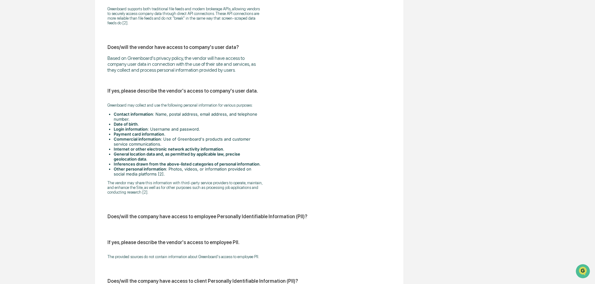
scroll to position [312, 0]
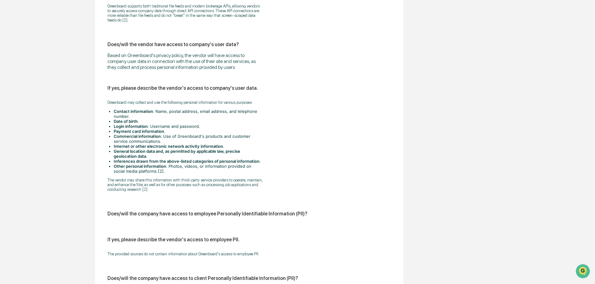
click at [313, 212] on div "Does/will the company have access to employee Personally Identifiable Informati…" at bounding box center [250, 214] width 284 height 6
drag, startPoint x: 299, startPoint y: 213, endPoint x: 108, endPoint y: 218, distance: 191.7
click at [108, 218] on div "Does/will the company have access to employee Personally Identifiable Informati…" at bounding box center [250, 216] width 284 height 11
copy div "Does/will the company have access to employee Personally Identifiable Informati…"
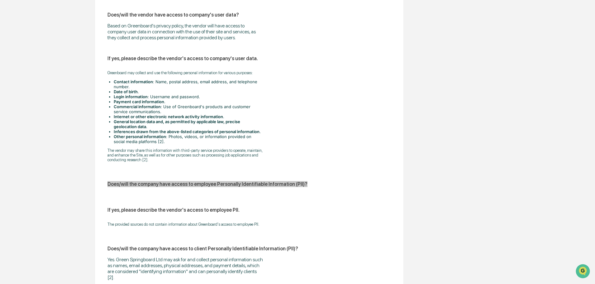
scroll to position [343, 0]
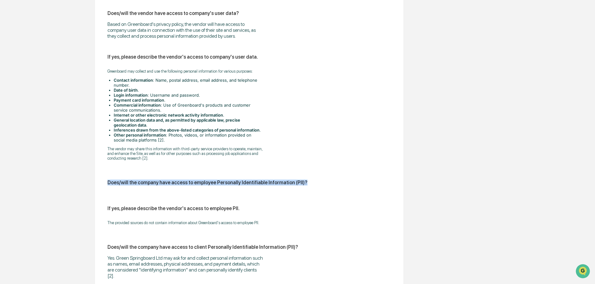
click at [249, 205] on div "Does/will the vendor have access to company data? Yes If yes, please describe t…" at bounding box center [250, 274] width 284 height 696
drag, startPoint x: 237, startPoint y: 205, endPoint x: 239, endPoint y: 208, distance: 4.0
click at [237, 205] on div "Does/will the vendor have access to company data? Yes If yes, please describe t…" at bounding box center [250, 274] width 284 height 696
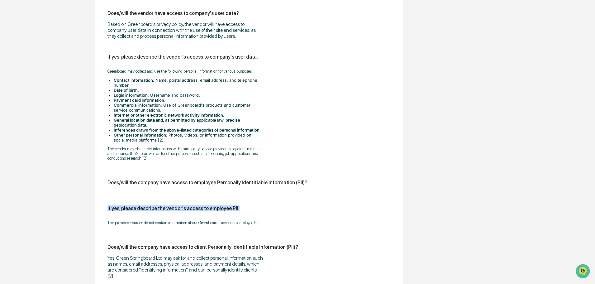
drag, startPoint x: 209, startPoint y: 213, endPoint x: 106, endPoint y: 212, distance: 103.1
click at [106, 212] on div "Does/will the vendor have access to company data? Yes If yes, please describe t…" at bounding box center [250, 275] width 294 height 734
copy div "If yes, please describe the vendor's access to employee PII."
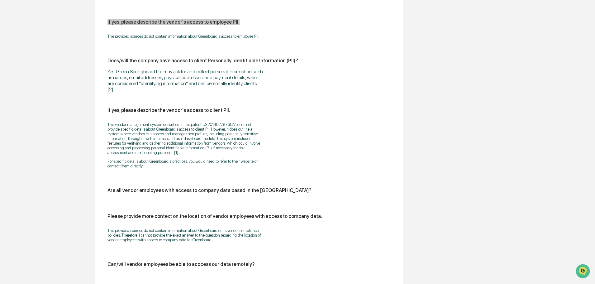
scroll to position [530, 0]
click at [230, 196] on div "Are all vendor employees with access to company data based in the [GEOGRAPHIC_D…" at bounding box center [250, 192] width 284 height 11
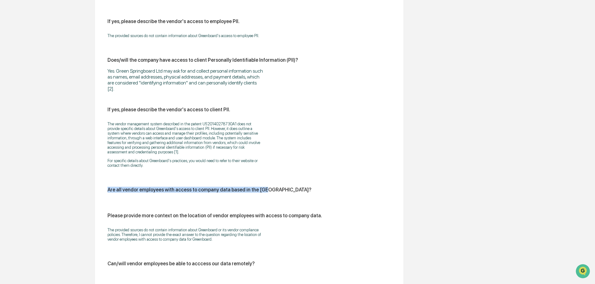
drag, startPoint x: 270, startPoint y: 188, endPoint x: 103, endPoint y: 192, distance: 166.8
click at [103, 192] on div "Does/will the vendor have access to company data? Yes If yes, please describe t…" at bounding box center [250, 88] width 294 height 734
drag, startPoint x: 296, startPoint y: 222, endPoint x: 300, endPoint y: 221, distance: 3.9
click at [296, 222] on div "Please provide more context on the location of vendor employees with access to …" at bounding box center [250, 229] width 284 height 33
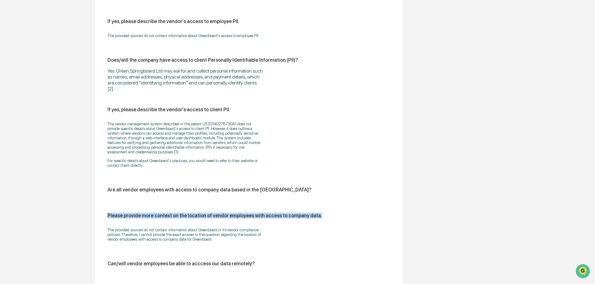
drag, startPoint x: 318, startPoint y: 215, endPoint x: 108, endPoint y: 219, distance: 210.7
click at [108, 219] on div "Please provide more context on the location of vendor employees with access to …" at bounding box center [250, 229] width 284 height 33
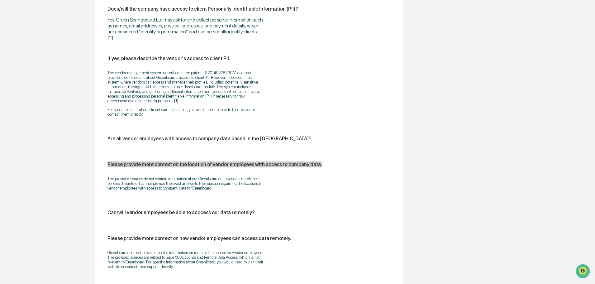
scroll to position [592, 0]
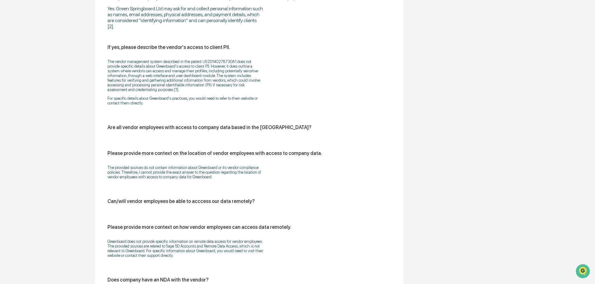
click at [261, 204] on div "Can/will vendor employees be able to acccess our data remotely?" at bounding box center [250, 201] width 284 height 6
drag, startPoint x: 260, startPoint y: 199, endPoint x: 104, endPoint y: 203, distance: 155.9
click at [104, 203] on div "Does/will the vendor have access to company data? Yes If yes, please describe t…" at bounding box center [250, 25] width 294 height 734
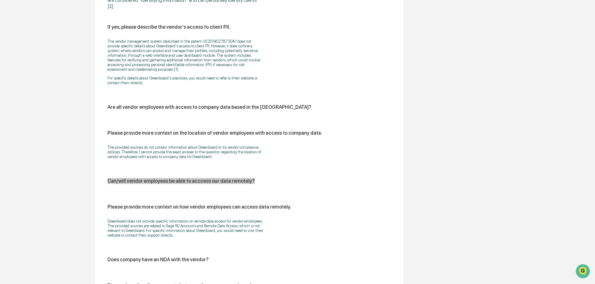
scroll to position [623, 0]
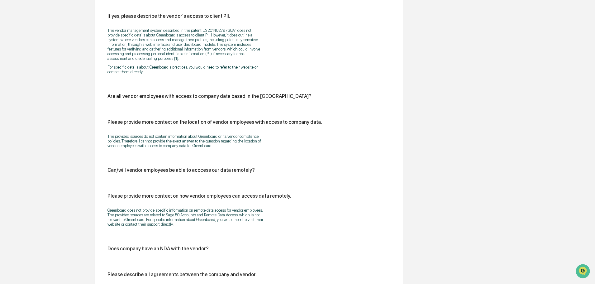
click at [279, 202] on div "Please provide more context on how vendor employees can access data remotely. G…" at bounding box center [250, 212] width 284 height 38
drag, startPoint x: 294, startPoint y: 194, endPoint x: 105, endPoint y: 197, distance: 188.8
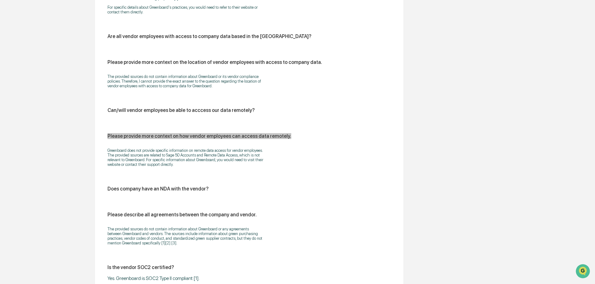
scroll to position [686, 0]
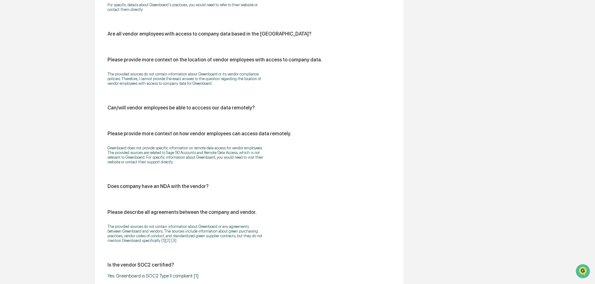
click at [263, 213] on div "Please describe all agreements between the company and vendor." at bounding box center [250, 212] width 284 height 6
drag, startPoint x: 263, startPoint y: 212, endPoint x: 105, endPoint y: 215, distance: 157.4
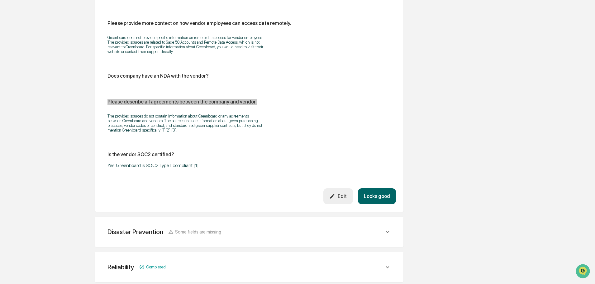
scroll to position [827, 0]
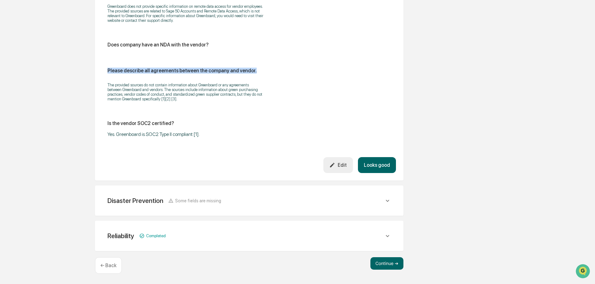
click at [386, 199] on icon at bounding box center [387, 200] width 7 height 7
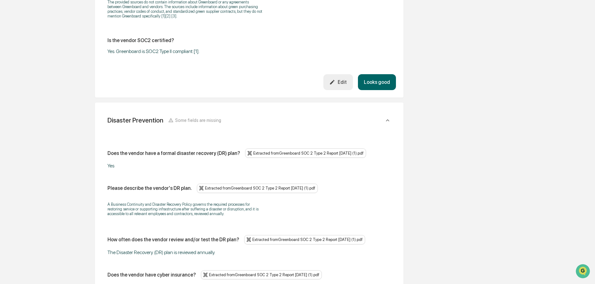
scroll to position [920, 0]
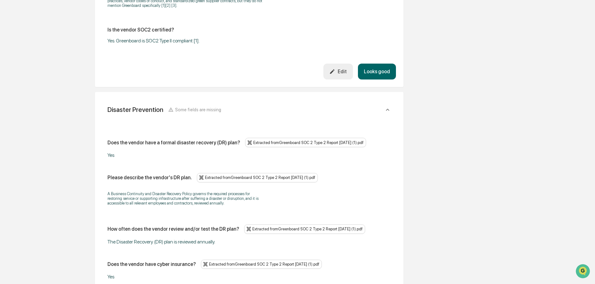
drag, startPoint x: 149, startPoint y: 189, endPoint x: 156, endPoint y: 184, distance: 8.9
click at [149, 189] on div "A Business Continuity and Disaster Recovery Policy governs the required process…" at bounding box center [250, 198] width 284 height 22
drag, startPoint x: 187, startPoint y: 177, endPoint x: 104, endPoint y: 179, distance: 82.9
click at [104, 179] on div "Does the vendor have a formal disaster recovery (DR) plan? Extracted from Green…" at bounding box center [250, 246] width 294 height 252
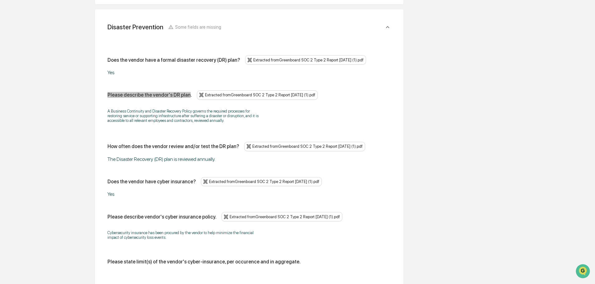
scroll to position [1014, 0]
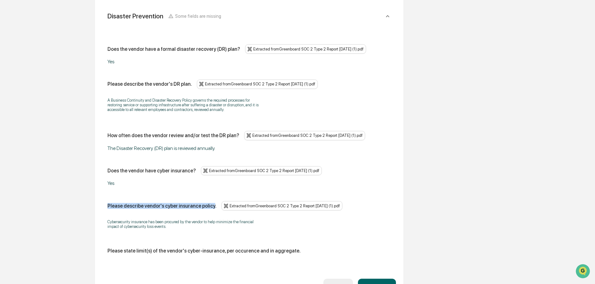
drag, startPoint x: 209, startPoint y: 205, endPoint x: 108, endPoint y: 208, distance: 101.0
click at [108, 208] on div "Please describe vendor's cyber insurance policy." at bounding box center [162, 206] width 109 height 6
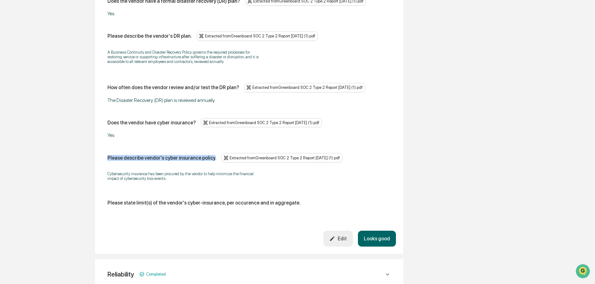
scroll to position [1100, 0]
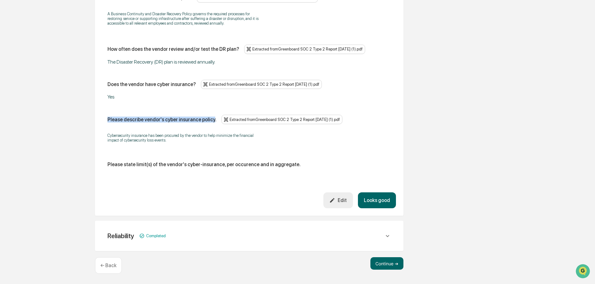
click at [390, 235] on icon at bounding box center [387, 235] width 7 height 7
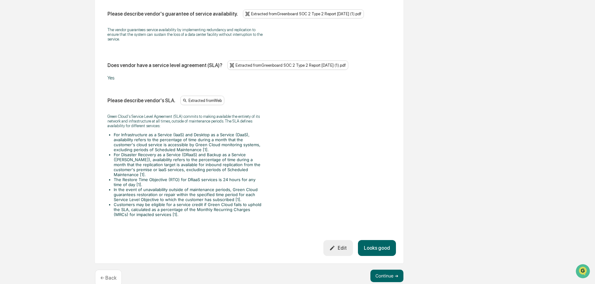
scroll to position [1528, 0]
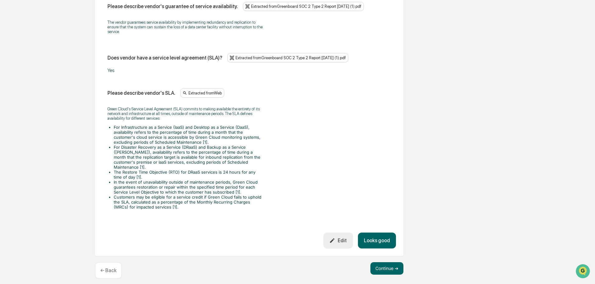
click at [170, 94] on div "Please describe vendor's SLA." at bounding box center [142, 93] width 68 height 6
drag, startPoint x: 172, startPoint y: 93, endPoint x: 106, endPoint y: 91, distance: 66.1
click at [106, 91] on div "Does the vendor has a formal business continuity plan (BCP)? Extracted from Gre…" at bounding box center [250, 27] width 294 height 412
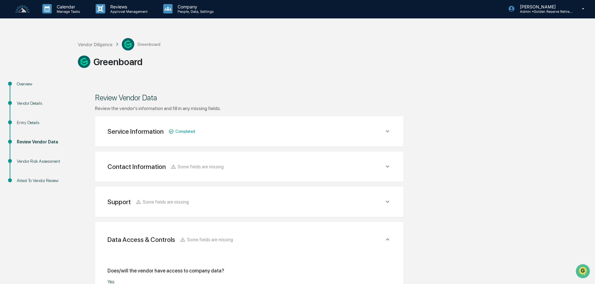
scroll to position [0, 0]
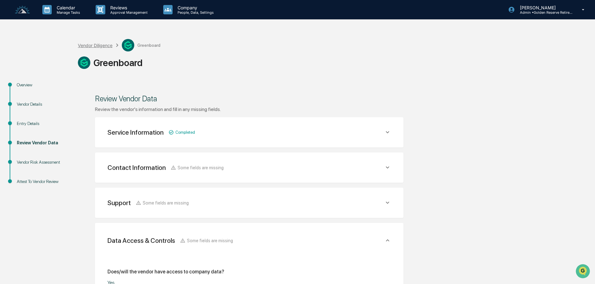
click at [97, 45] on div "Vendor Diligence" at bounding box center [95, 45] width 35 height 5
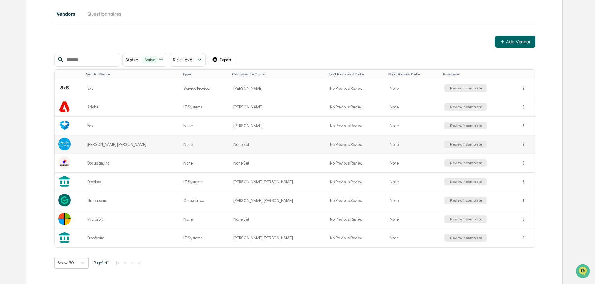
scroll to position [72, 0]
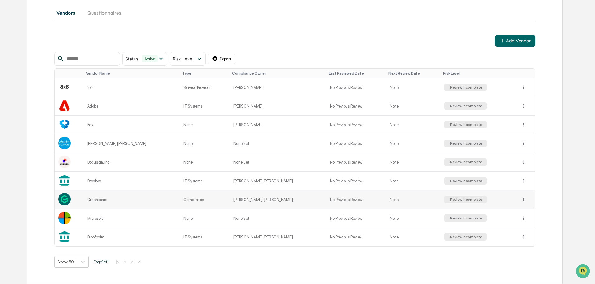
click at [453, 200] on div "Review Incomplete" at bounding box center [465, 199] width 33 height 4
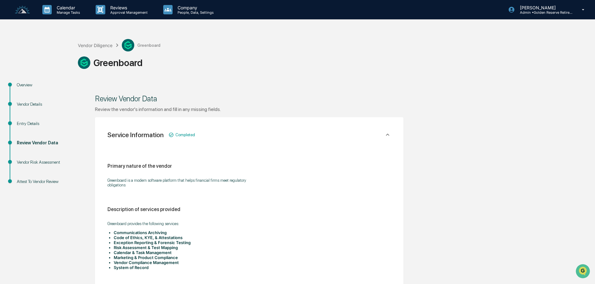
click at [25, 83] on div "Overview" at bounding box center [42, 85] width 51 height 7
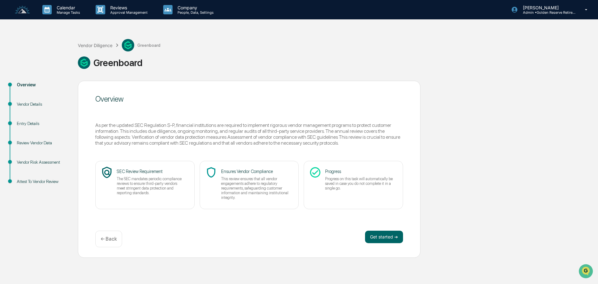
click at [35, 107] on div "Vendor Details" at bounding box center [42, 104] width 51 height 7
click at [35, 104] on div "Vendor Details" at bounding box center [42, 104] width 51 height 7
click at [394, 241] on button "Get started ➔" at bounding box center [384, 237] width 38 height 12
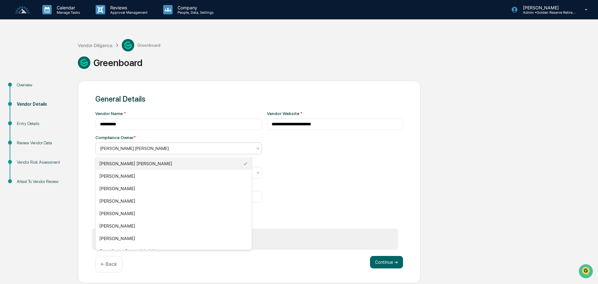
click at [133, 154] on div "[PERSON_NAME] [PERSON_NAME]" at bounding box center [178, 148] width 167 height 12
click at [130, 212] on div "[PERSON_NAME]" at bounding box center [174, 213] width 156 height 12
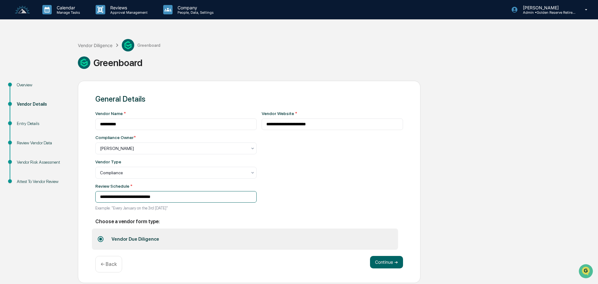
click at [211, 198] on input "**********" at bounding box center [175, 197] width 161 height 12
click at [382, 261] on button "Continue ➔" at bounding box center [386, 262] width 33 height 12
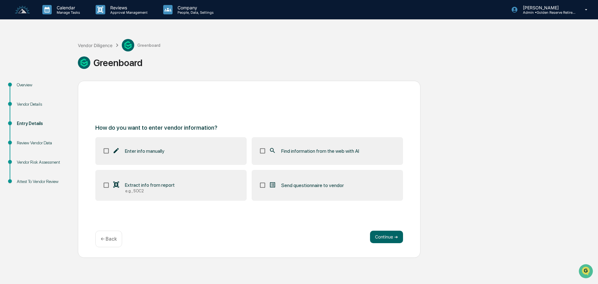
click at [382, 261] on div "Calendar Manage Tasks Reviews Approval Management Company People, Data, Setting…" at bounding box center [299, 142] width 598 height 284
click at [33, 143] on div "Review Vendor Data" at bounding box center [42, 143] width 51 height 7
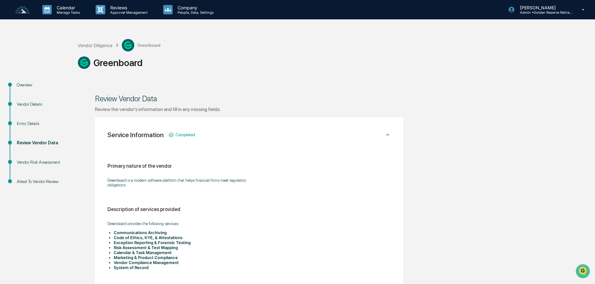
click at [34, 159] on div "Vendor Risk Assessment" at bounding box center [42, 162] width 51 height 7
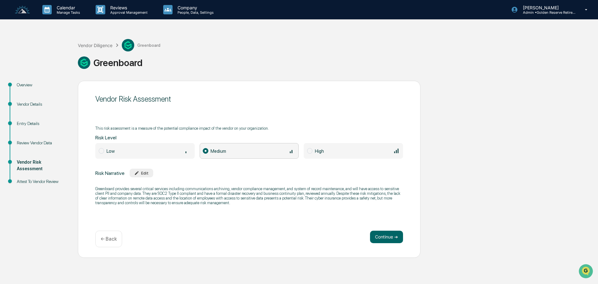
click at [35, 141] on div "Review Vendor Data" at bounding box center [42, 143] width 51 height 7
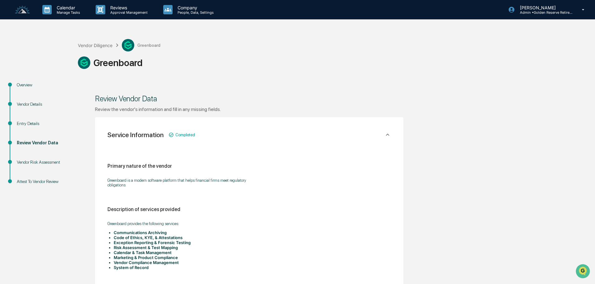
click at [26, 85] on div "Overview" at bounding box center [42, 85] width 51 height 7
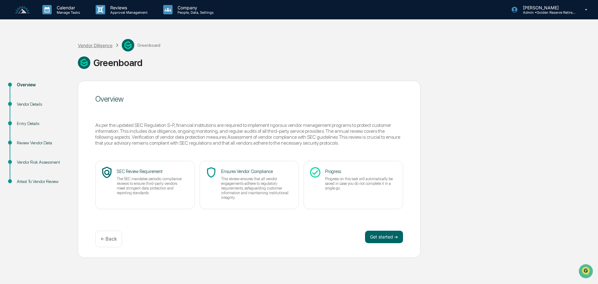
click at [91, 47] on div "Vendor Diligence" at bounding box center [95, 45] width 35 height 5
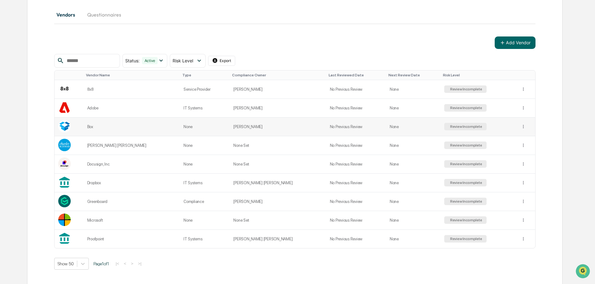
scroll to position [72, 0]
